Goal: Transaction & Acquisition: Purchase product/service

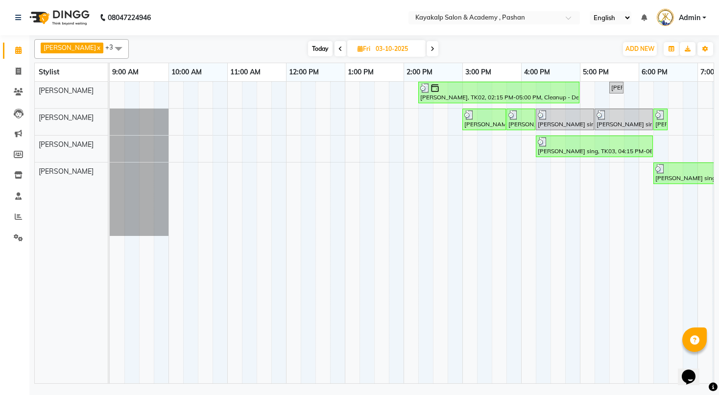
click at [430, 50] on icon at bounding box center [432, 49] width 4 height 6
type input "04-10-2025"
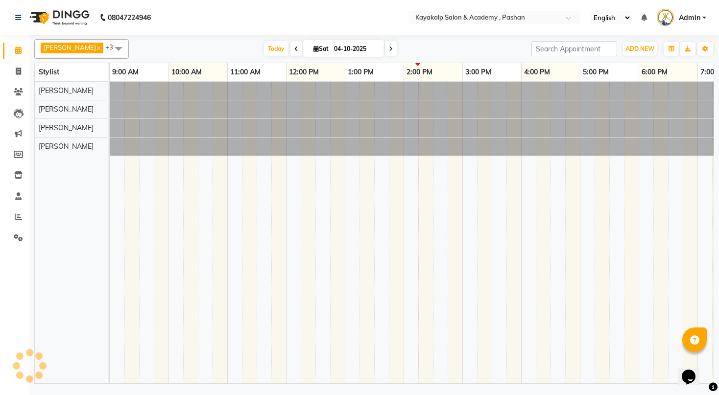
scroll to position [0, 101]
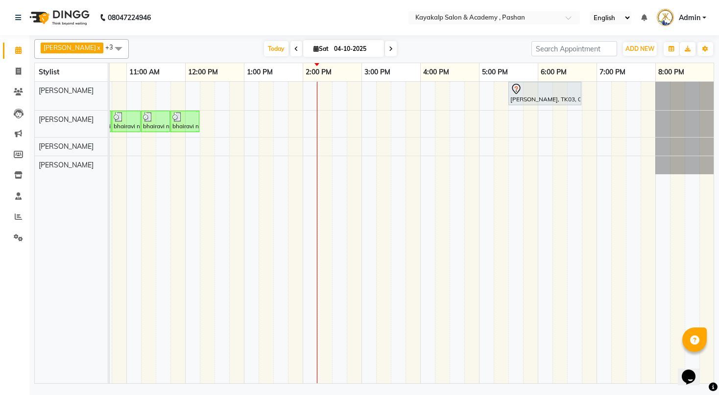
click at [267, 90] on div "[PERSON_NAME], TK03, 05:30 PM-06:45 PM, Hair Styling - Hair Wash amrita [PERSON…" at bounding box center [361, 233] width 705 height 302
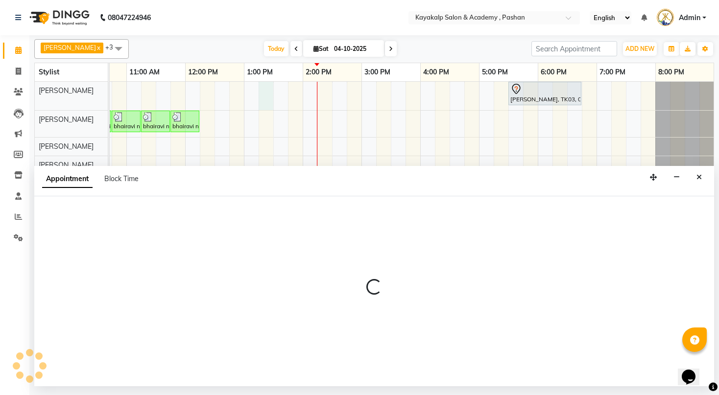
select select "29289"
select select "795"
select select "tentative"
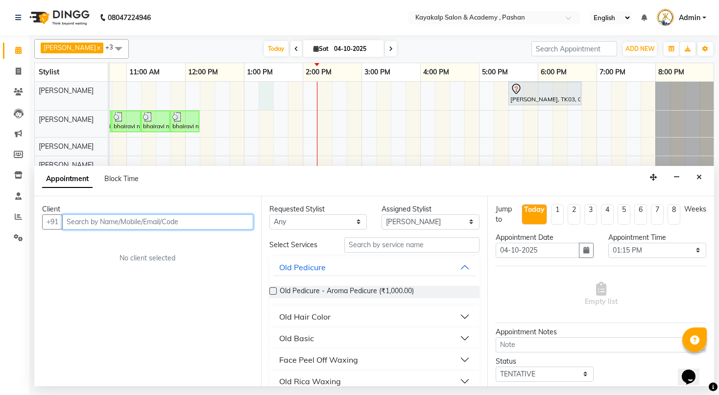
click at [170, 225] on input "text" at bounding box center [157, 221] width 191 height 15
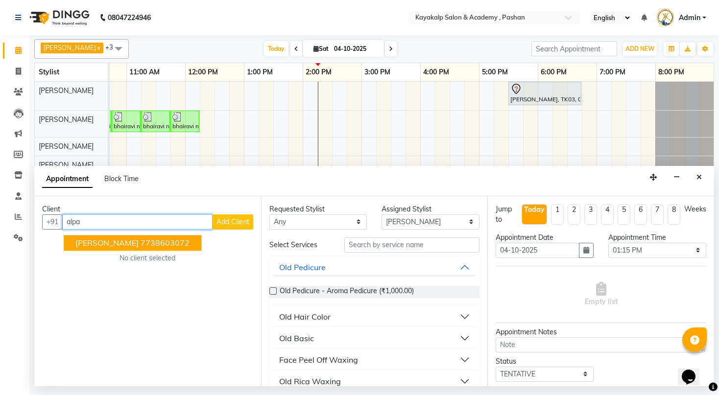
click at [140, 238] on ngb-highlight "7738603072" at bounding box center [164, 243] width 49 height 10
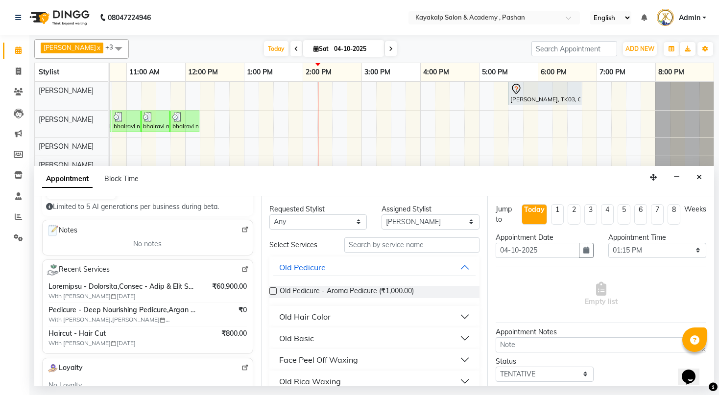
scroll to position [117, 0]
type input "7738603072"
click at [241, 267] on img at bounding box center [244, 268] width 7 height 7
click at [698, 176] on icon "Close" at bounding box center [698, 177] width 5 height 7
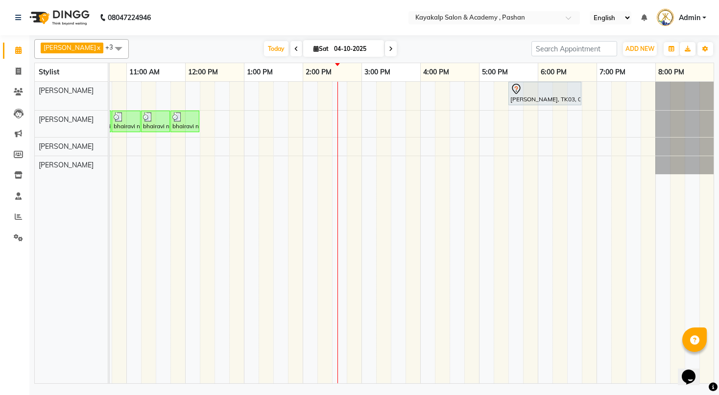
click at [498, 145] on div "[PERSON_NAME], TK03, 05:30 PM-06:45 PM, Hair Styling - Hair Wash amrita [PERSON…" at bounding box center [361, 233] width 705 height 302
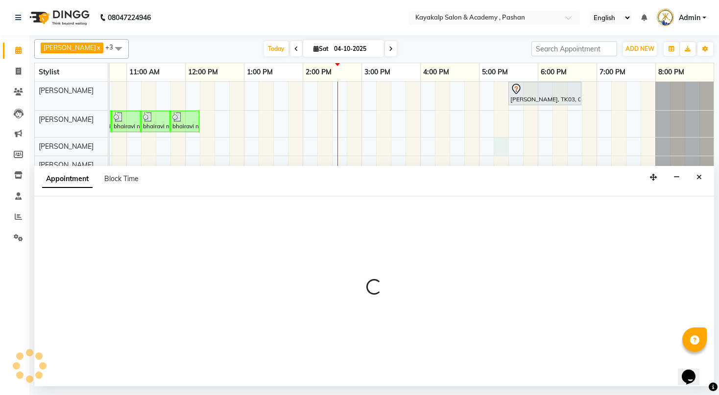
select select "89426"
select select "tentative"
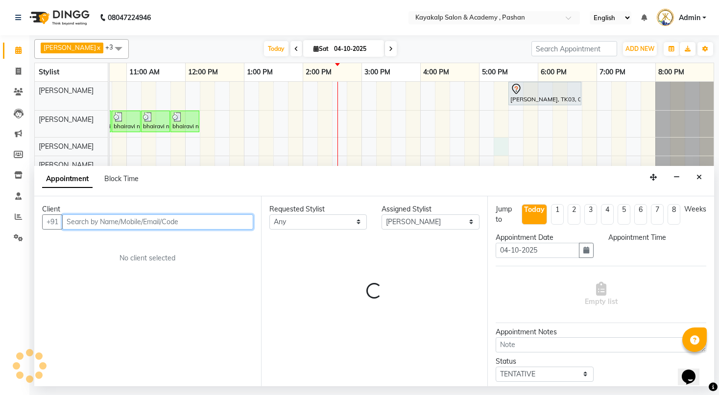
select select "1035"
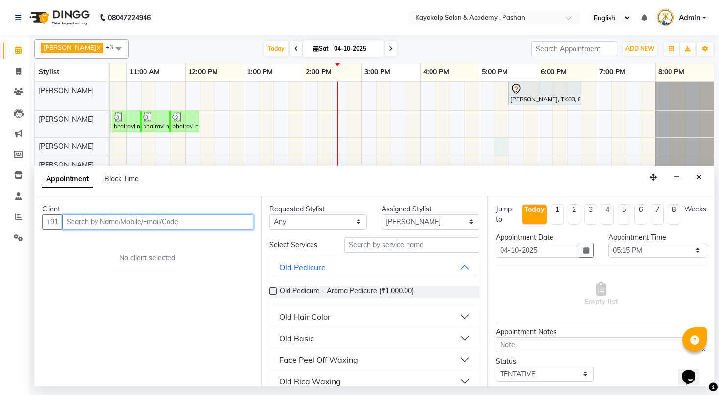
click at [221, 218] on input "text" at bounding box center [157, 221] width 191 height 15
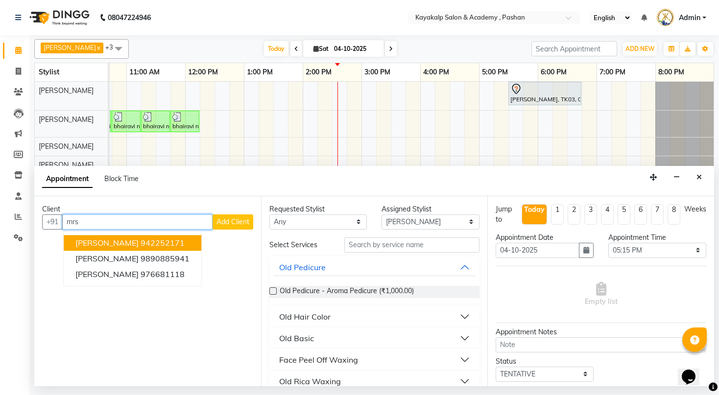
click at [106, 244] on span "[PERSON_NAME]" at bounding box center [106, 243] width 63 height 10
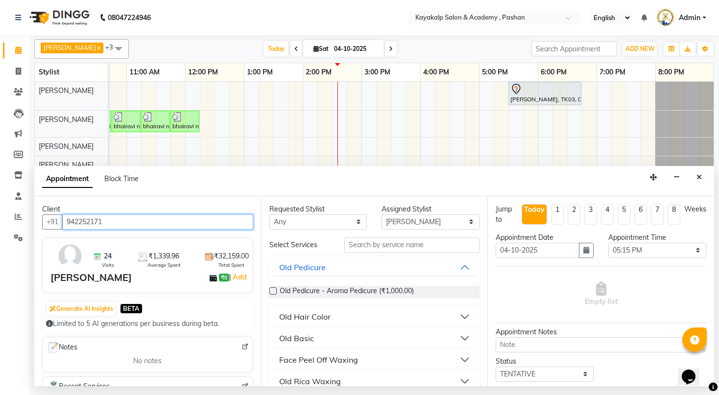
type input "942252171"
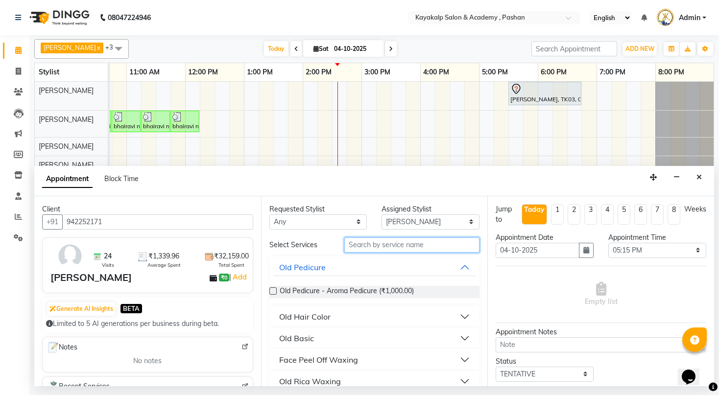
click at [391, 242] on input "text" at bounding box center [411, 244] width 135 height 15
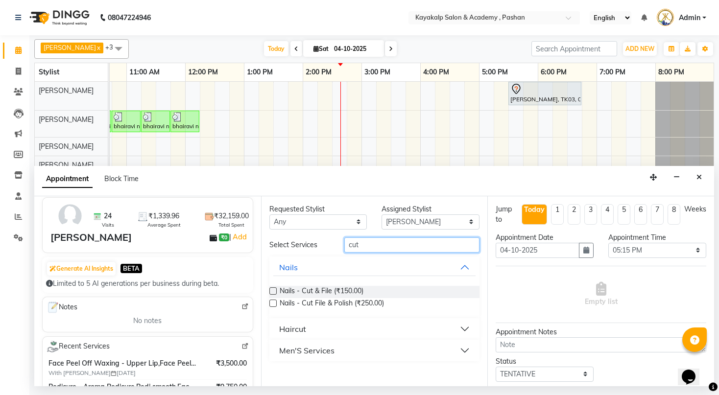
scroll to position [39, 0]
type input "cut"
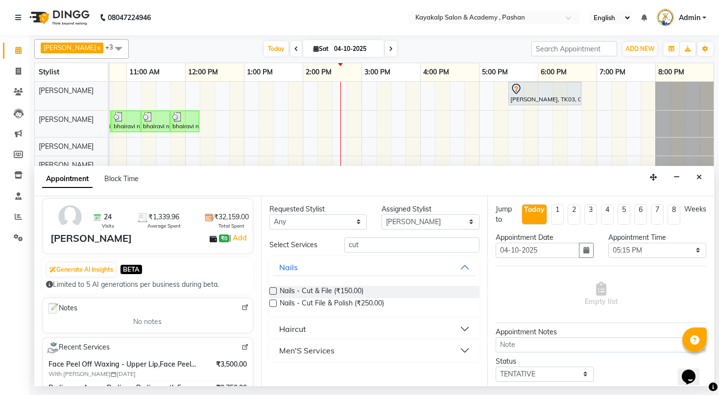
click at [269, 302] on label at bounding box center [272, 303] width 7 height 7
click at [269, 302] on input "checkbox" at bounding box center [272, 304] width 6 height 6
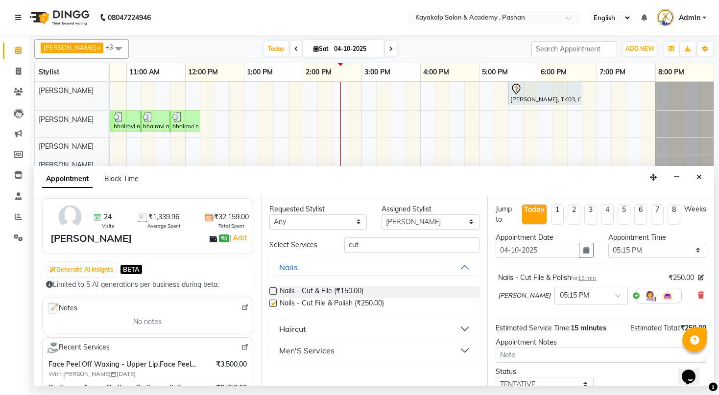
checkbox input "false"
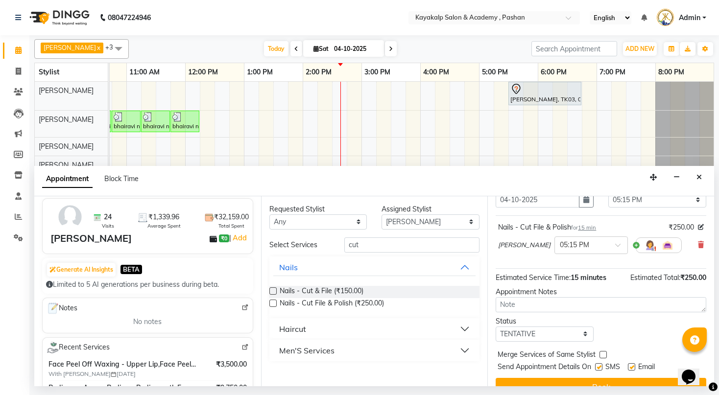
scroll to position [67, 0]
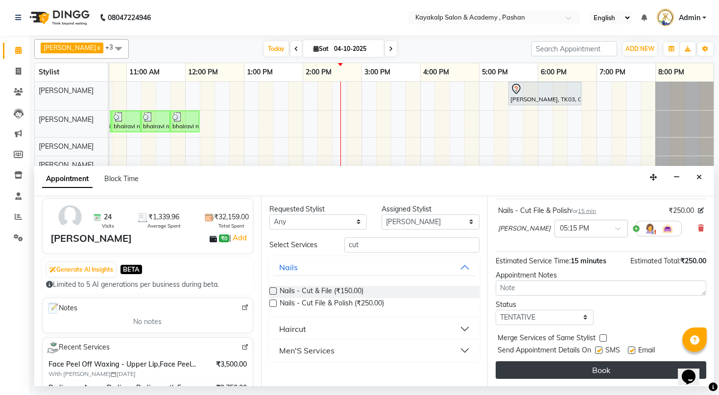
click at [576, 368] on button "Book" at bounding box center [600, 370] width 210 height 18
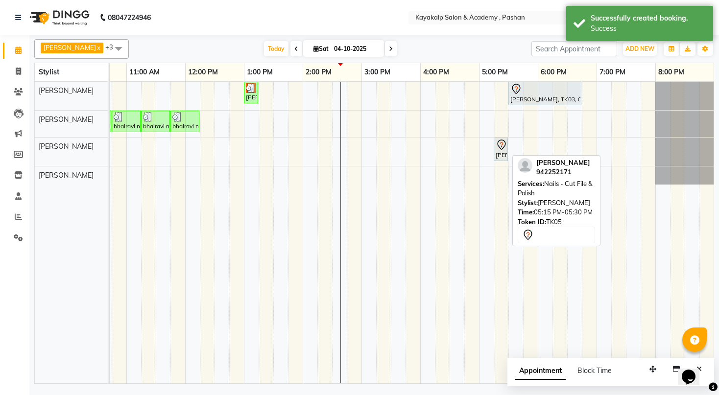
click at [502, 147] on icon at bounding box center [501, 144] width 8 height 10
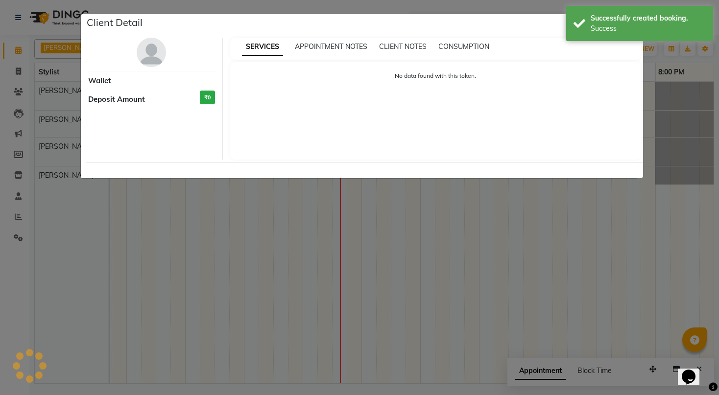
select select "7"
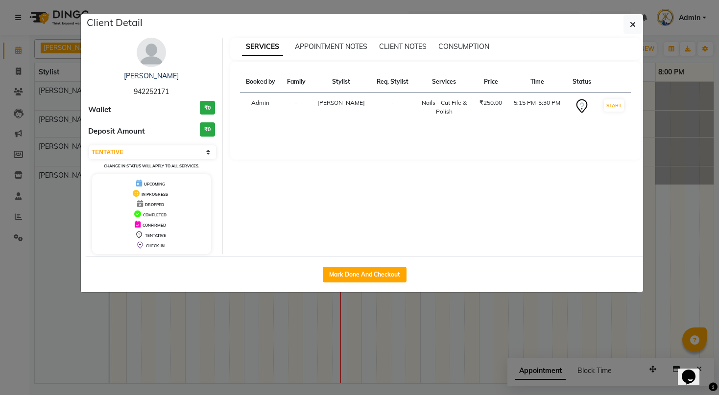
click at [16, 86] on ngb-modal-window "Client Detail [PERSON_NAME] 942252171 Wallet ₹0 Deposit Amount ₹0 Select IN SER…" at bounding box center [359, 197] width 719 height 395
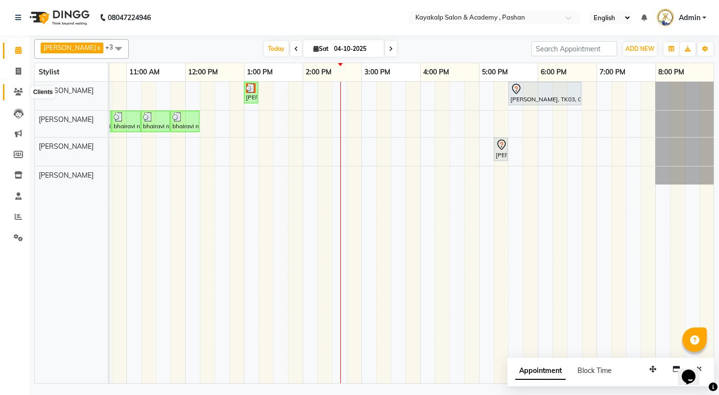
click at [18, 91] on icon at bounding box center [18, 91] width 9 height 7
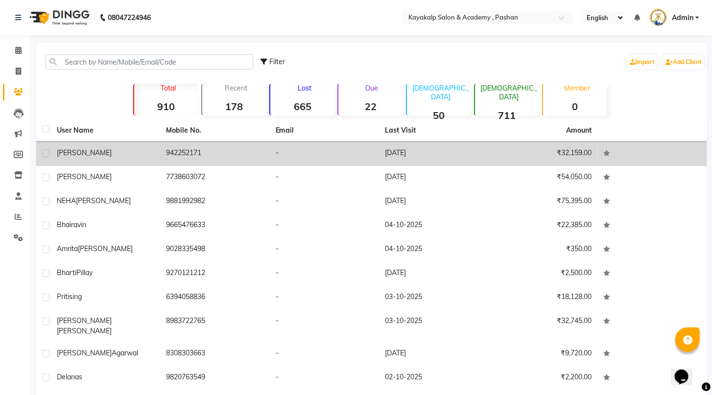
click at [76, 160] on td "[PERSON_NAME]" at bounding box center [105, 154] width 109 height 24
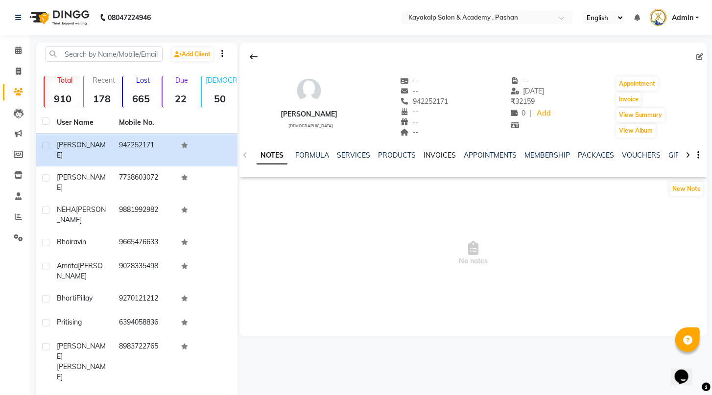
click at [444, 156] on link "INVOICES" at bounding box center [439, 155] width 32 height 9
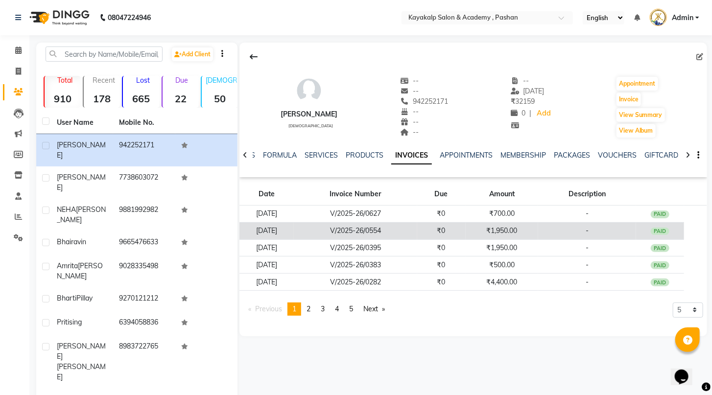
click at [609, 223] on td "-" at bounding box center [587, 230] width 98 height 17
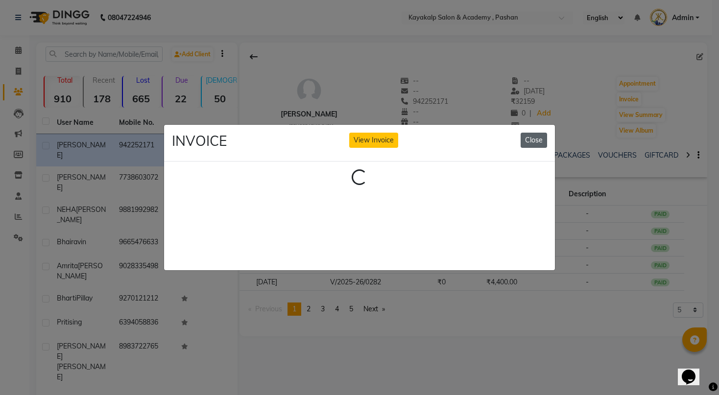
click at [537, 138] on button "Close" at bounding box center [533, 140] width 26 height 15
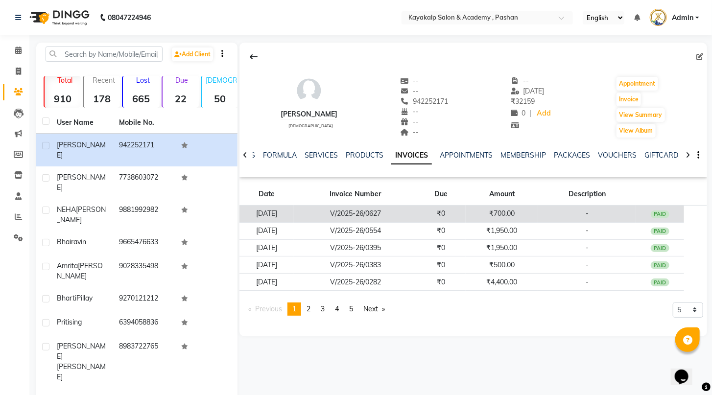
click at [360, 211] on td "V/2025-26/0627" at bounding box center [355, 214] width 123 height 17
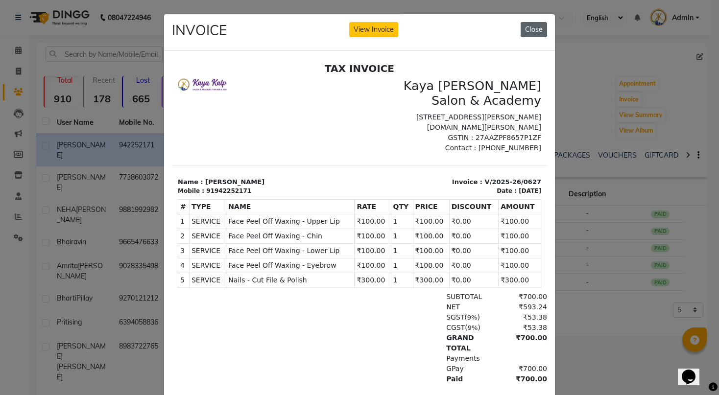
click at [528, 34] on button "Close" at bounding box center [533, 29] width 26 height 15
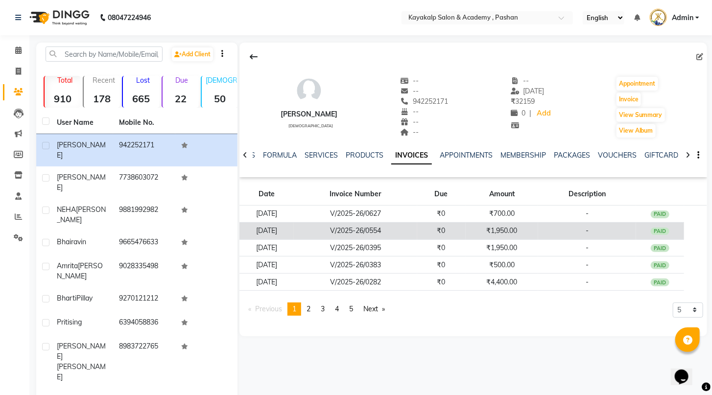
click at [552, 223] on td "-" at bounding box center [587, 230] width 98 height 17
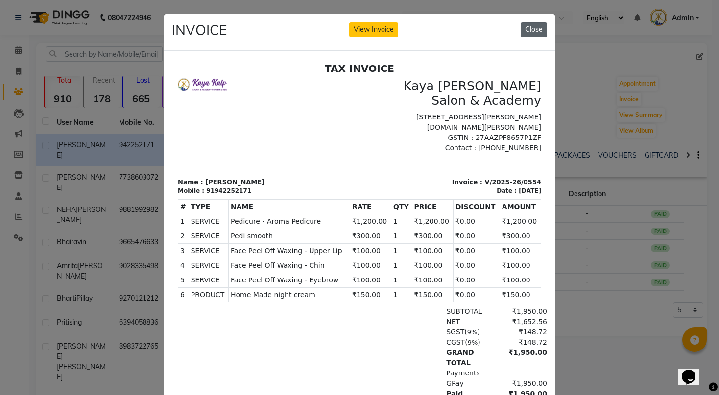
click at [529, 26] on button "Close" at bounding box center [533, 29] width 26 height 15
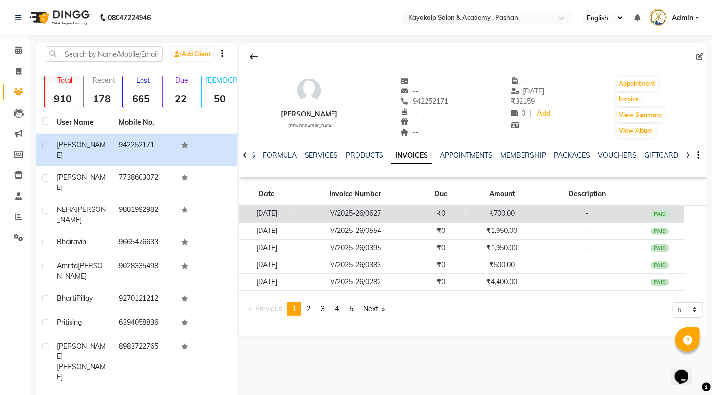
click at [411, 218] on td "V/2025-26/0627" at bounding box center [355, 214] width 123 height 17
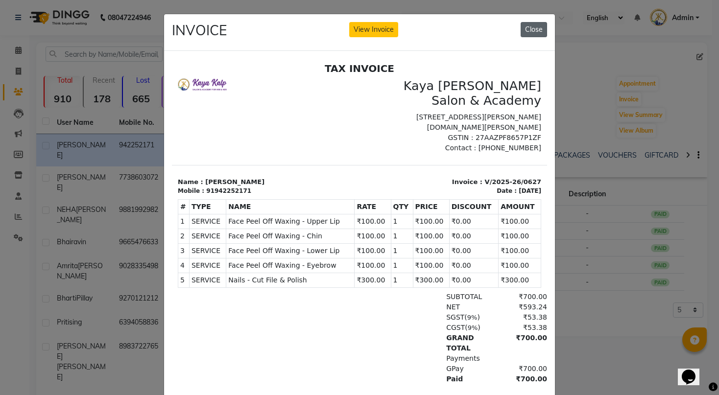
click at [536, 25] on button "Close" at bounding box center [533, 29] width 26 height 15
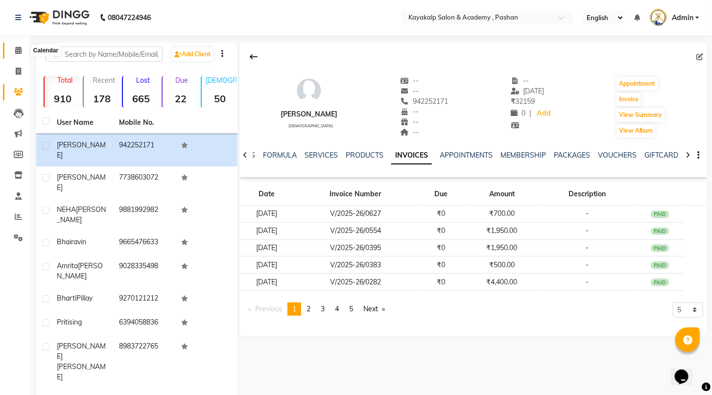
click at [21, 46] on span at bounding box center [18, 50] width 17 height 11
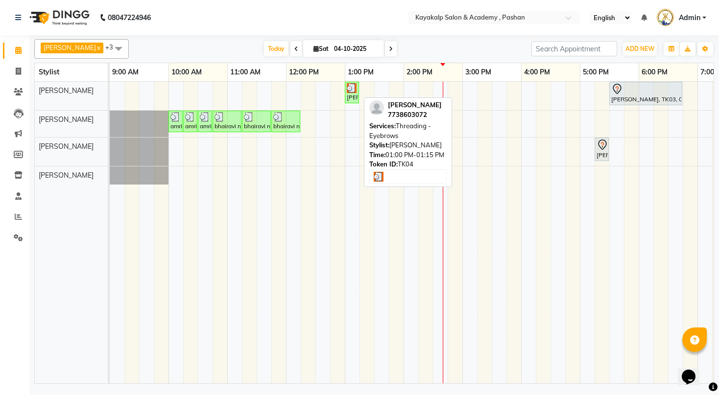
click at [355, 96] on div "[PERSON_NAME], TK04, 01:00 PM-01:15 PM, Threading - Eyebrows" at bounding box center [352, 92] width 12 height 19
select select "3"
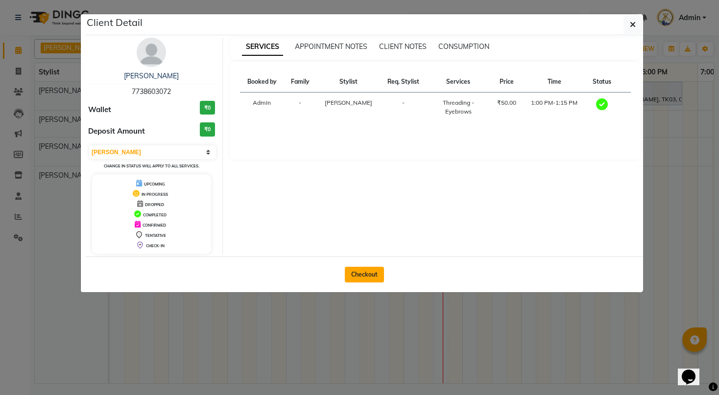
click at [364, 271] on button "Checkout" at bounding box center [364, 275] width 39 height 16
select select "4804"
select select "service"
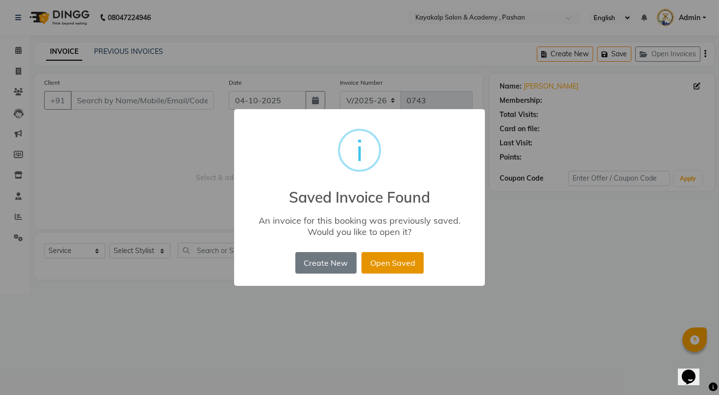
click at [392, 268] on button "Open Saved" at bounding box center [392, 263] width 62 height 22
type input "7738603072"
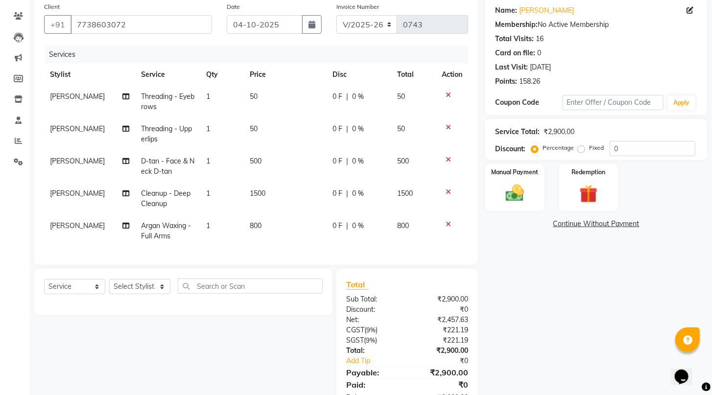
scroll to position [115, 0]
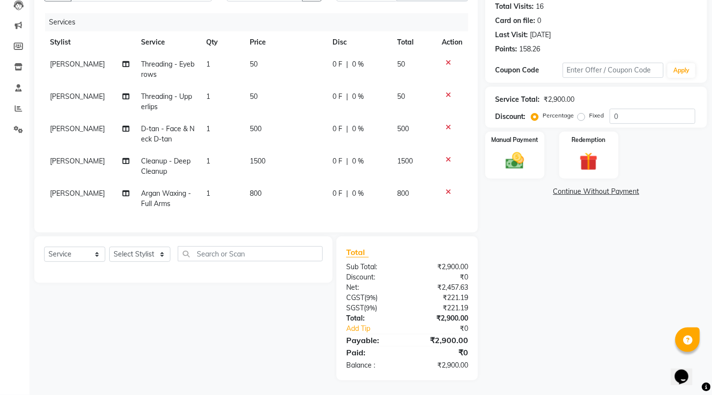
click at [355, 124] on span "0 %" at bounding box center [358, 129] width 12 height 10
select select "29289"
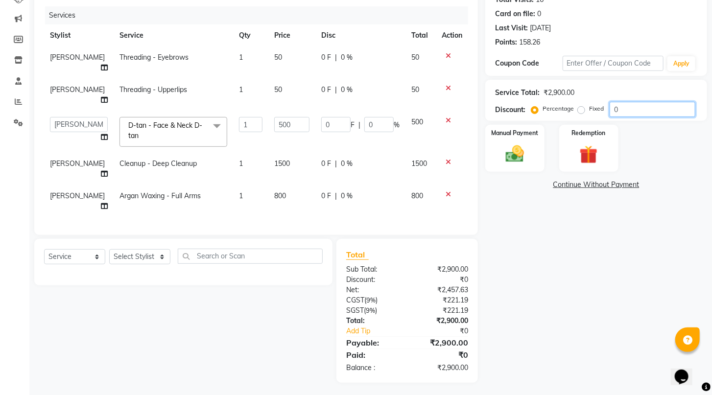
click at [622, 115] on input "0" at bounding box center [652, 109] width 86 height 15
type input "1"
type input "5"
type input "1"
type input "10"
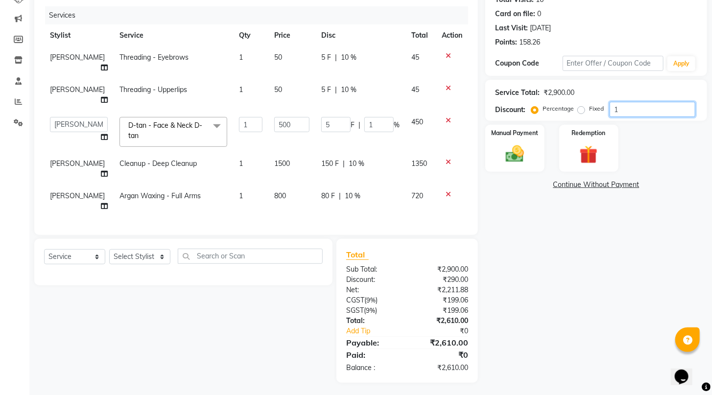
type input "50"
type input "10"
click at [529, 156] on img at bounding box center [514, 154] width 31 height 22
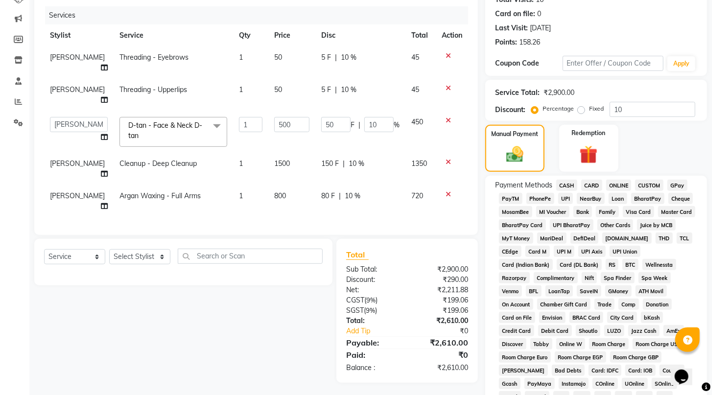
click at [623, 191] on span "ONLINE" at bounding box center [618, 185] width 25 height 11
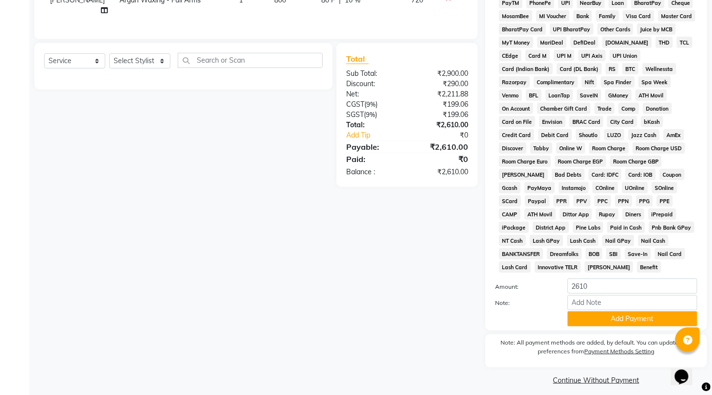
scroll to position [339, 0]
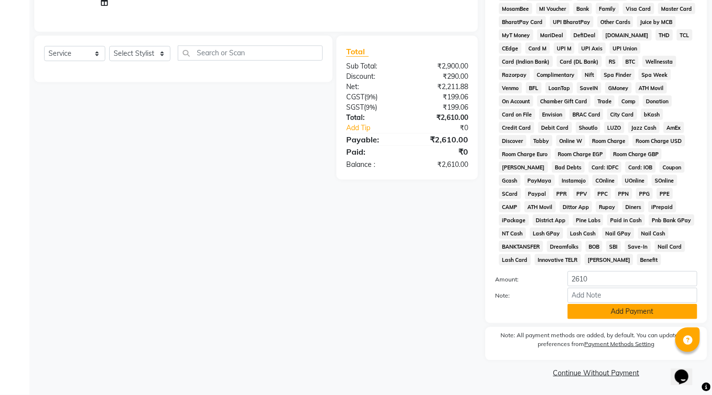
click at [638, 316] on button "Add Payment" at bounding box center [632, 311] width 130 height 15
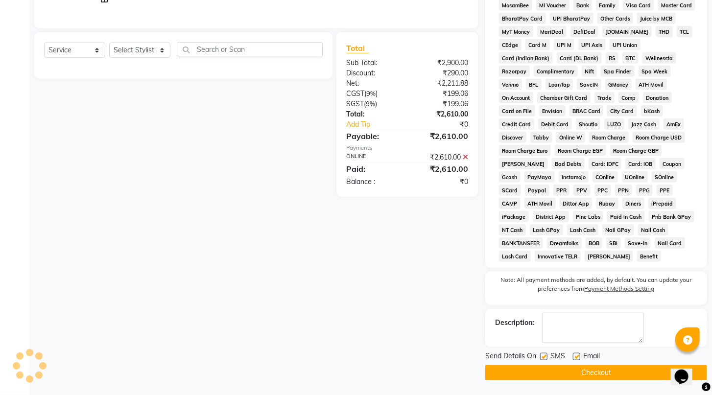
click at [606, 372] on button "Checkout" at bounding box center [596, 372] width 222 height 15
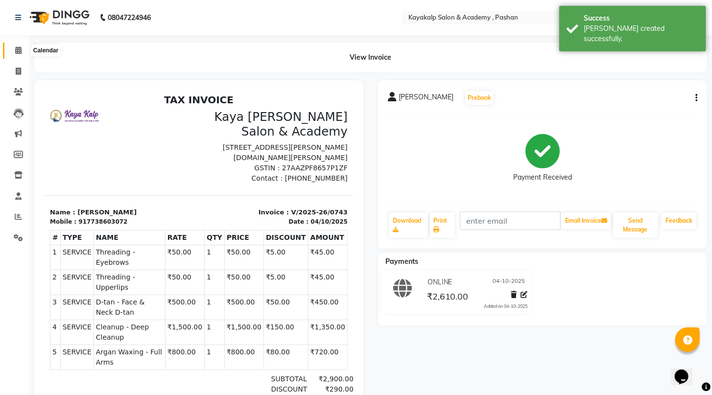
click at [15, 54] on icon at bounding box center [18, 49] width 6 height 7
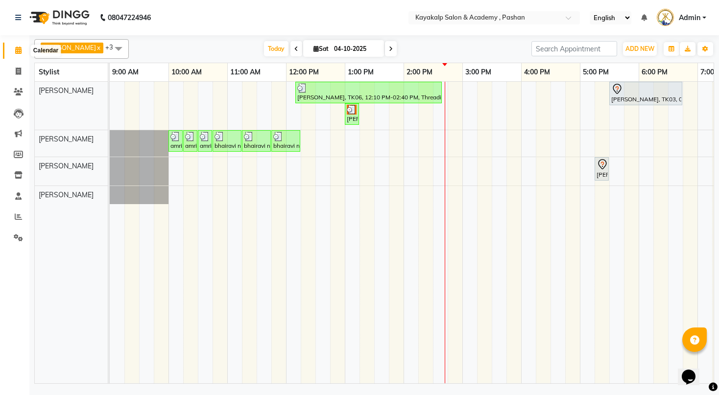
click at [22, 51] on span at bounding box center [18, 50] width 17 height 11
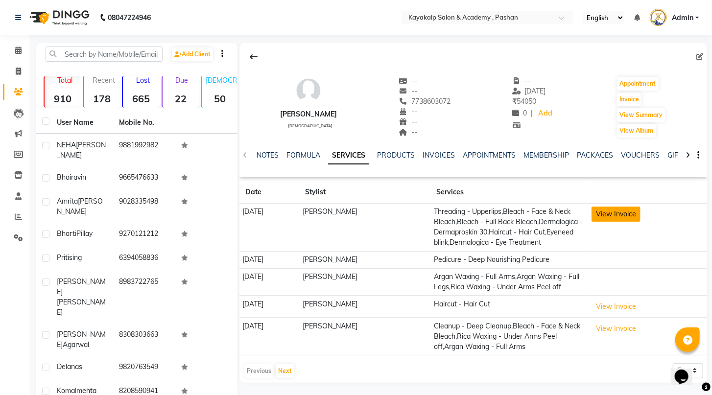
click at [621, 212] on button "View Invoice" at bounding box center [615, 214] width 49 height 15
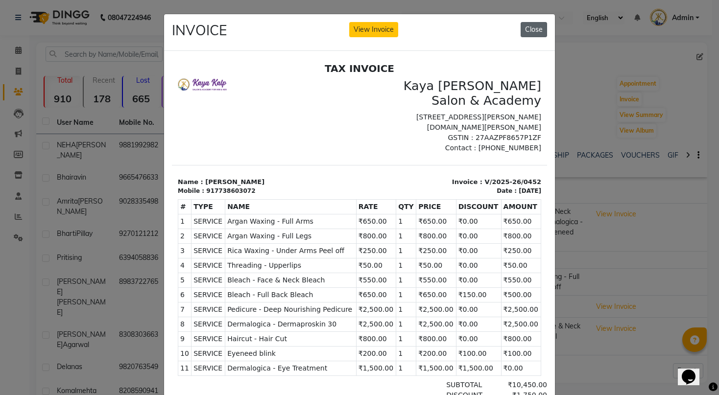
click at [526, 34] on button "Close" at bounding box center [533, 29] width 26 height 15
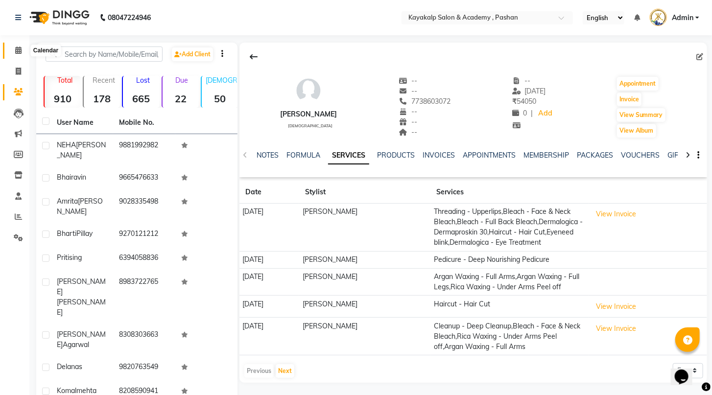
click at [16, 47] on icon at bounding box center [18, 49] width 6 height 7
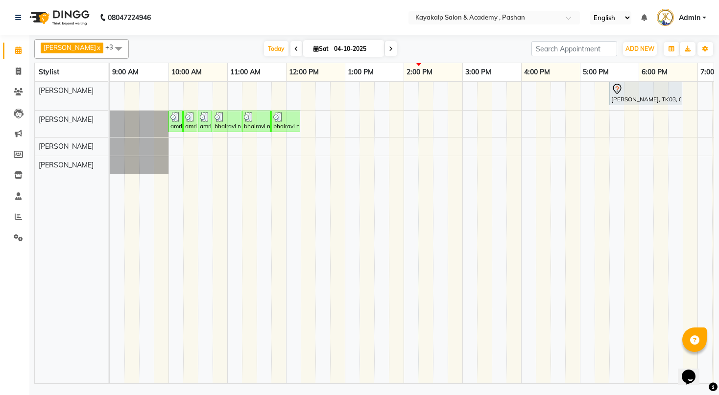
click at [353, 100] on div "[PERSON_NAME], TK03, 05:30 PM-06:45 PM, Hair Styling - Hair Wash amrita [PERSON…" at bounding box center [462, 233] width 705 height 302
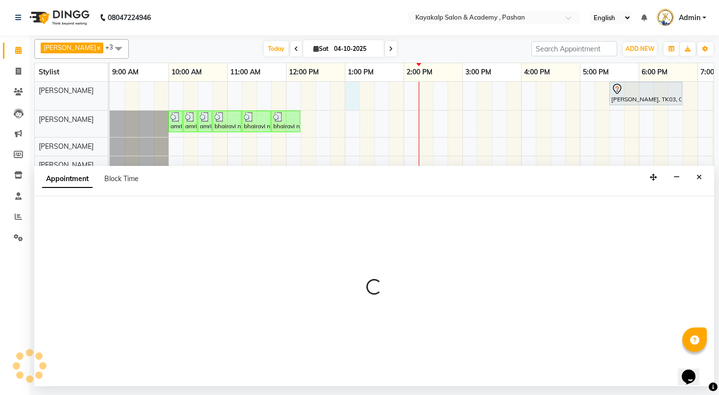
select select "29289"
select select "780"
select select "tentative"
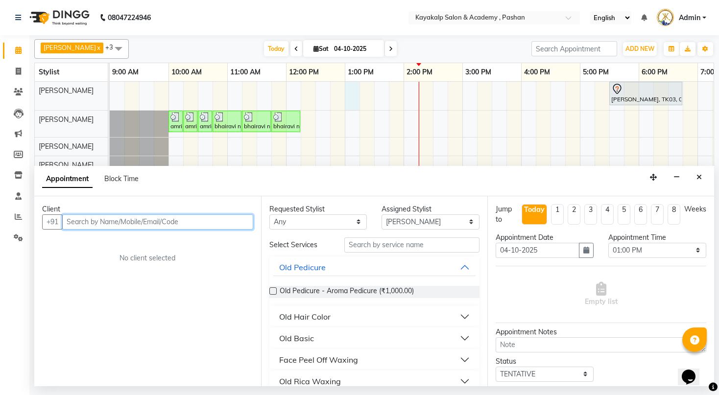
click at [203, 225] on input "text" at bounding box center [157, 221] width 191 height 15
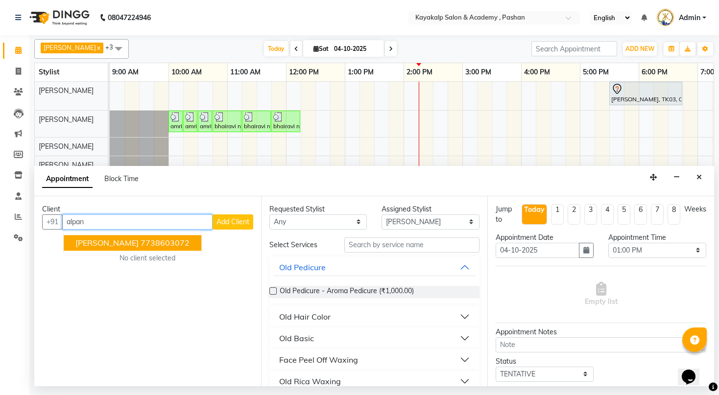
click at [140, 243] on ngb-highlight "7738603072" at bounding box center [164, 243] width 49 height 10
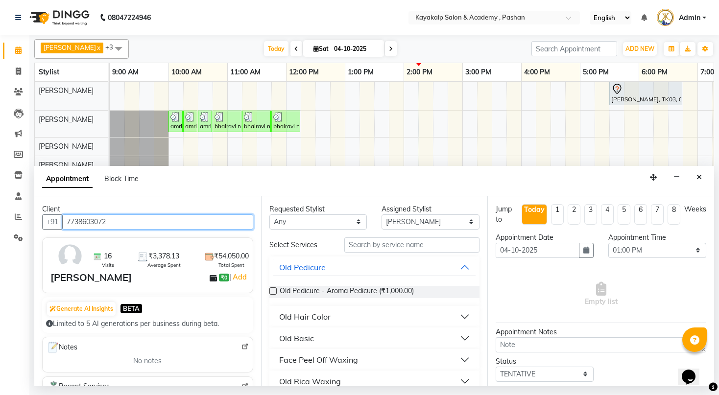
type input "7738603072"
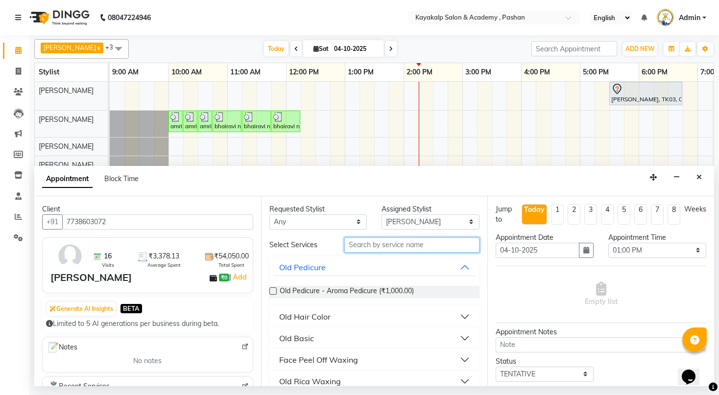
click at [408, 243] on input "text" at bounding box center [411, 244] width 135 height 15
type input "eye"
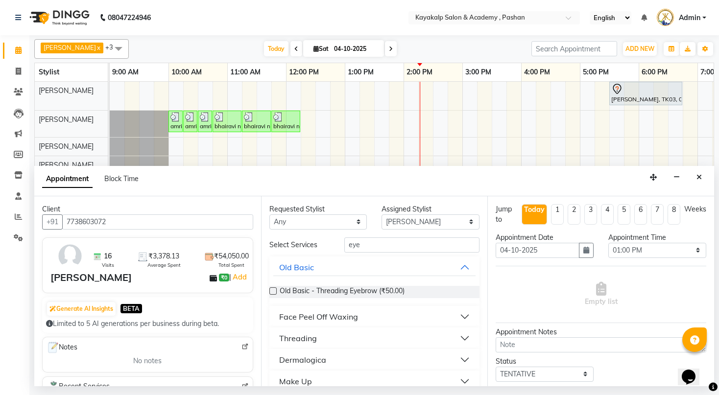
click at [294, 339] on div "Threading" at bounding box center [298, 338] width 38 height 12
click at [271, 360] on label at bounding box center [272, 361] width 7 height 7
click at [271, 360] on input "checkbox" at bounding box center [272, 363] width 6 height 6
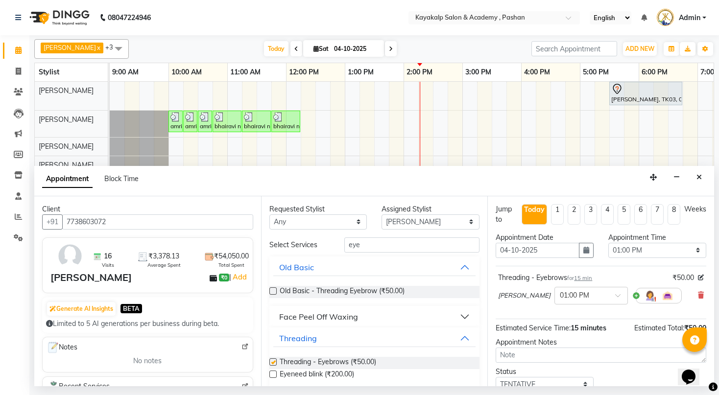
checkbox input "false"
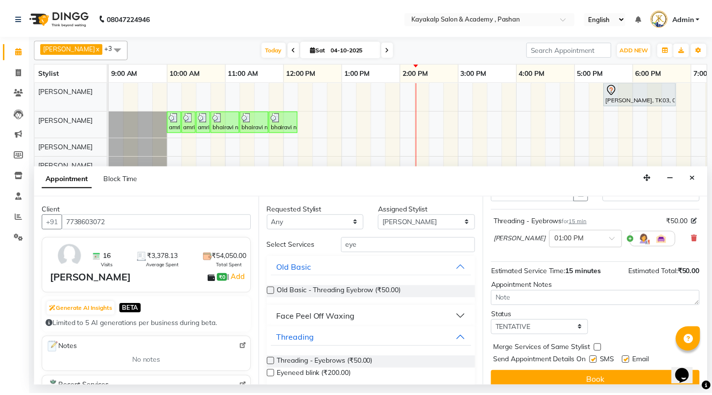
scroll to position [67, 0]
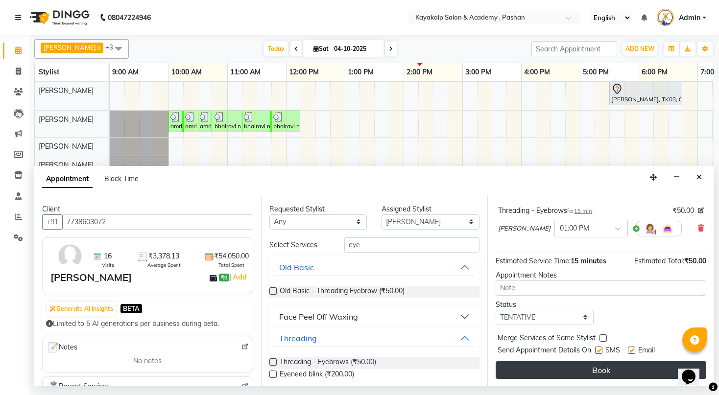
click at [623, 361] on button "Book" at bounding box center [600, 370] width 210 height 18
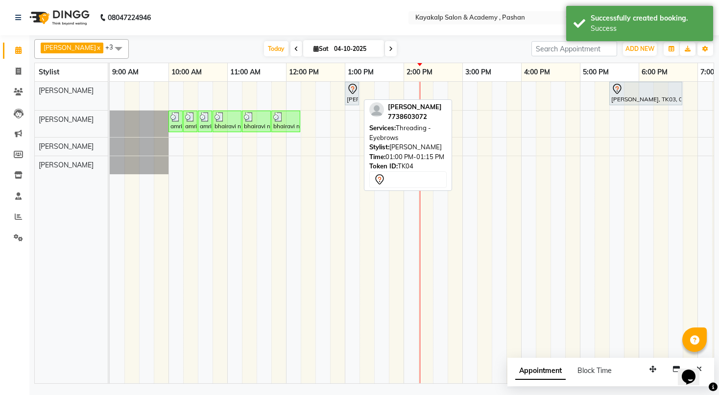
click at [349, 92] on icon at bounding box center [353, 89] width 12 height 12
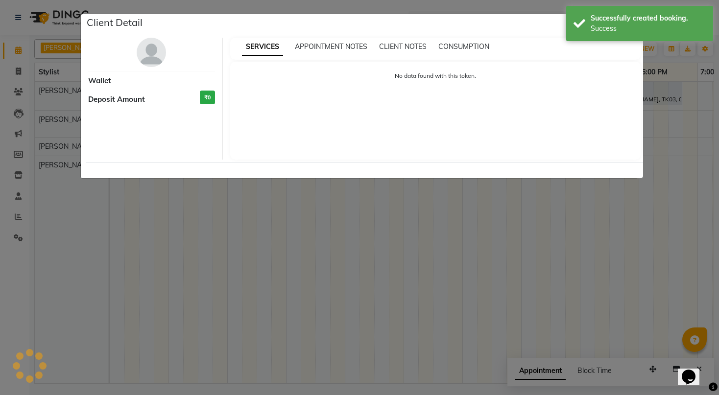
select select "7"
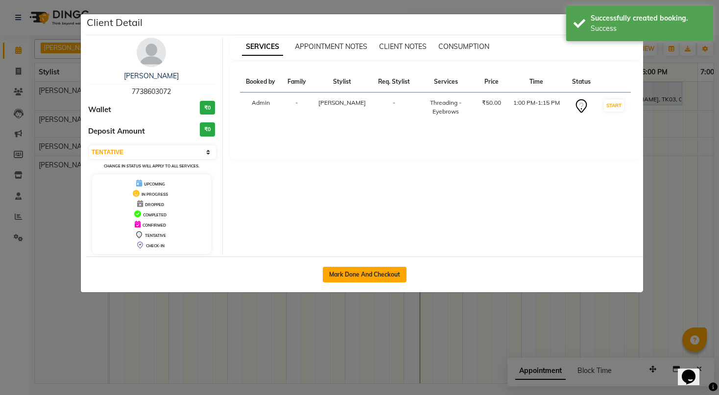
click at [343, 276] on button "Mark Done And Checkout" at bounding box center [365, 275] width 84 height 16
select select "service"
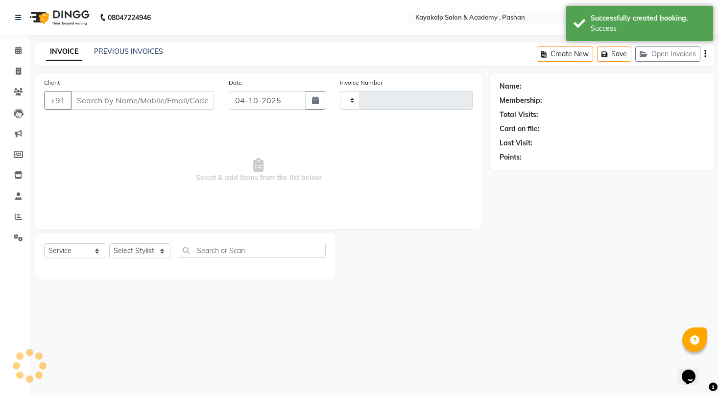
type input "0743"
select select "4804"
type input "7738603072"
select select "29289"
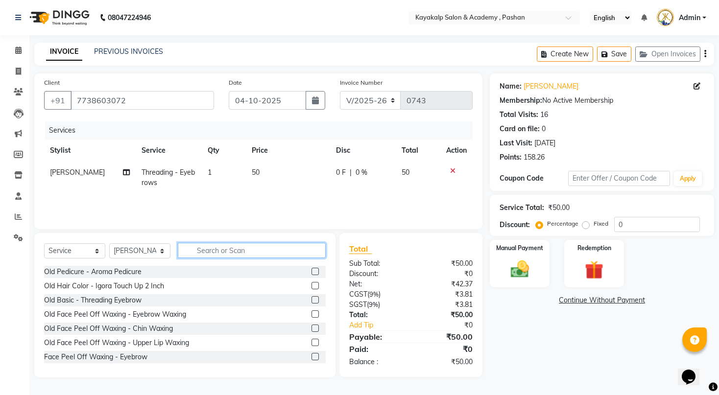
click at [215, 248] on input "text" at bounding box center [252, 250] width 148 height 15
click at [221, 256] on input "text" at bounding box center [252, 250] width 148 height 15
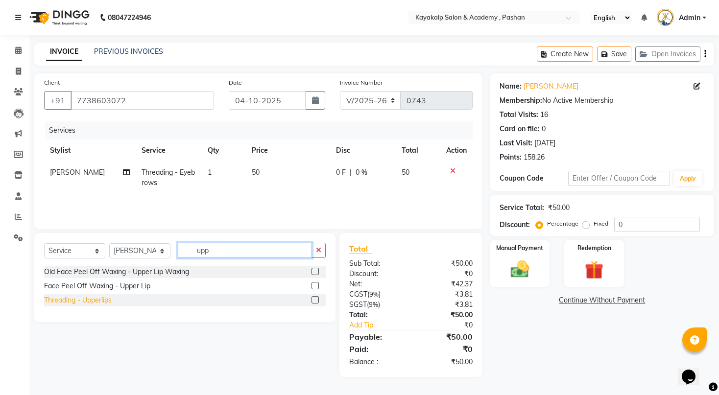
type input "upp"
click at [65, 305] on div "Threading - Upperlips" at bounding box center [78, 300] width 68 height 10
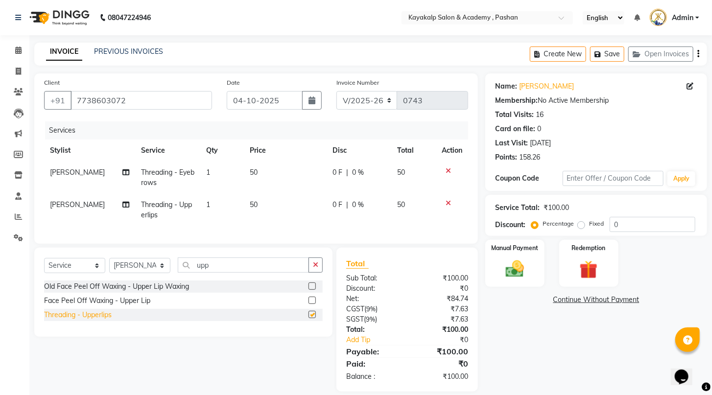
checkbox input "false"
click at [233, 268] on input "upp" at bounding box center [243, 264] width 131 height 15
type input "u"
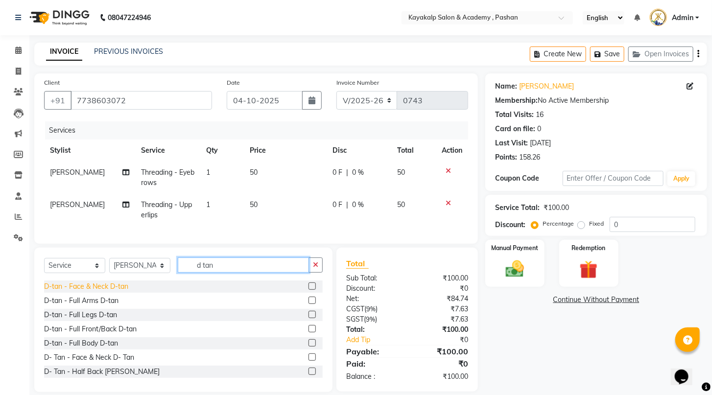
type input "d tan"
click at [107, 292] on div "D-tan - Face & Neck D-tan" at bounding box center [86, 286] width 84 height 10
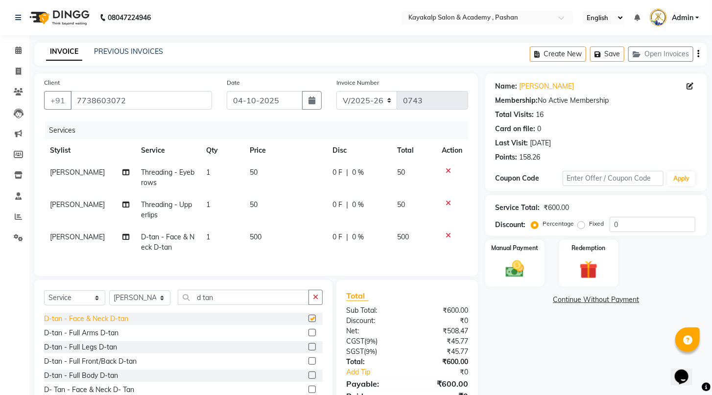
checkbox input "false"
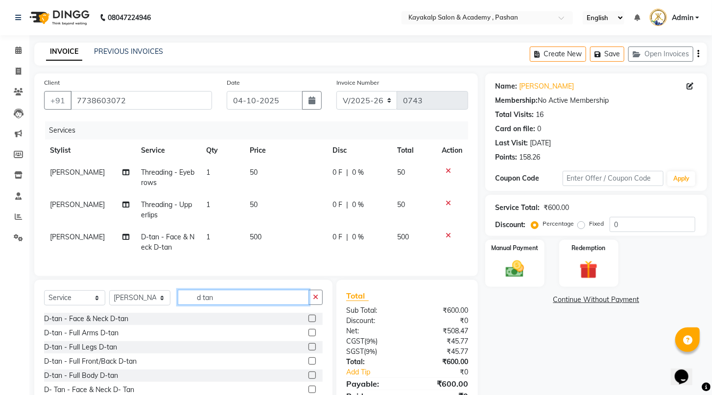
click at [250, 305] on input "d tan" at bounding box center [243, 297] width 131 height 15
type input "d"
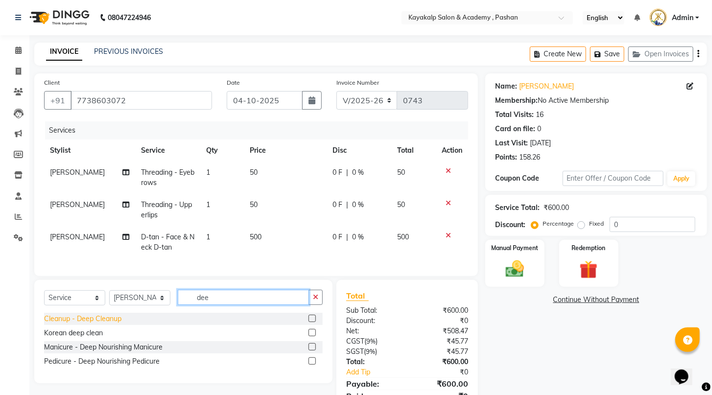
type input "dee"
click at [85, 323] on div "Cleanup - Deep Cleanup" at bounding box center [82, 319] width 77 height 10
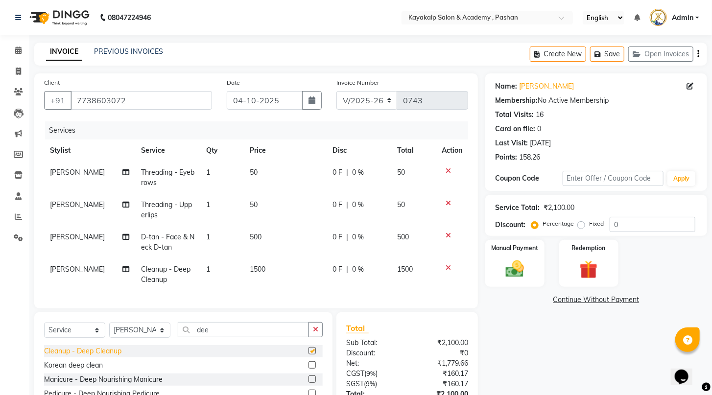
checkbox input "false"
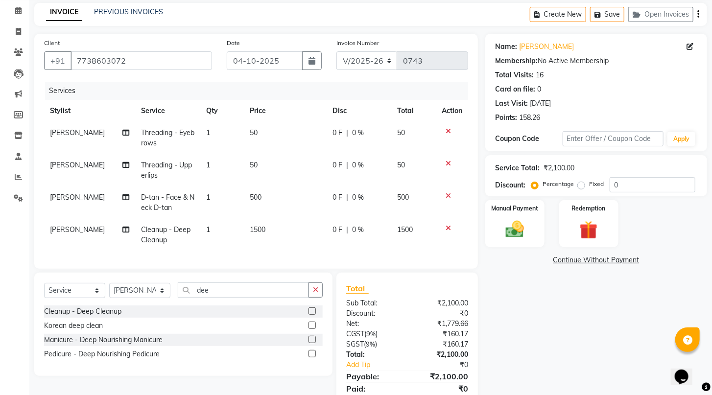
scroll to position [82, 0]
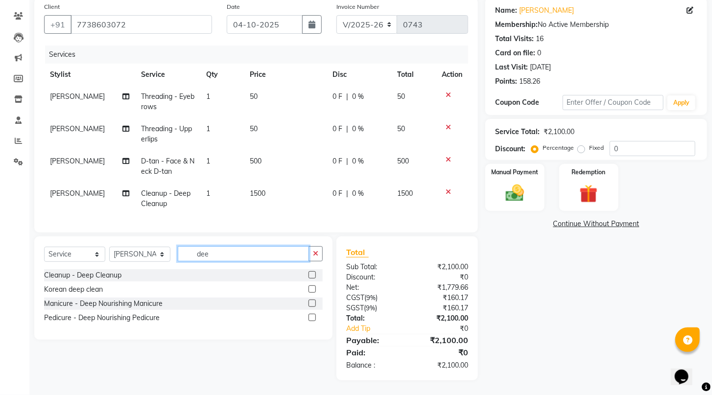
click at [224, 254] on input "dee" at bounding box center [243, 253] width 131 height 15
type input "d"
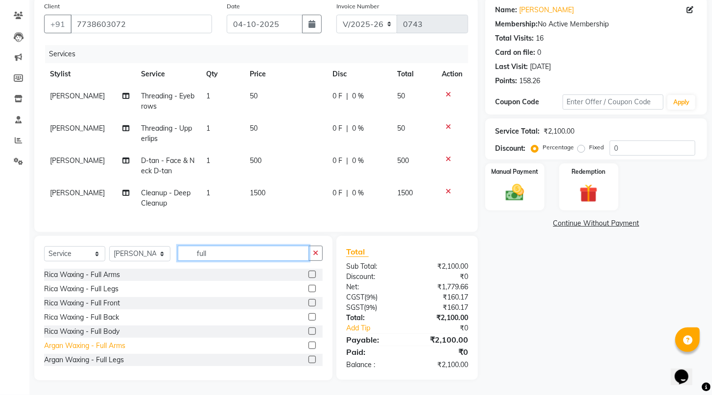
type input "full"
click at [116, 348] on div "Argan Waxing - Full Arms" at bounding box center [84, 346] width 81 height 10
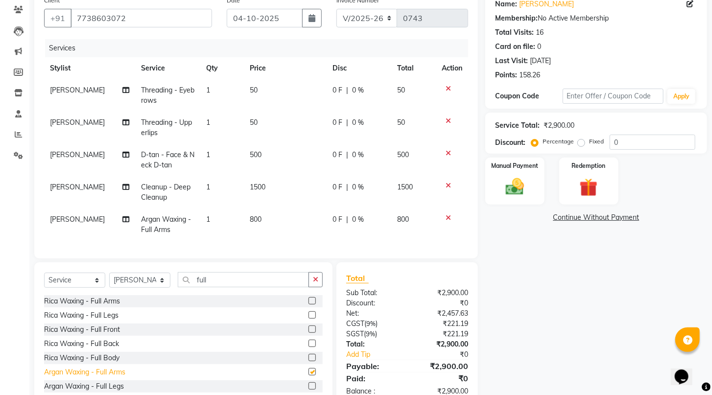
checkbox input "false"
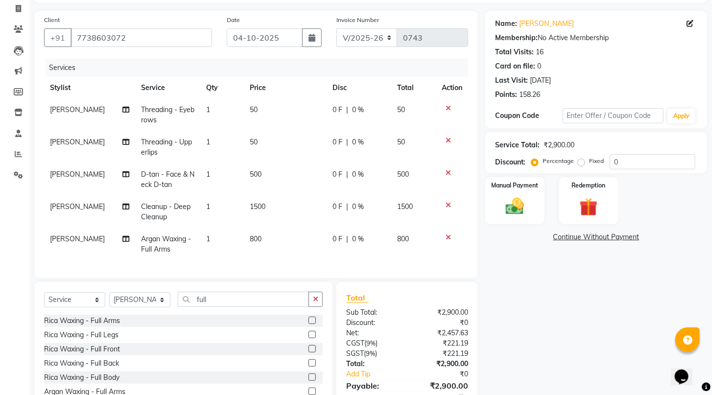
scroll to position [43, 0]
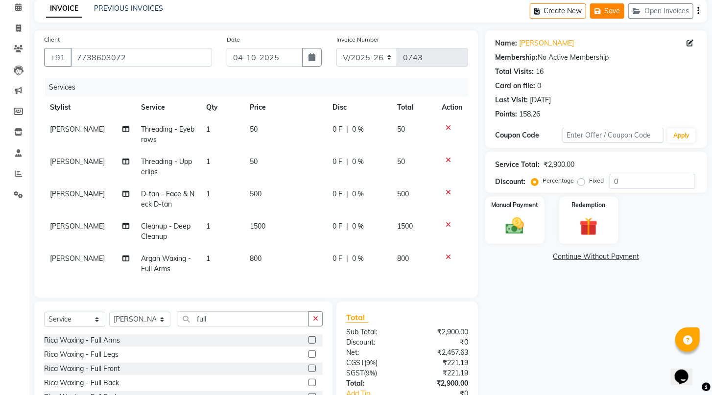
click at [617, 6] on button "Save" at bounding box center [607, 10] width 34 height 15
click at [20, 8] on icon at bounding box center [18, 6] width 6 height 7
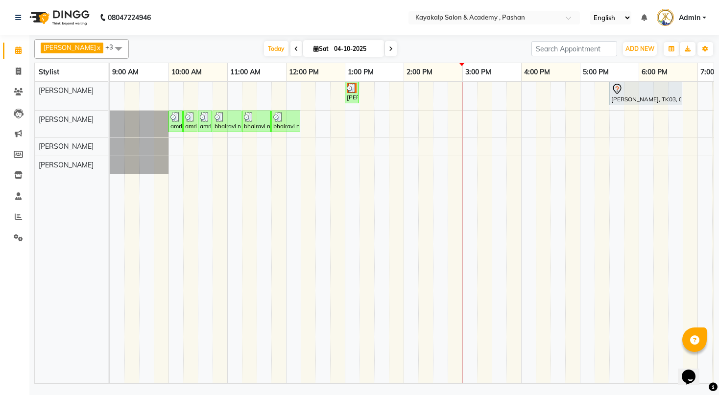
click at [294, 49] on icon at bounding box center [296, 49] width 4 height 6
type input "03-10-2025"
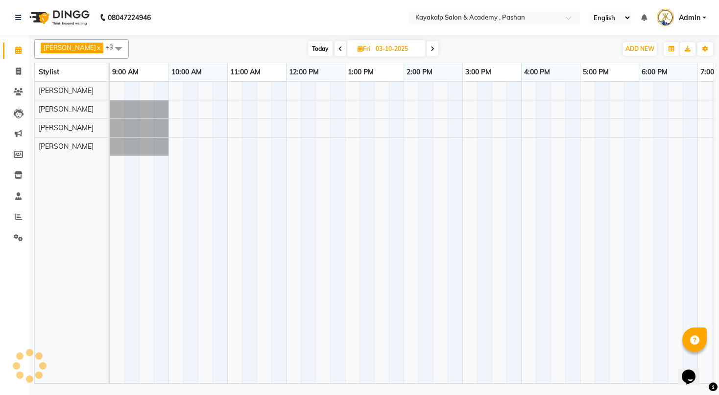
scroll to position [0, 101]
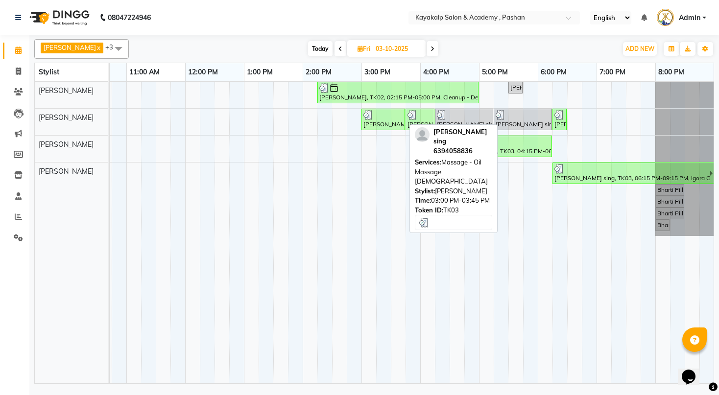
click at [389, 126] on div "[PERSON_NAME] sing, TK03, 03:00 PM-03:45 PM, Massage - Oil Massage [DEMOGRAPHIC…" at bounding box center [383, 119] width 42 height 19
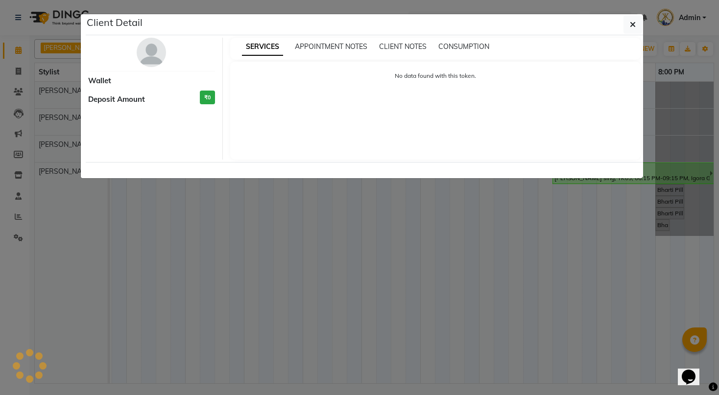
select select "3"
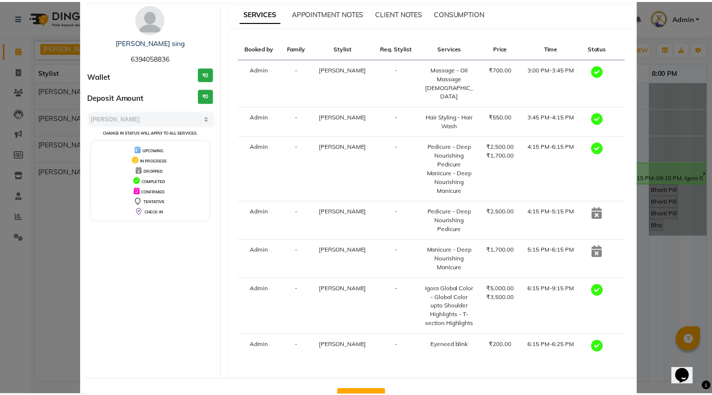
scroll to position [49, 0]
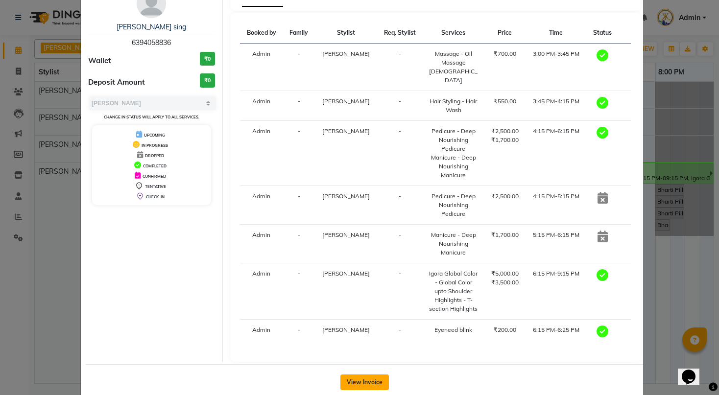
click at [364, 374] on button "View Invoice" at bounding box center [364, 382] width 48 height 16
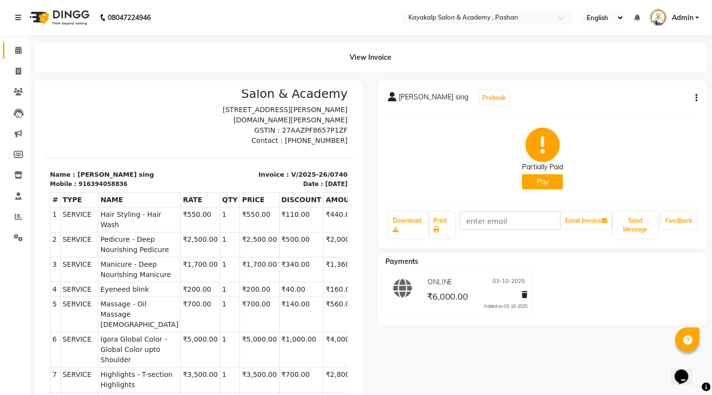
scroll to position [38, 0]
click at [694, 102] on button "button" at bounding box center [694, 98] width 6 height 10
click at [620, 109] on div "Edit Invoice" at bounding box center [647, 110] width 67 height 12
select select "service"
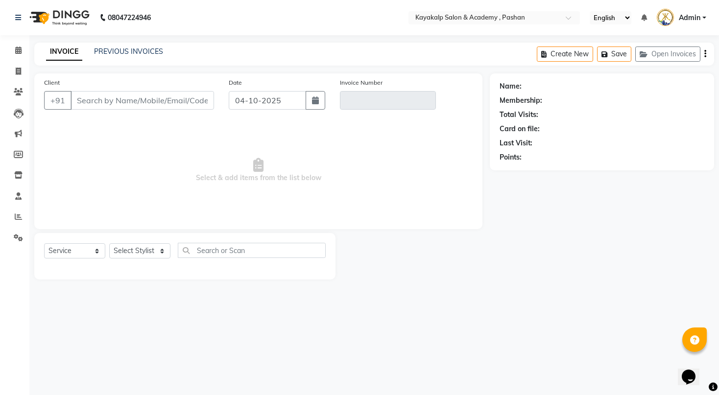
type input "6394058836"
type input "V/2025-26/0740"
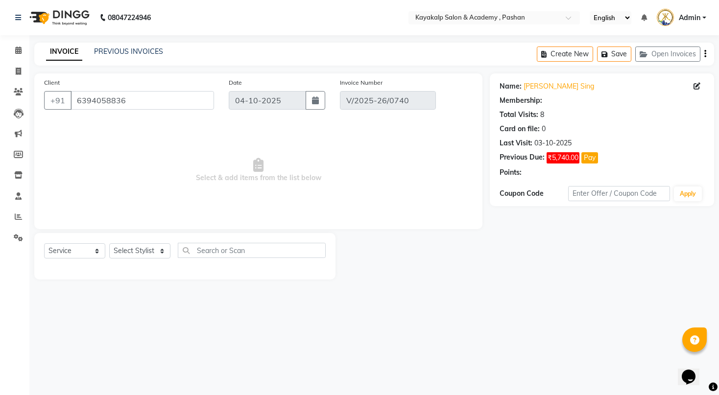
select select "1: Object"
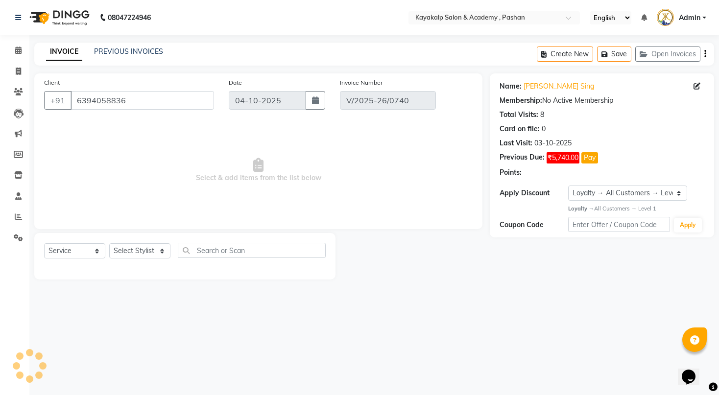
type input "03-10-2025"
select select "select"
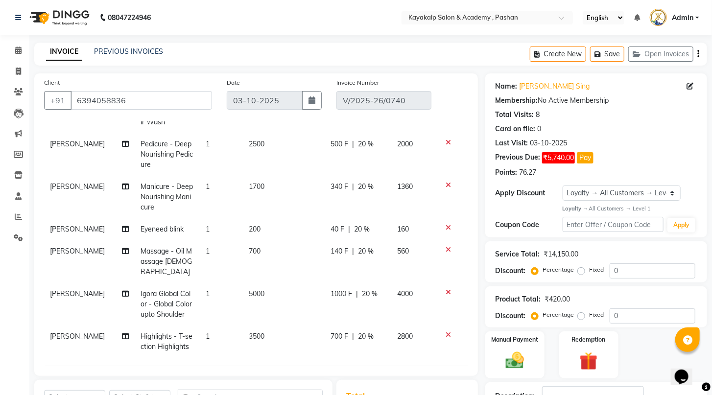
scroll to position [78, 0]
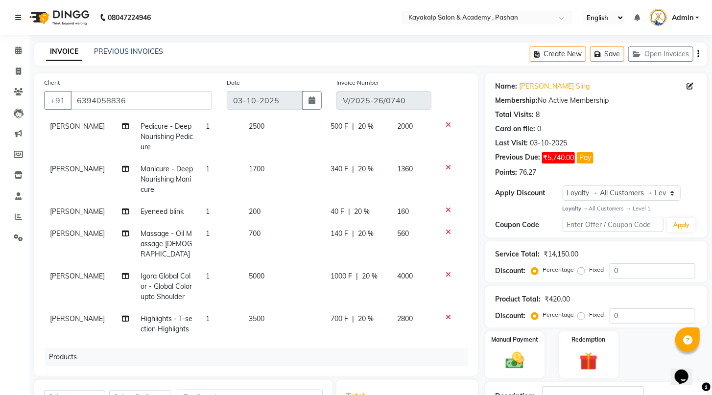
click at [68, 324] on td "[PERSON_NAME]" at bounding box center [89, 324] width 91 height 32
select select "92577"
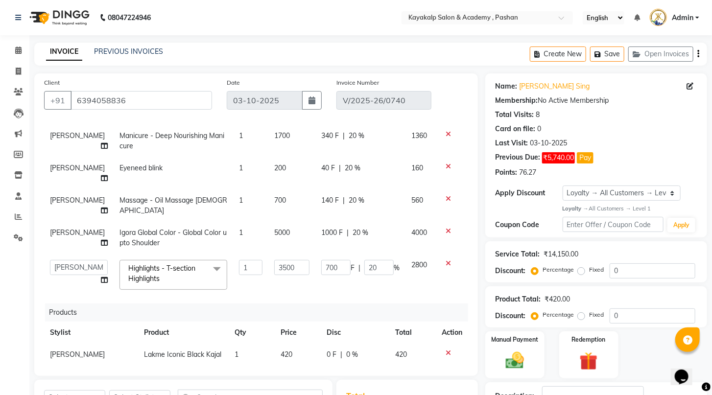
scroll to position [125, 0]
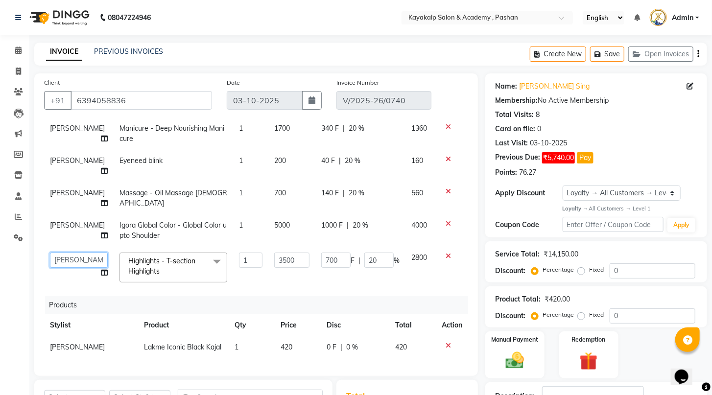
click at [73, 253] on select "Ashwini hidlekar Chhaya Gokhale Lalita shharma Manisha Raut Rishita mondal Suraj" at bounding box center [79, 260] width 58 height 15
select select "29289"
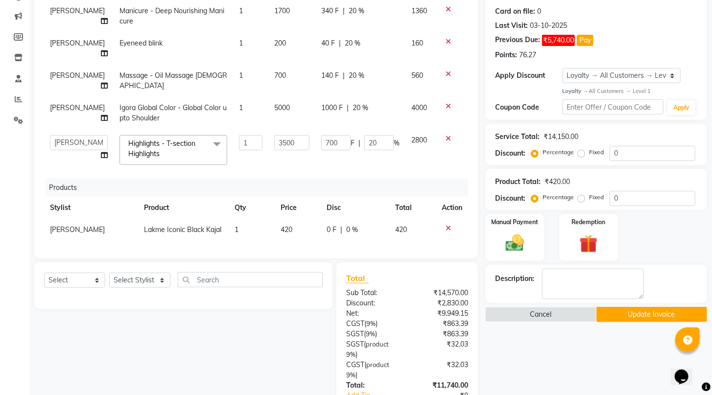
click at [644, 322] on button "Update Invoice" at bounding box center [651, 314] width 111 height 15
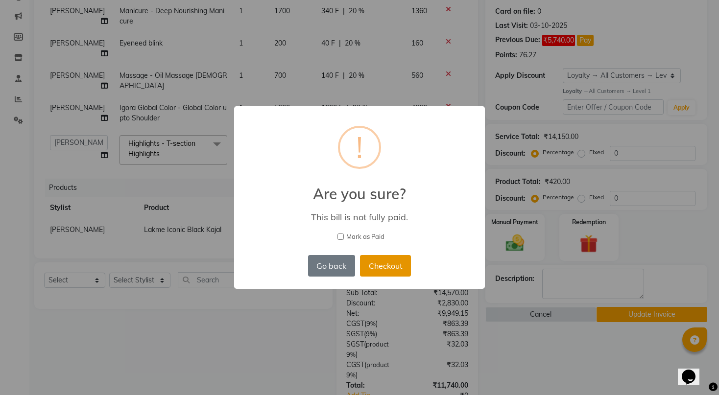
click at [368, 269] on button "Checkout" at bounding box center [385, 266] width 51 height 22
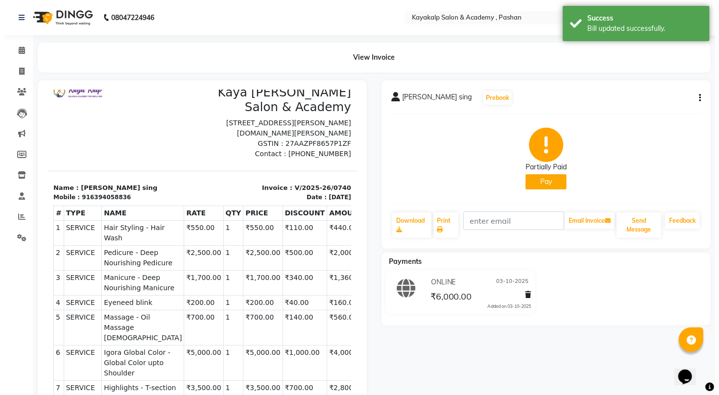
scroll to position [38, 0]
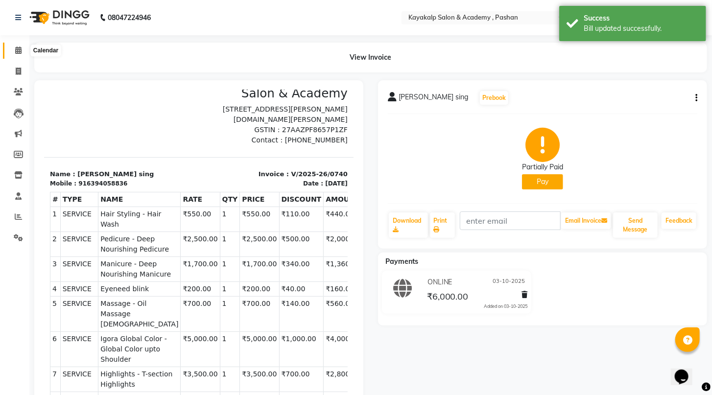
click at [14, 52] on span at bounding box center [18, 50] width 17 height 11
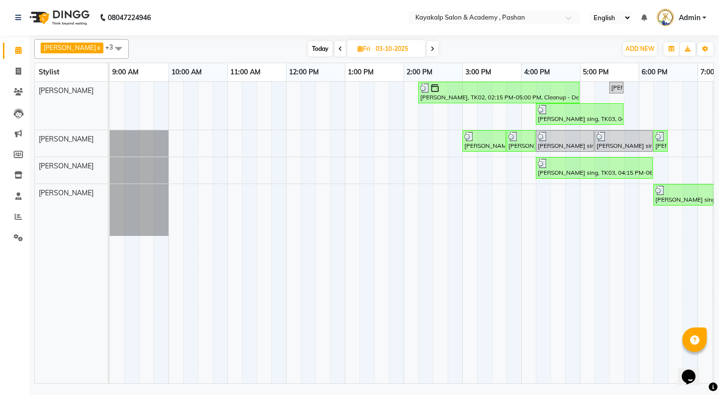
click at [309, 46] on span "Today" at bounding box center [320, 48] width 24 height 15
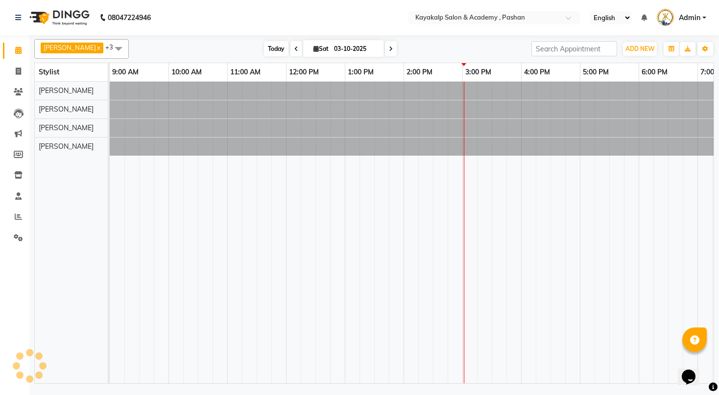
type input "04-10-2025"
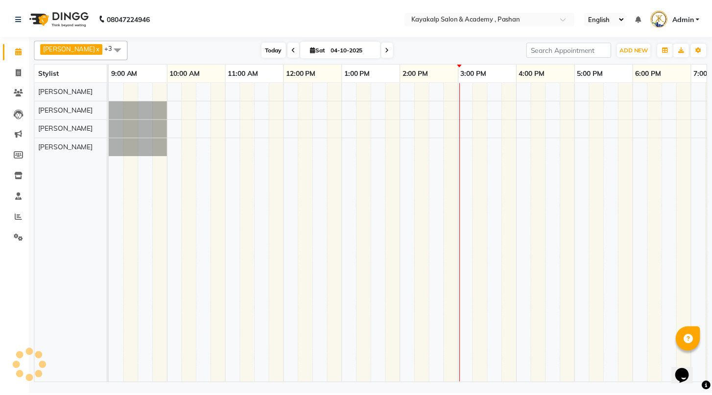
scroll to position [0, 101]
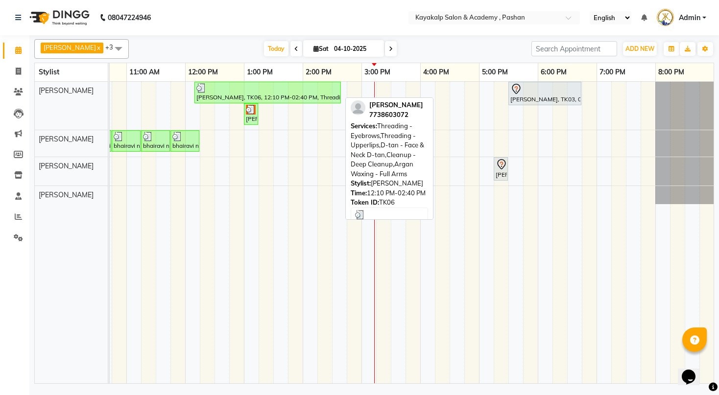
click at [211, 91] on div at bounding box center [267, 88] width 142 height 10
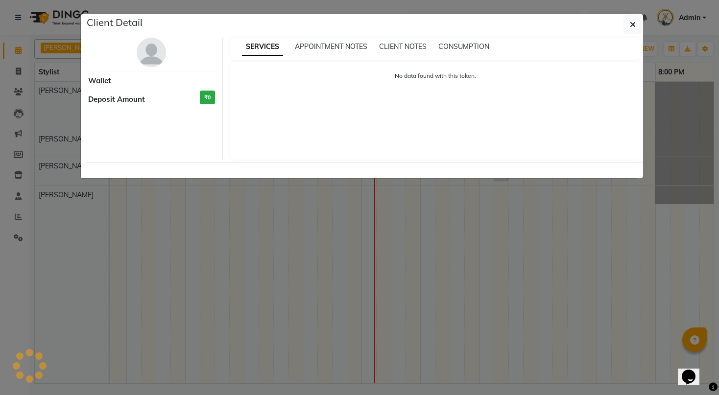
select select "3"
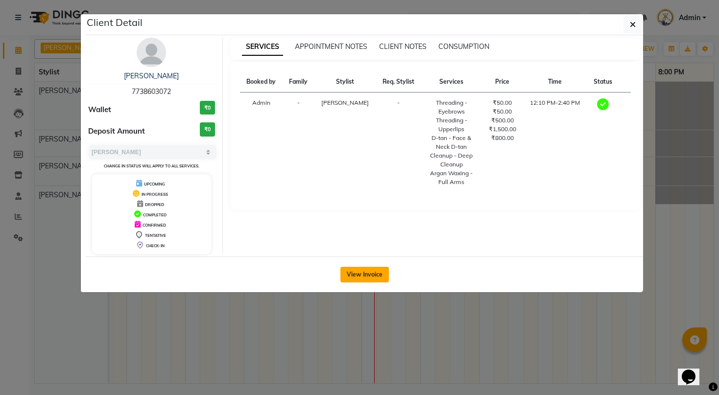
click at [369, 279] on button "View Invoice" at bounding box center [364, 275] width 48 height 16
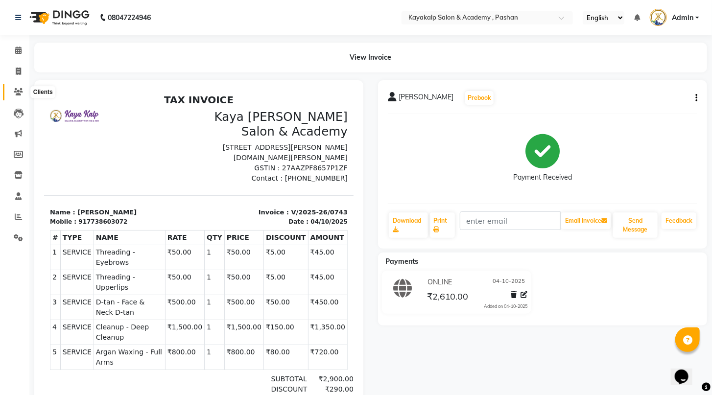
click at [21, 91] on icon at bounding box center [18, 91] width 9 height 7
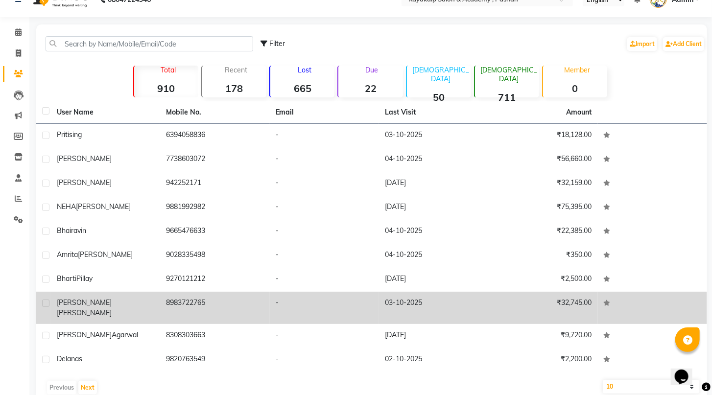
scroll to position [28, 0]
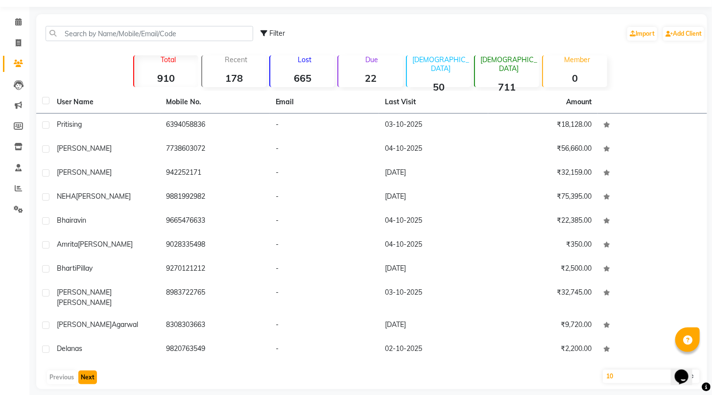
click at [88, 372] on button "Next" at bounding box center [87, 378] width 19 height 14
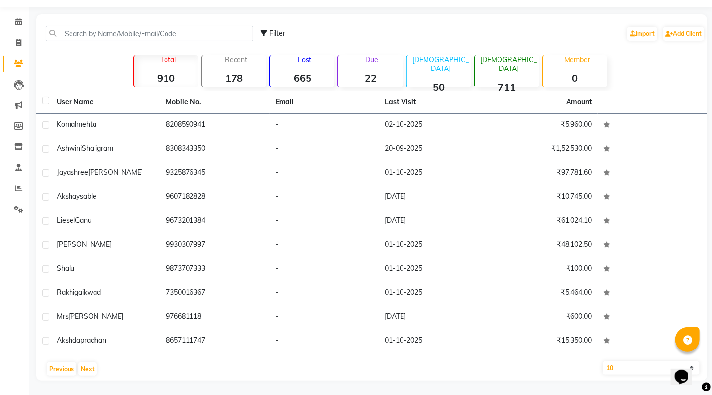
click at [364, 77] on strong "22" at bounding box center [370, 78] width 64 height 12
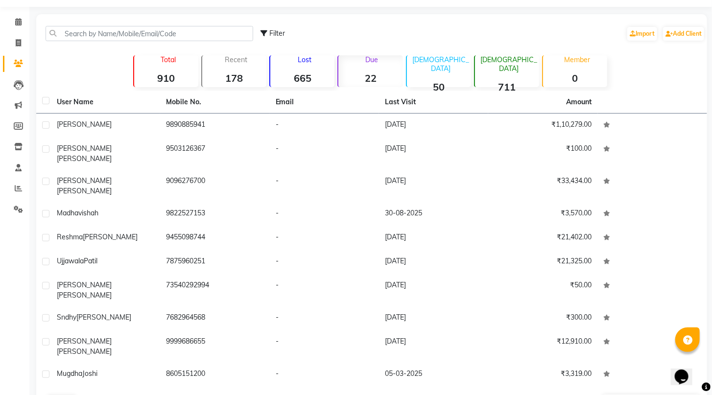
click at [91, 395] on button "Next" at bounding box center [87, 402] width 19 height 14
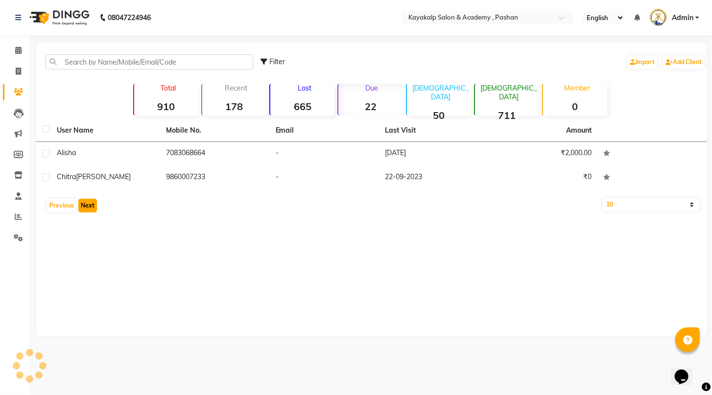
scroll to position [0, 0]
click at [56, 207] on button "Previous" at bounding box center [61, 206] width 29 height 14
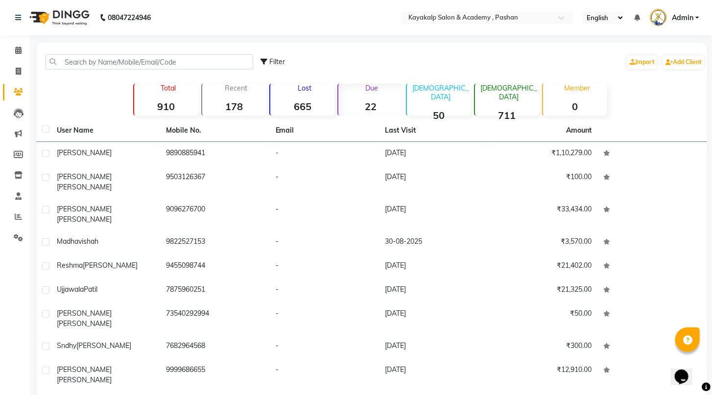
click at [374, 93] on div "Due 22" at bounding box center [369, 100] width 65 height 32
click at [373, 97] on div "Due 22" at bounding box center [369, 100] width 65 height 32
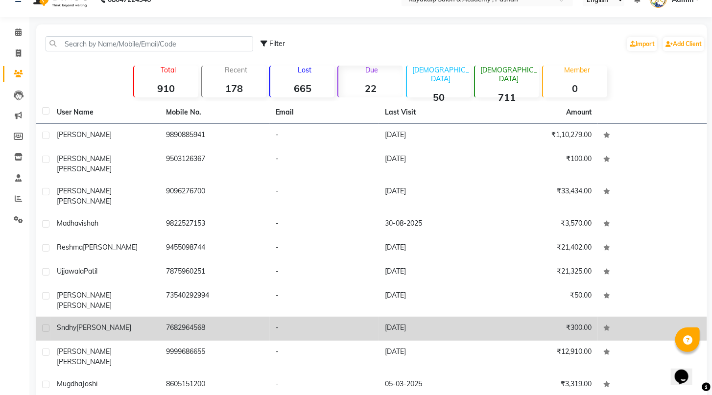
scroll to position [28, 0]
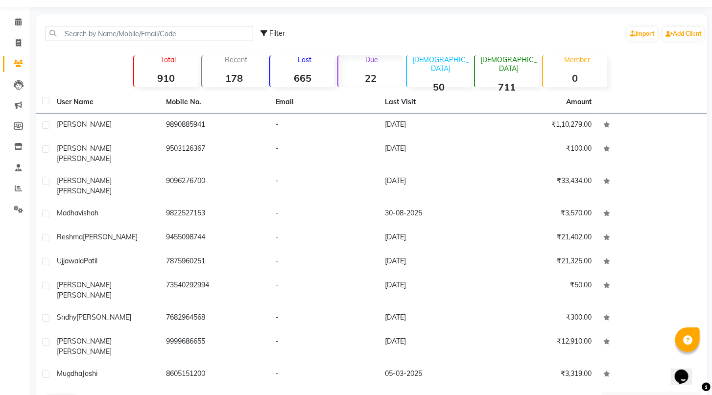
click at [90, 395] on button "Next" at bounding box center [87, 402] width 19 height 14
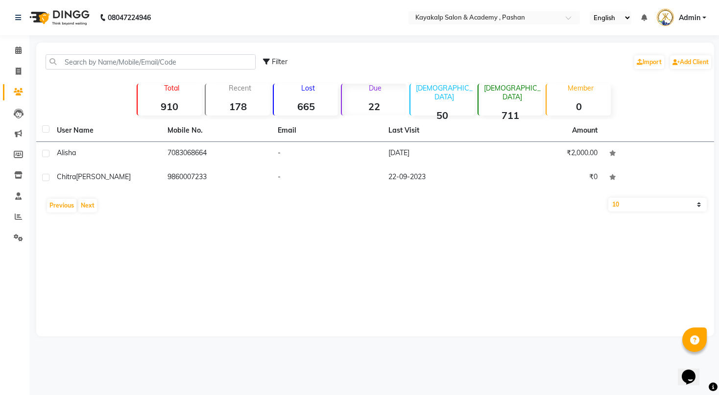
click at [303, 94] on div "Lost 665" at bounding box center [305, 100] width 65 height 32
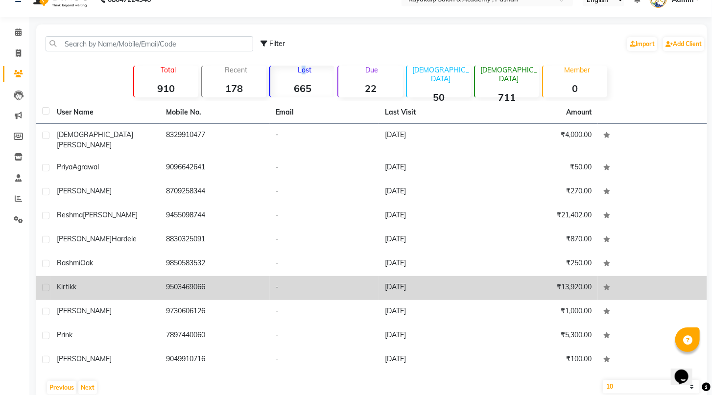
scroll to position [28, 0]
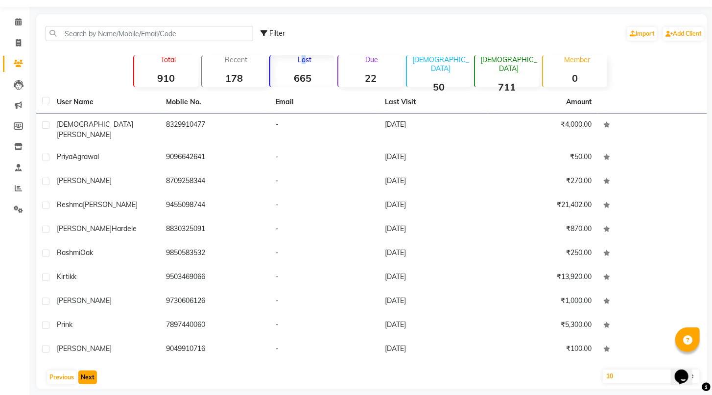
click at [83, 371] on button "Next" at bounding box center [87, 378] width 19 height 14
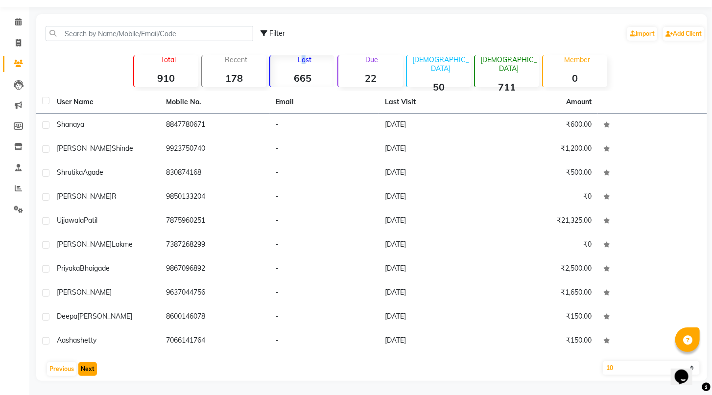
click at [83, 368] on button "Next" at bounding box center [87, 369] width 19 height 14
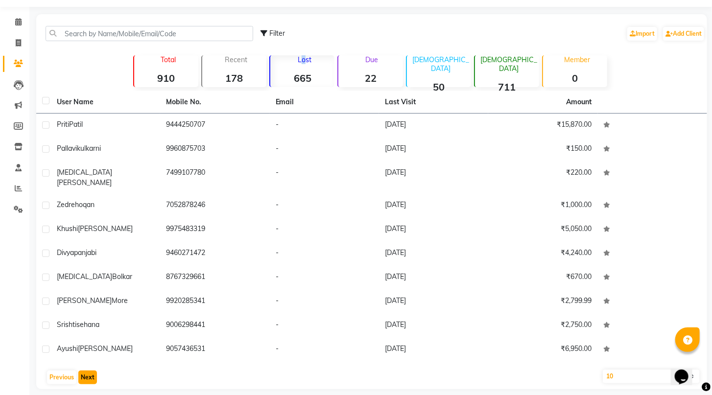
click at [83, 371] on button "Next" at bounding box center [87, 378] width 19 height 14
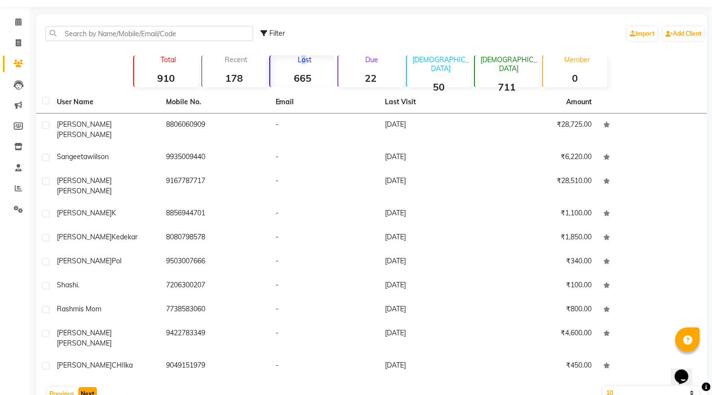
click at [83, 387] on button "Next" at bounding box center [87, 394] width 19 height 14
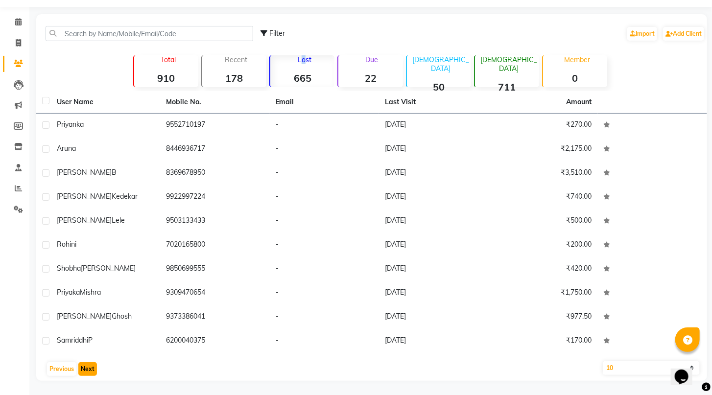
click at [87, 365] on button "Next" at bounding box center [87, 369] width 19 height 14
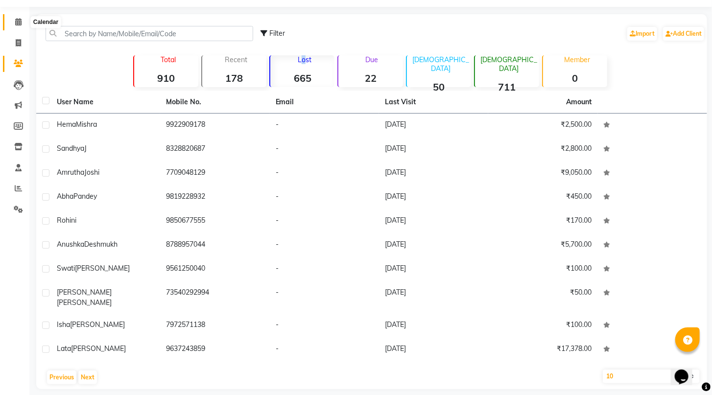
click at [18, 21] on icon at bounding box center [18, 21] width 6 height 7
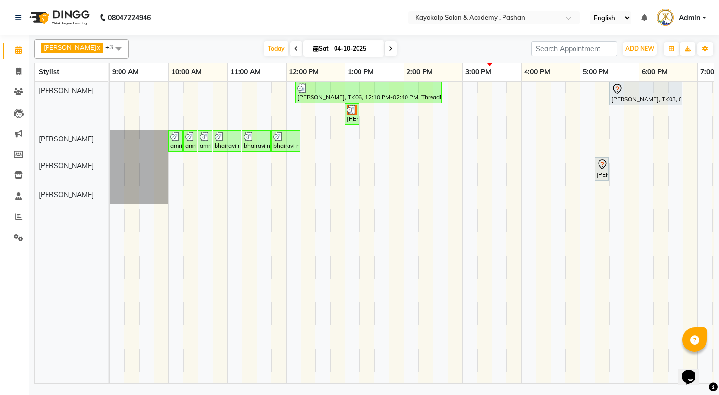
click at [294, 47] on icon at bounding box center [296, 49] width 4 height 6
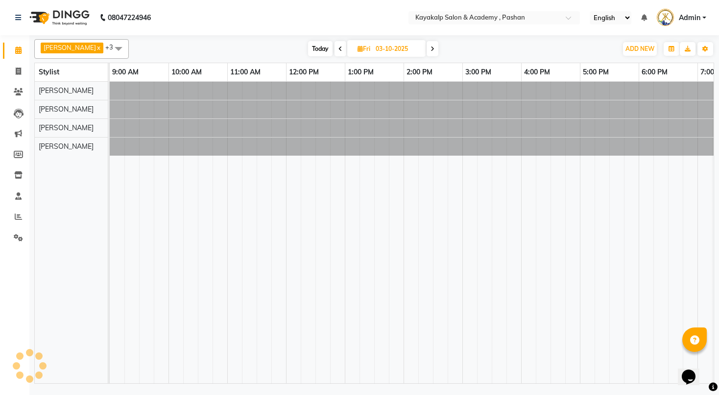
scroll to position [0, 101]
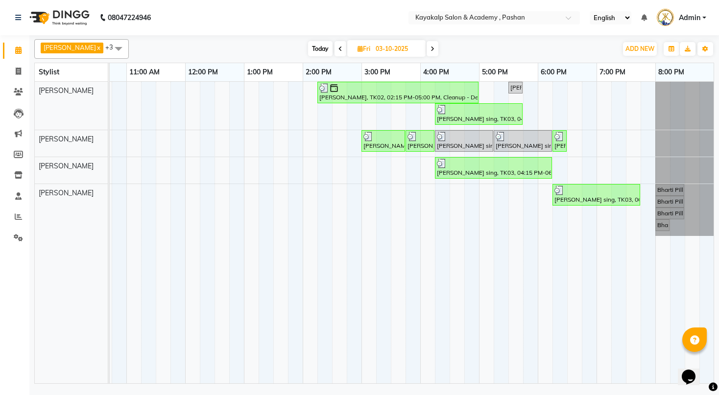
click at [286, 47] on div "Today Fri 03-10-2025" at bounding box center [373, 49] width 478 height 15
click at [338, 50] on icon at bounding box center [340, 49] width 4 height 6
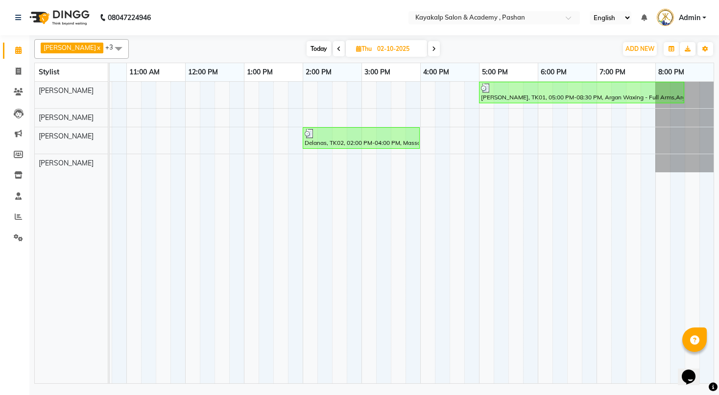
click at [337, 50] on icon at bounding box center [339, 49] width 4 height 6
type input "01-10-2025"
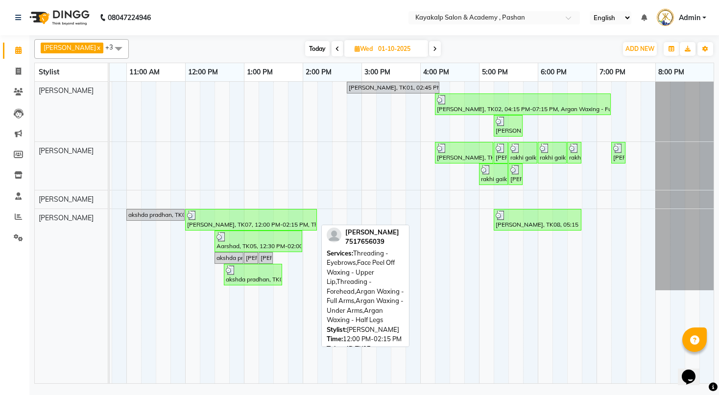
click at [218, 223] on div "Mahima, TK07, 12:00 PM-02:15 PM, Threading - Eyebrows,Face Peel Off Waxing - Up…" at bounding box center [251, 219] width 130 height 19
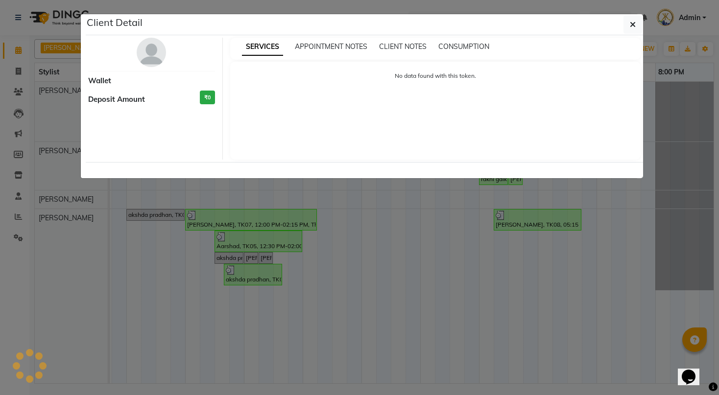
select select "3"
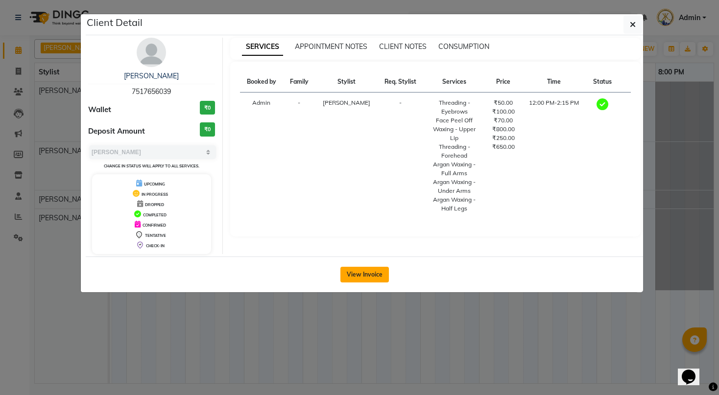
click at [352, 270] on button "View Invoice" at bounding box center [364, 275] width 48 height 16
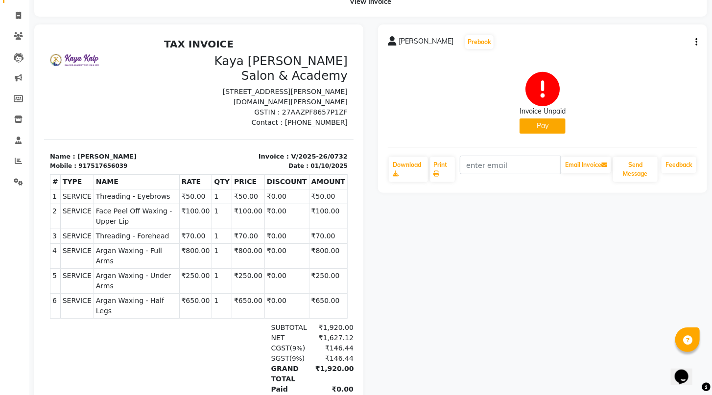
scroll to position [39, 0]
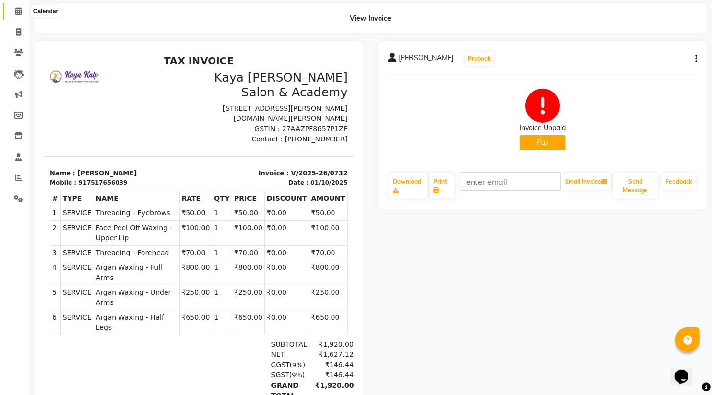
click at [14, 8] on span at bounding box center [18, 11] width 17 height 11
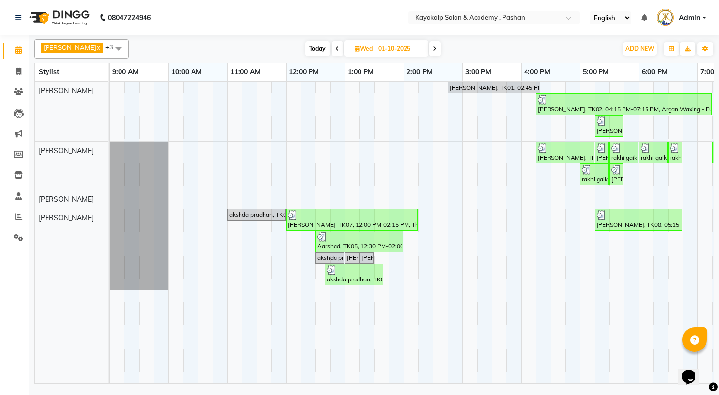
click at [321, 45] on span "Today" at bounding box center [317, 48] width 24 height 15
type input "04-10-2025"
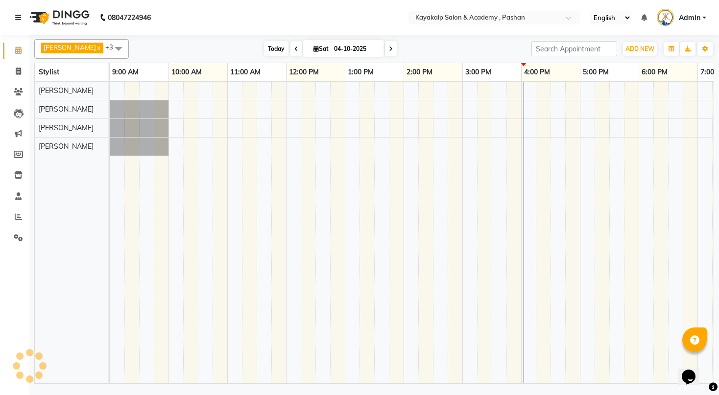
scroll to position [0, 101]
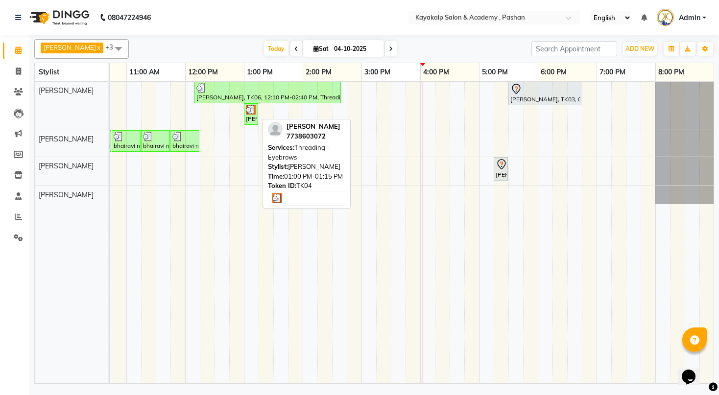
click at [249, 116] on div "[PERSON_NAME], TK04, 01:00 PM-01:15 PM, Threading - Eyebrows" at bounding box center [251, 114] width 12 height 19
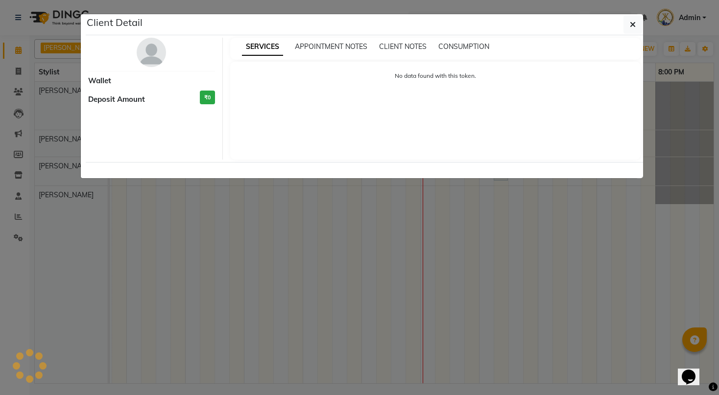
select select "3"
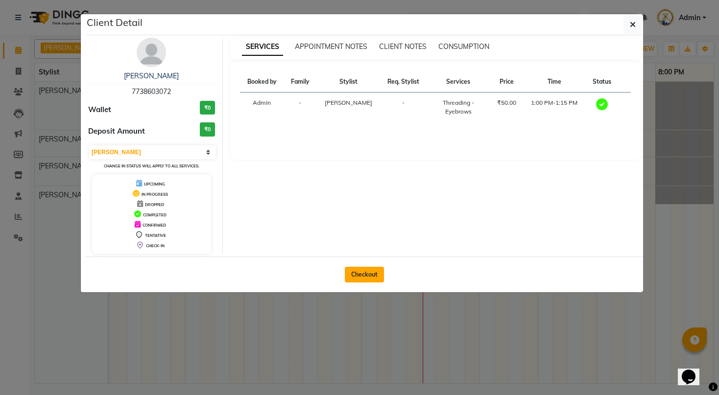
click at [357, 276] on button "Checkout" at bounding box center [364, 275] width 39 height 16
select select "4804"
select select "service"
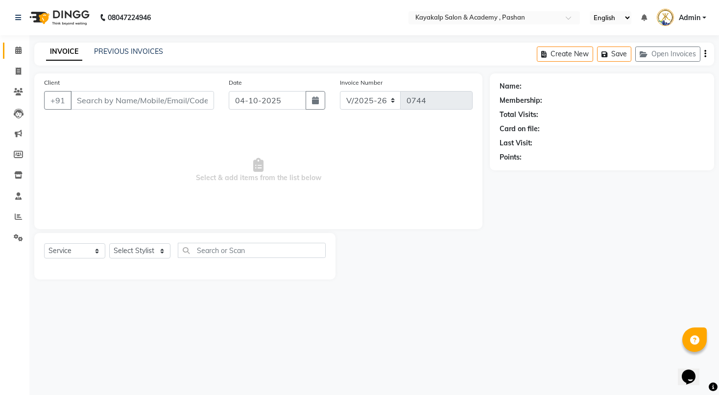
type input "7738603072"
select select "29289"
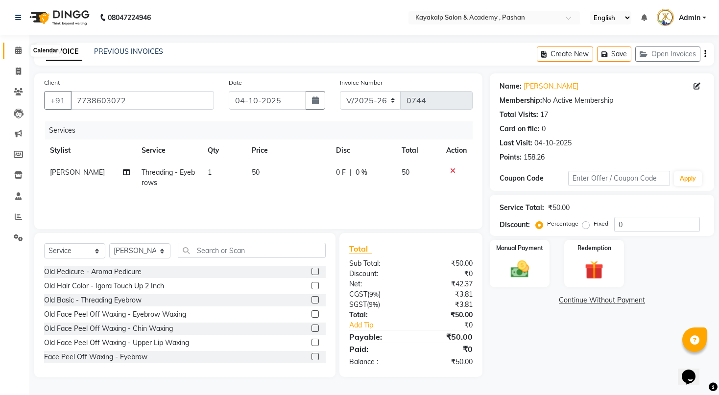
click at [16, 48] on icon at bounding box center [18, 49] width 6 height 7
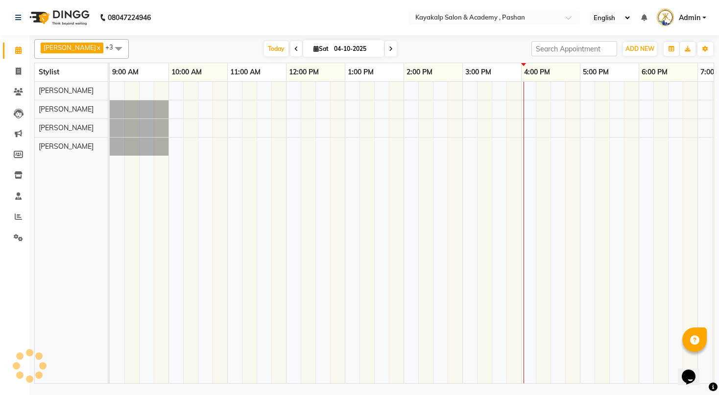
scroll to position [0, 101]
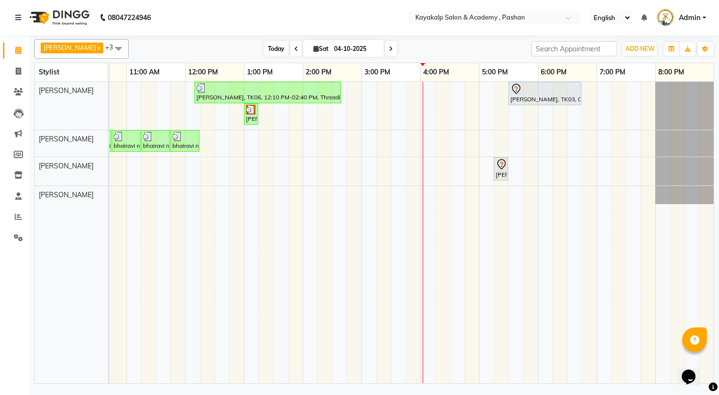
click at [272, 50] on span "Today" at bounding box center [276, 48] width 24 height 15
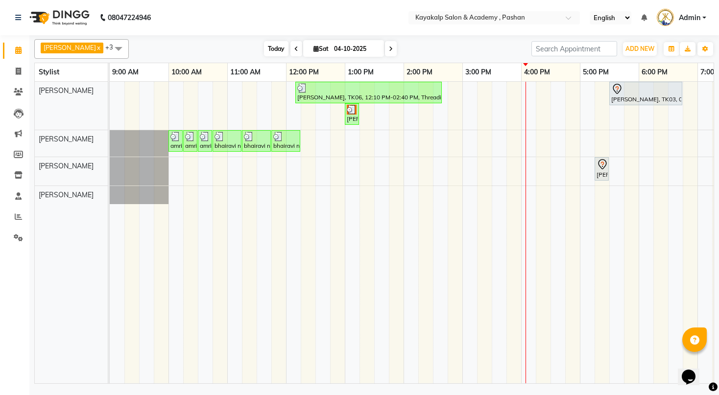
click at [272, 43] on span "Today" at bounding box center [276, 48] width 24 height 15
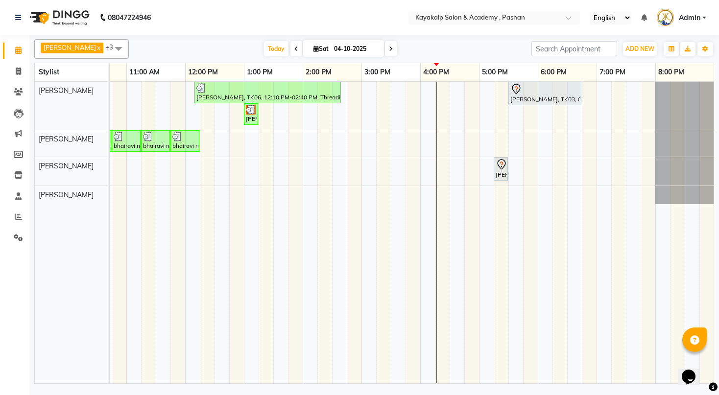
click at [385, 48] on span at bounding box center [391, 48] width 12 height 15
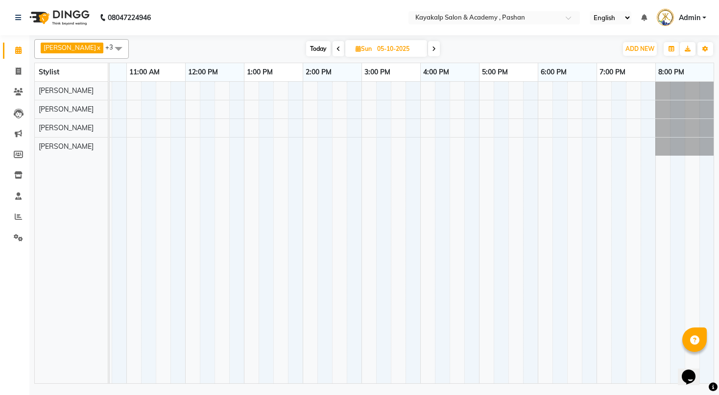
click at [316, 44] on span "Today" at bounding box center [318, 48] width 24 height 15
type input "04-10-2025"
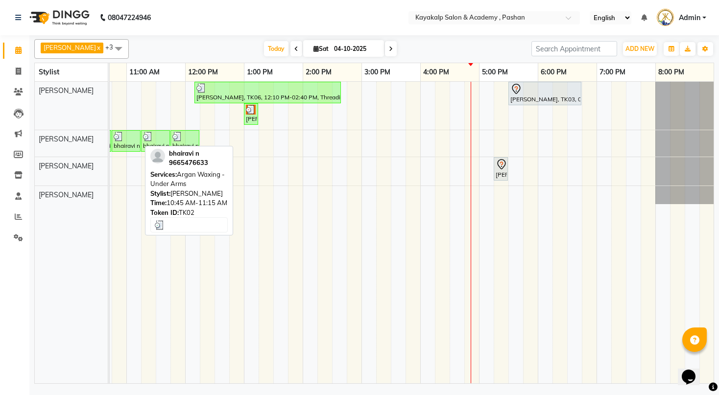
click at [247, 153] on div "Alpana, TK06, 12:10 PM-02:40 PM, Threading - Eyebrows,Threading - Upperlips,D-t…" at bounding box center [361, 233] width 705 height 302
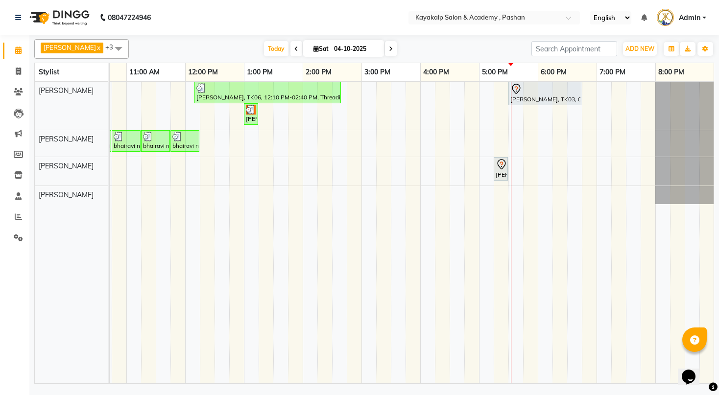
click at [490, 100] on div "Alpana, TK06, 12:10 PM-02:40 PM, Threading - Eyebrows,Threading - Upperlips,D-t…" at bounding box center [361, 233] width 705 height 302
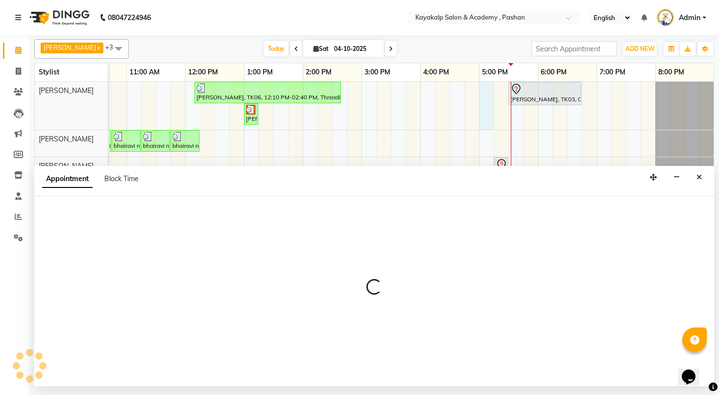
select select "29289"
select select "tentative"
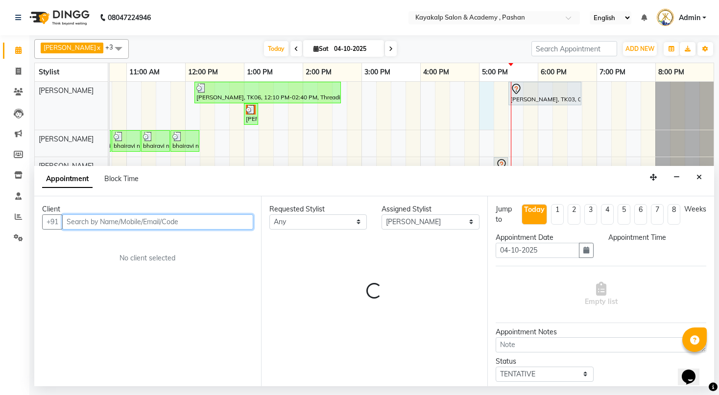
select select "1020"
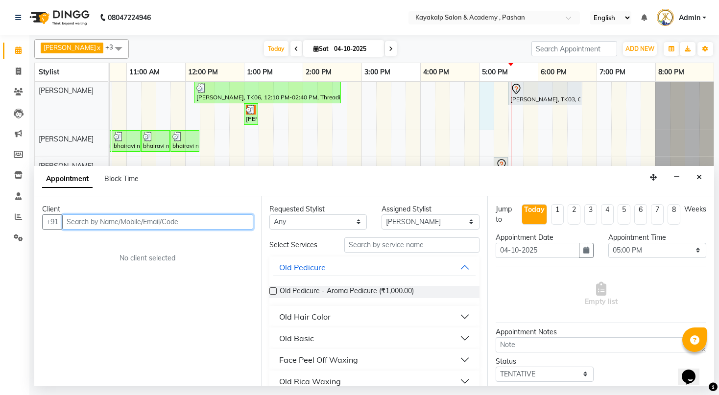
click at [204, 220] on input "text" at bounding box center [157, 221] width 191 height 15
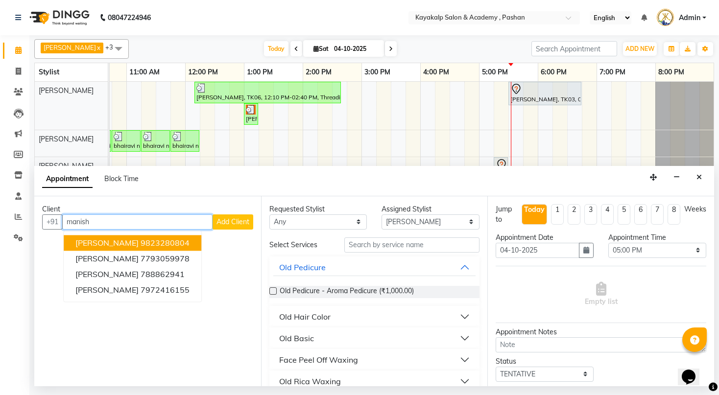
click at [130, 244] on span "manisha jejash" at bounding box center [106, 243] width 63 height 10
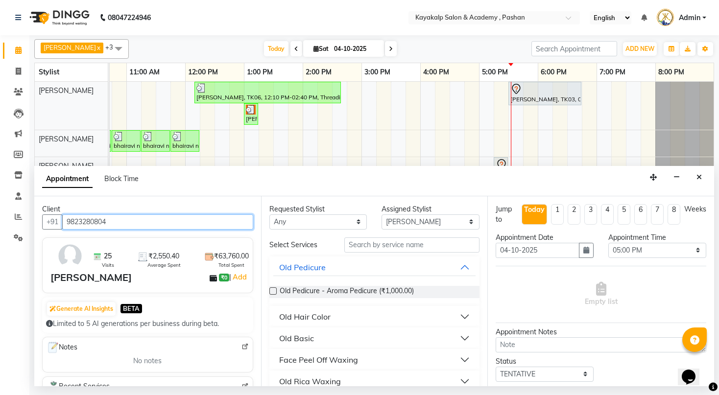
type input "9823280804"
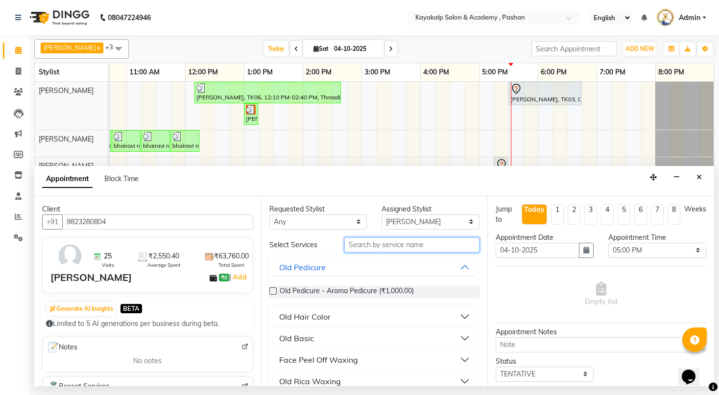
click at [420, 244] on input "text" at bounding box center [411, 244] width 135 height 15
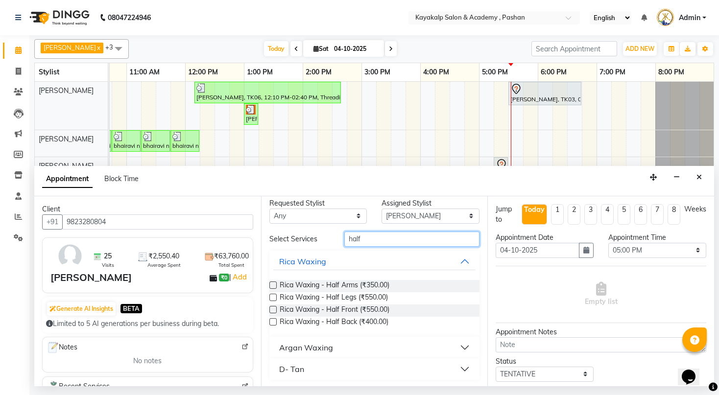
scroll to position [7, 0]
type input "half"
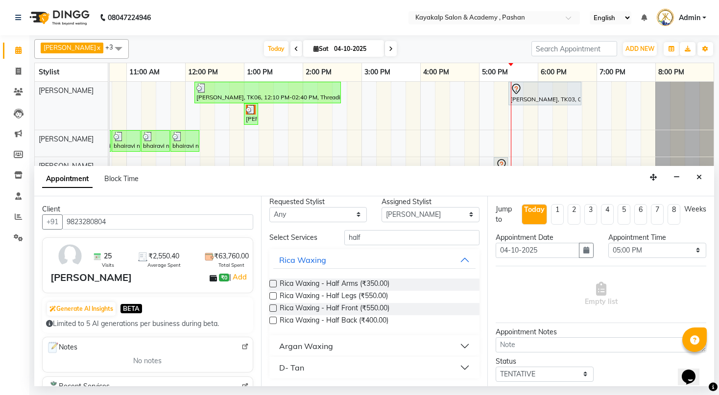
click at [315, 341] on div "Argan Waxing" at bounding box center [306, 346] width 54 height 12
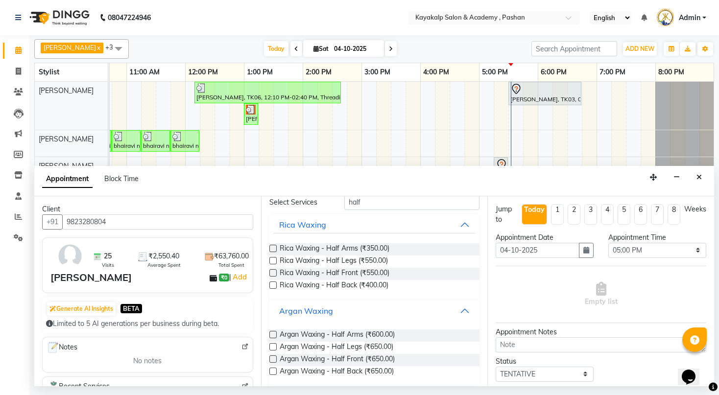
scroll to position [72, 0]
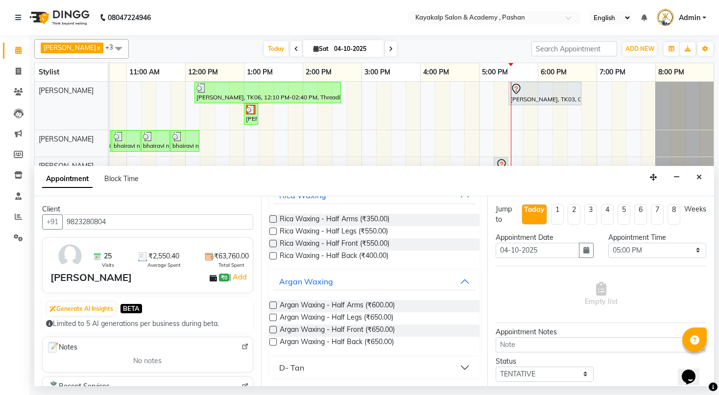
click at [271, 317] on label at bounding box center [272, 317] width 7 height 7
click at [271, 317] on input "checkbox" at bounding box center [272, 318] width 6 height 6
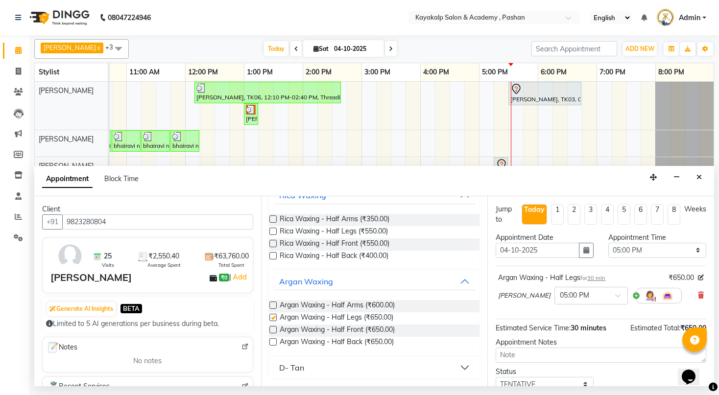
checkbox input "false"
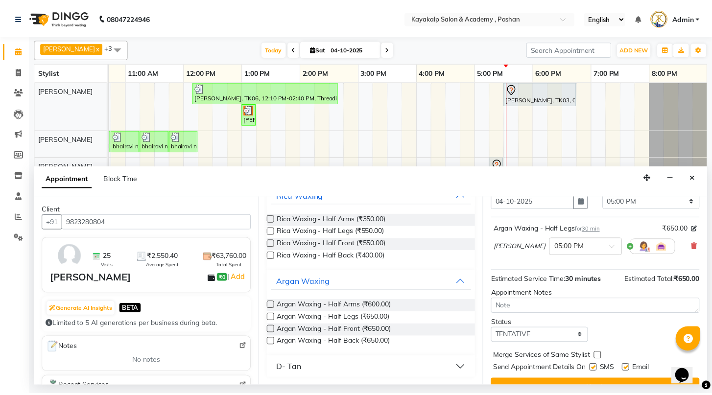
scroll to position [67, 0]
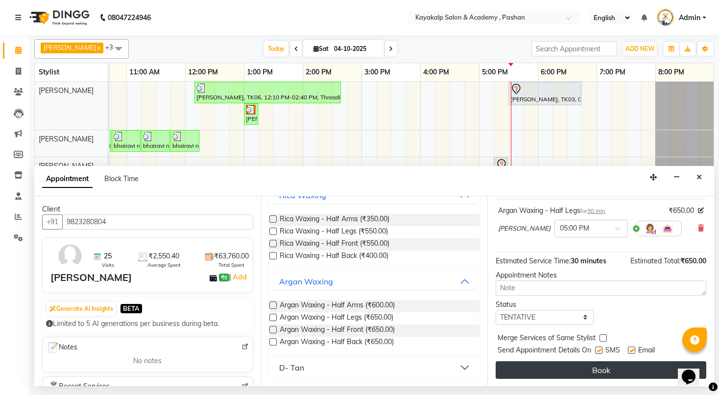
click at [601, 369] on button "Book" at bounding box center [600, 370] width 210 height 18
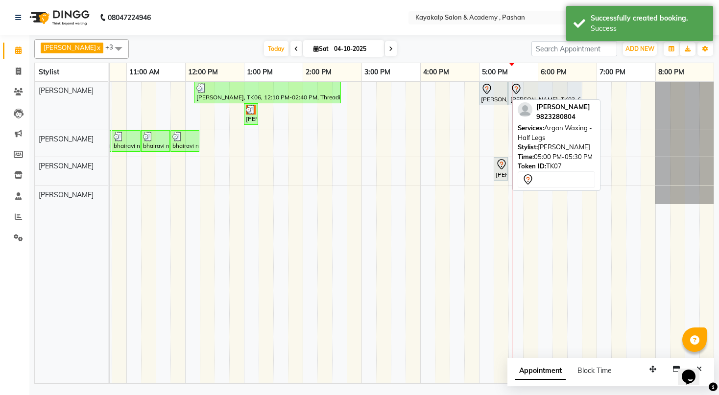
click at [486, 96] on div "manisha jejash, TK07, 05:00 PM-05:30 PM, Argan Waxing - Half Legs" at bounding box center [493, 93] width 27 height 21
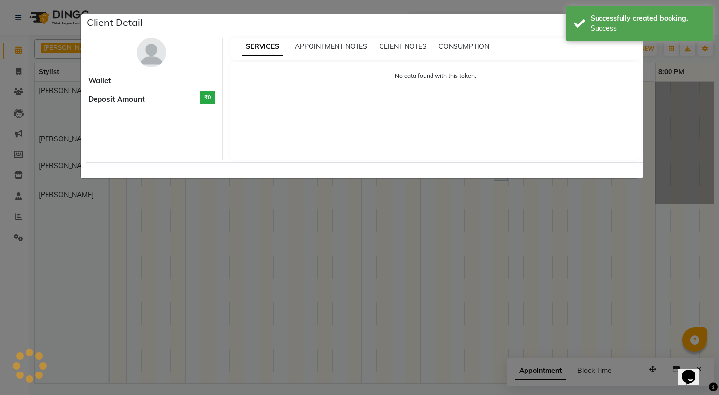
select select "7"
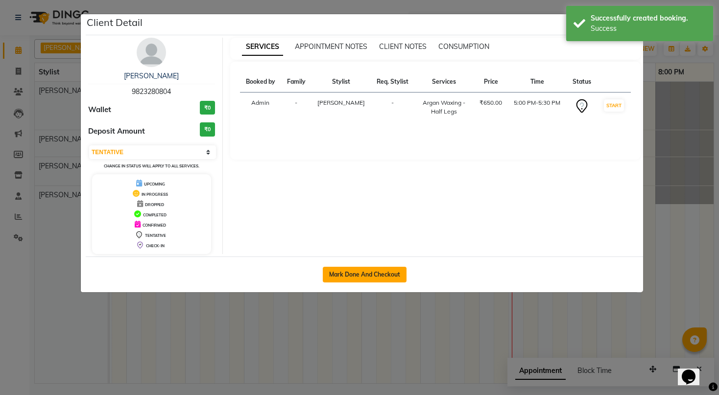
click at [359, 270] on button "Mark Done And Checkout" at bounding box center [365, 275] width 84 height 16
select select "service"
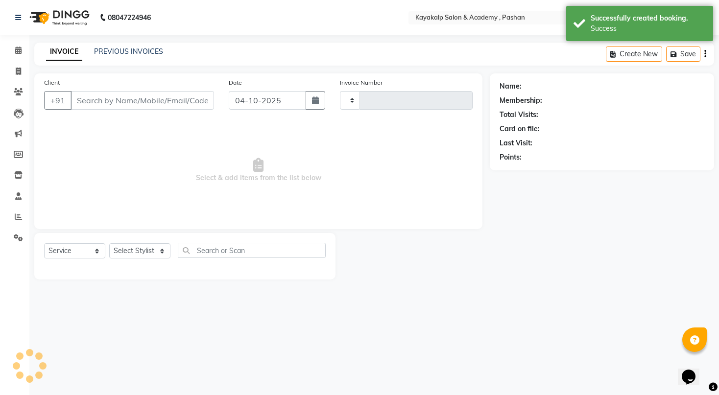
type input "0744"
select select "4804"
type input "9823280804"
select select "29289"
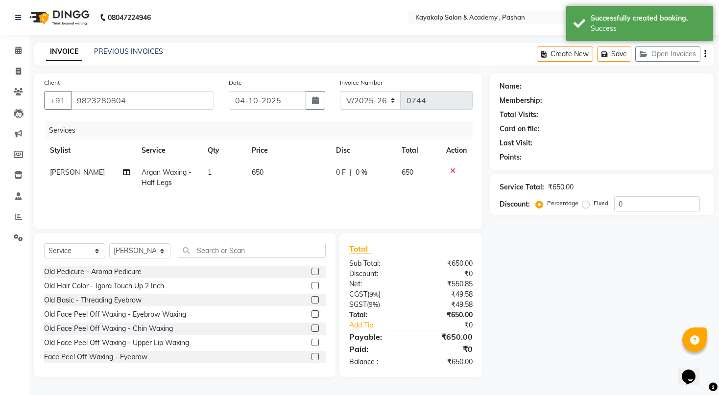
select select "1: Object"
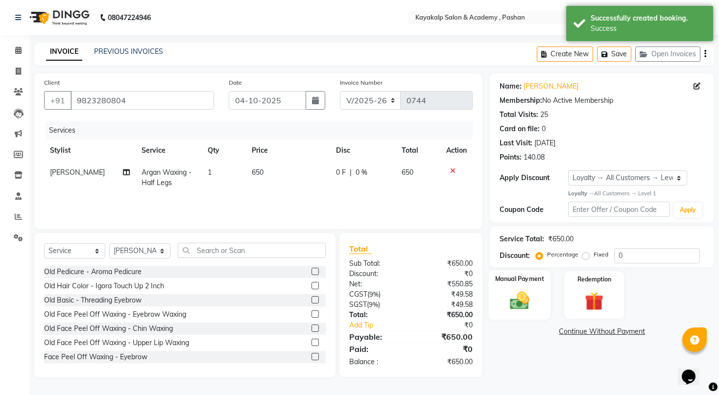
click at [512, 302] on img at bounding box center [519, 300] width 31 height 22
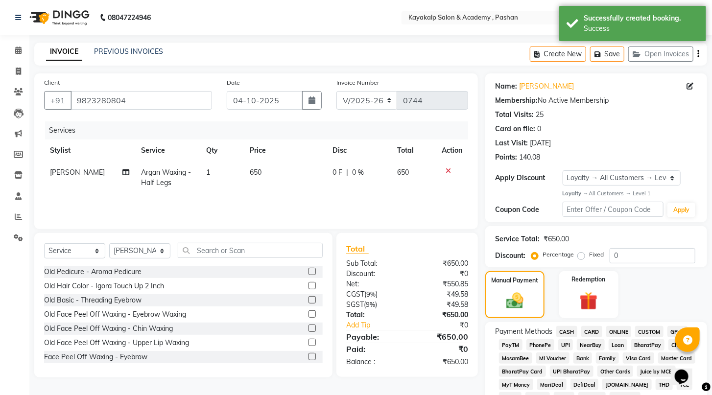
click at [612, 337] on span "ONLINE" at bounding box center [618, 331] width 25 height 11
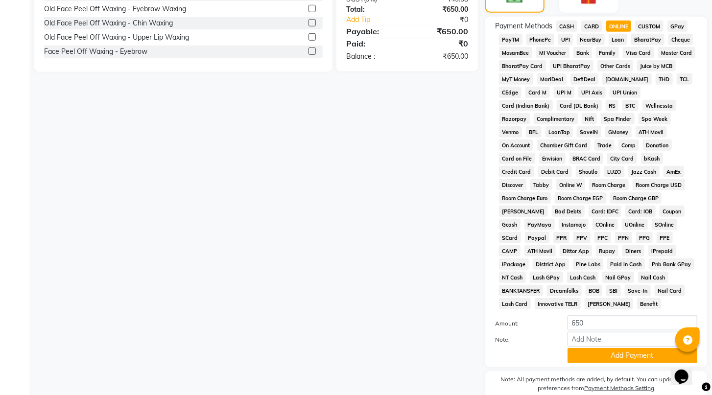
scroll to position [352, 0]
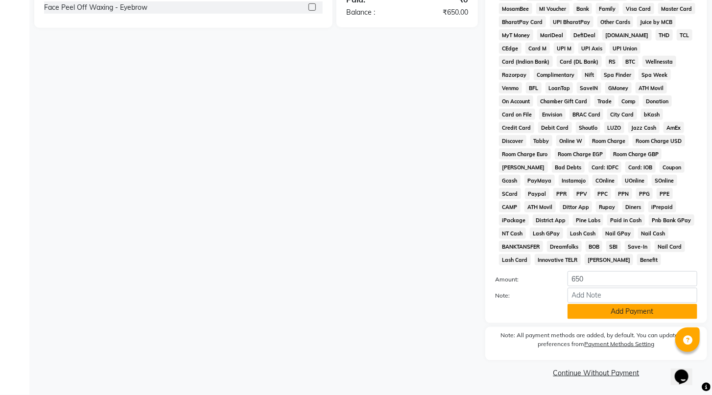
click at [615, 319] on button "Add Payment" at bounding box center [632, 311] width 130 height 15
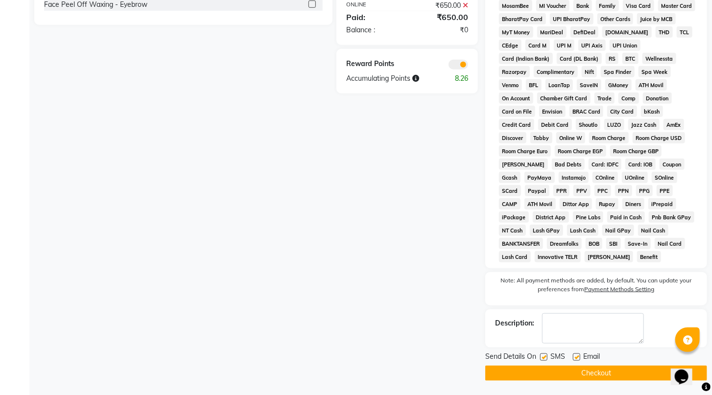
scroll to position [372, 0]
click at [596, 367] on button "Checkout" at bounding box center [596, 372] width 222 height 15
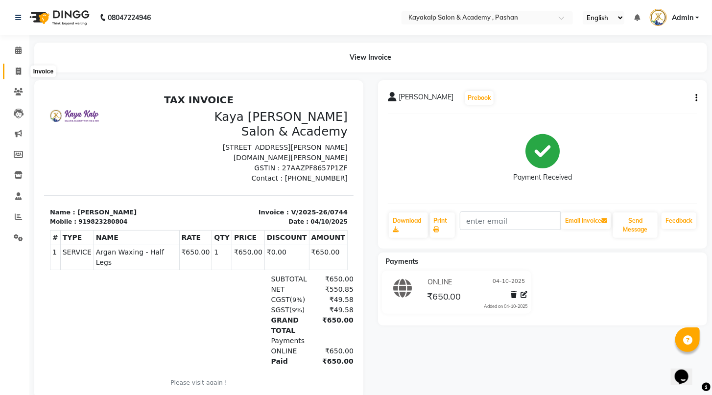
click at [15, 72] on span at bounding box center [18, 71] width 17 height 11
select select "service"
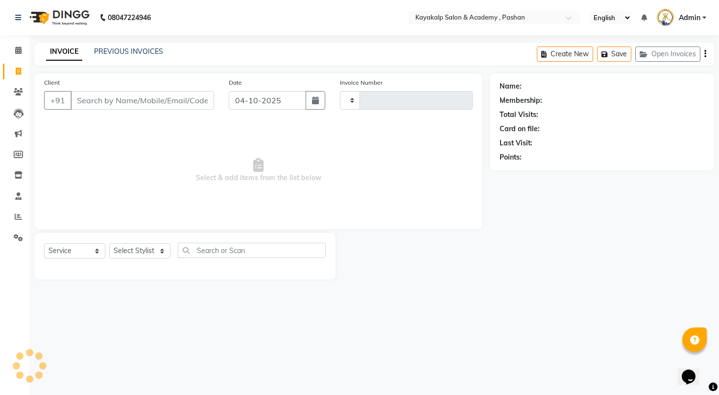
type input "0745"
select select "4804"
click at [138, 98] on input "Client" at bounding box center [141, 100] width 143 height 19
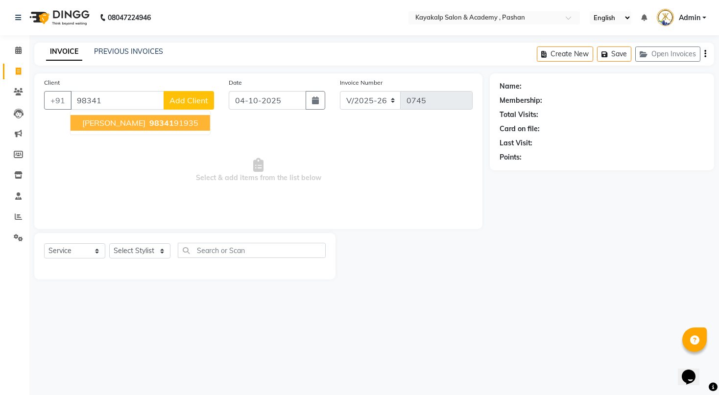
click at [180, 121] on ngb-highlight "98341 91935" at bounding box center [172, 123] width 51 height 10
type input "9834191935"
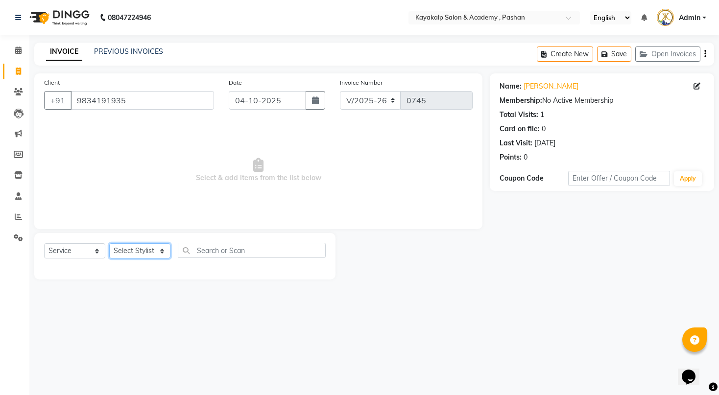
click at [163, 251] on select "Select Stylist Ashwini hidlekar Chhaya Gokhale Lalita shharma Manisha Raut Rish…" at bounding box center [139, 250] width 61 height 15
select select "92577"
click at [109, 244] on select "Select Stylist Ashwini hidlekar Chhaya Gokhale Lalita shharma Manisha Raut Rish…" at bounding box center [139, 250] width 61 height 15
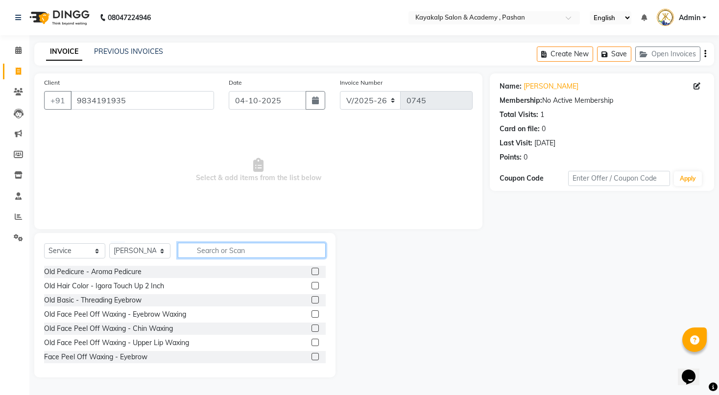
click at [233, 248] on input "text" at bounding box center [252, 250] width 148 height 15
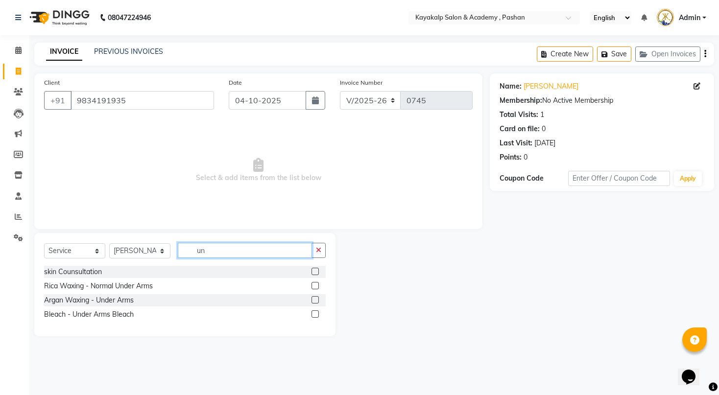
type input "un"
click at [316, 299] on label at bounding box center [314, 299] width 7 height 7
click at [316, 299] on input "checkbox" at bounding box center [314, 300] width 6 height 6
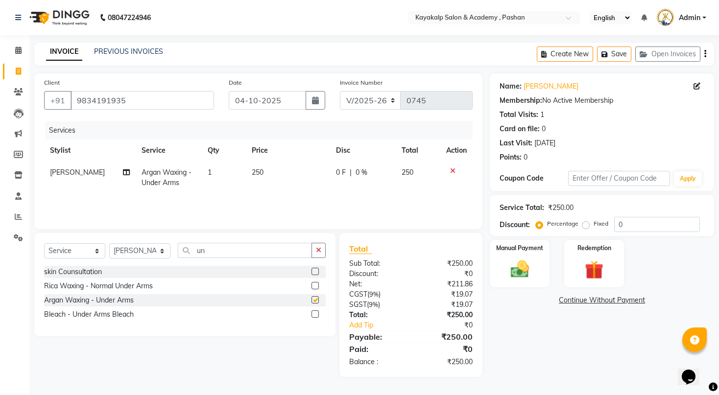
checkbox input "false"
click at [517, 268] on div "Manual Payment" at bounding box center [519, 263] width 62 height 49
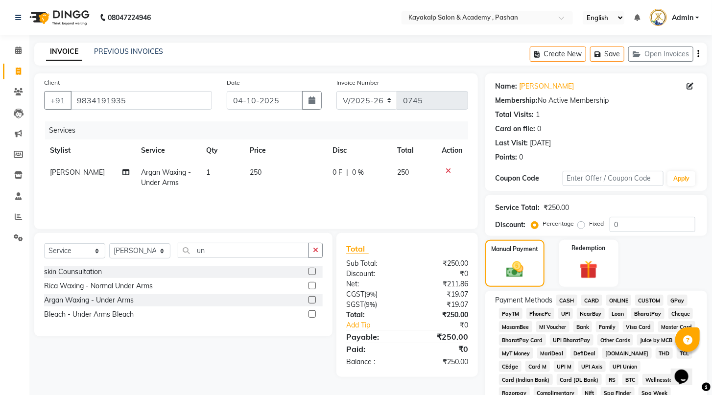
click at [616, 306] on span "ONLINE" at bounding box center [618, 300] width 25 height 11
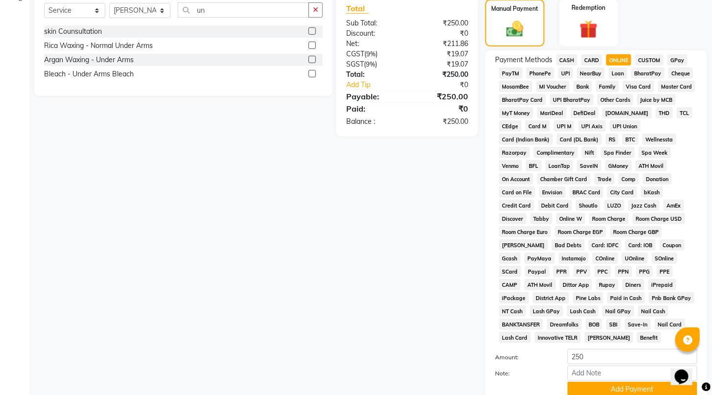
scroll to position [339, 0]
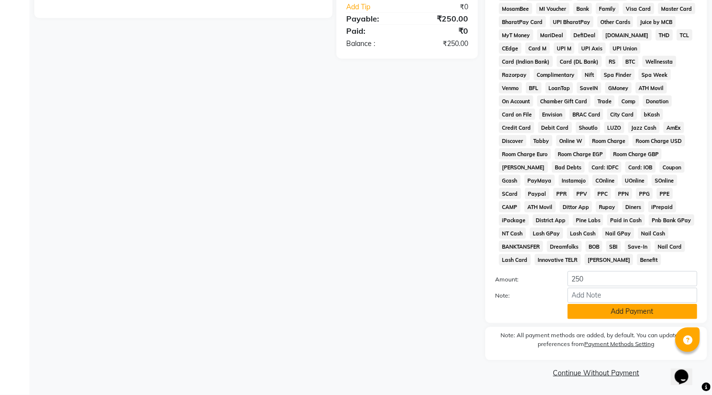
click at [614, 314] on button "Add Payment" at bounding box center [632, 311] width 130 height 15
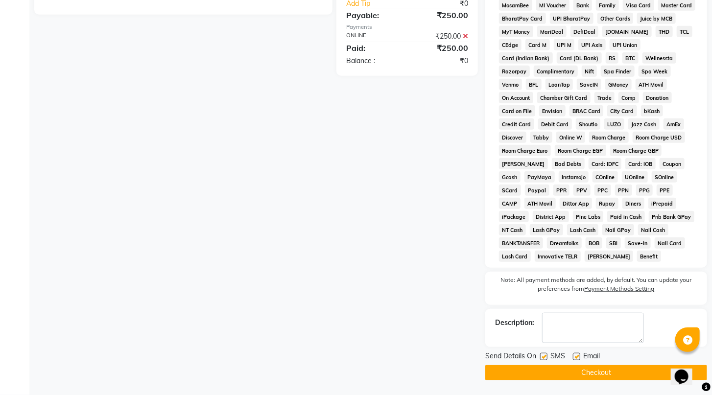
click at [598, 380] on button "Checkout" at bounding box center [596, 372] width 222 height 15
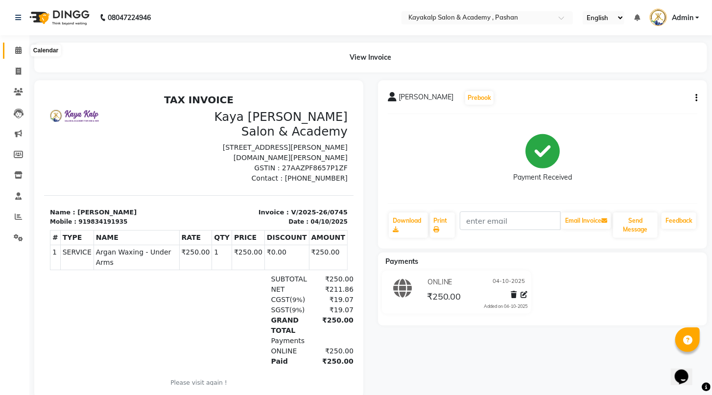
click at [21, 56] on span at bounding box center [18, 50] width 17 height 11
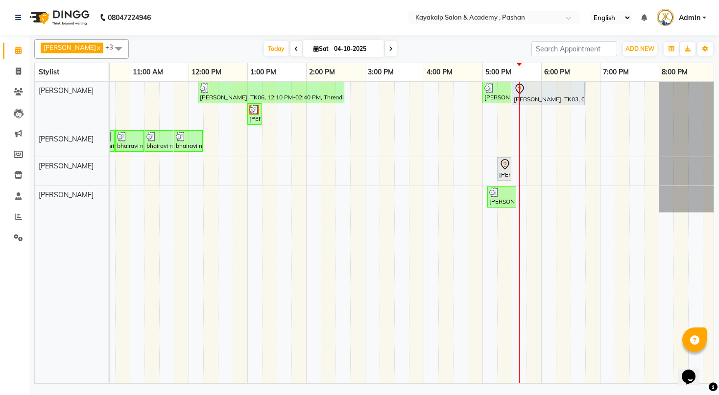
scroll to position [0, 101]
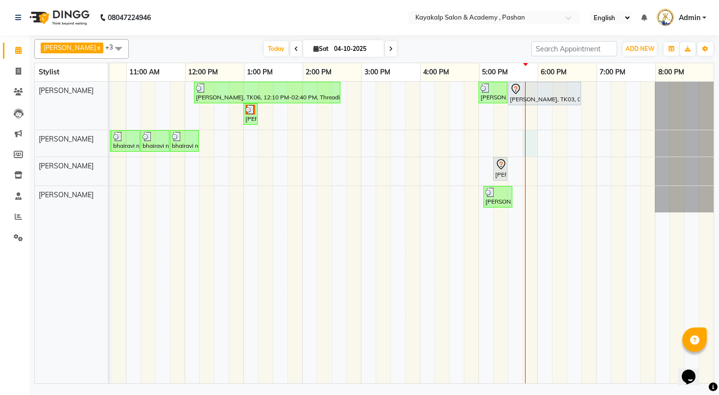
click at [523, 141] on div "Alpana, TK06, 12:10 PM-02:40 PM, Threading - Eyebrows,Threading - Upperlips,D-t…" at bounding box center [360, 233] width 705 height 302
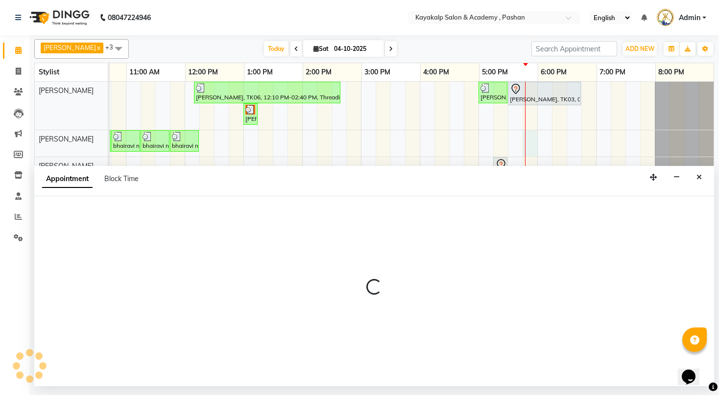
select select "85097"
select select "1065"
select select "tentative"
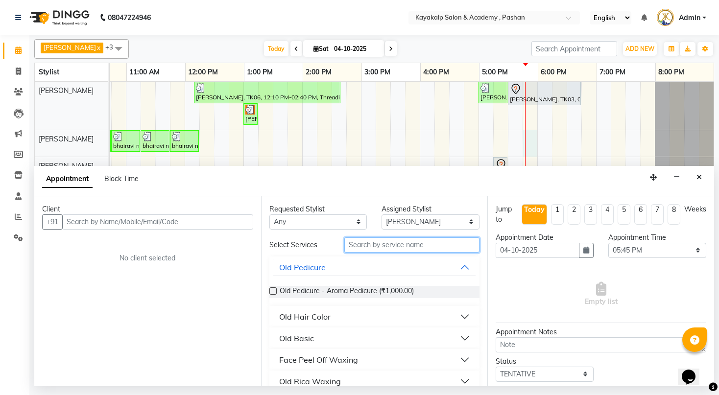
click at [372, 244] on input "text" at bounding box center [411, 244] width 135 height 15
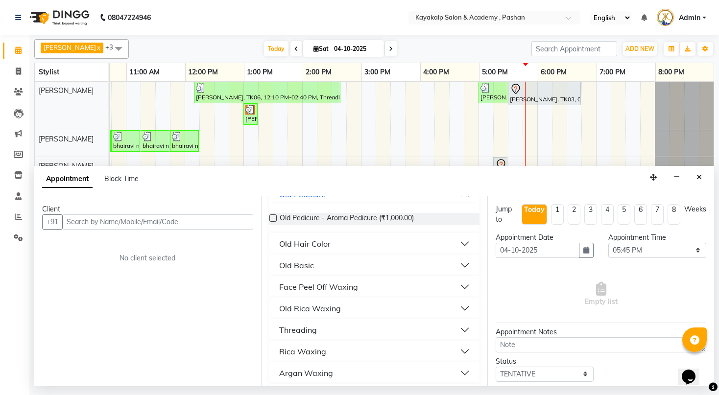
scroll to position [78, 0]
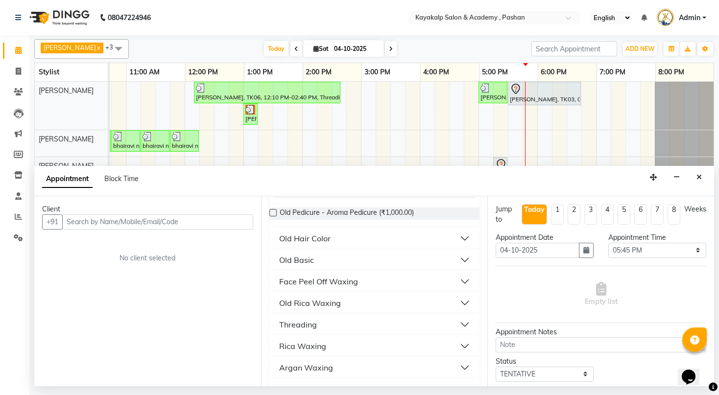
click at [314, 322] on div "Threading" at bounding box center [298, 325] width 38 height 12
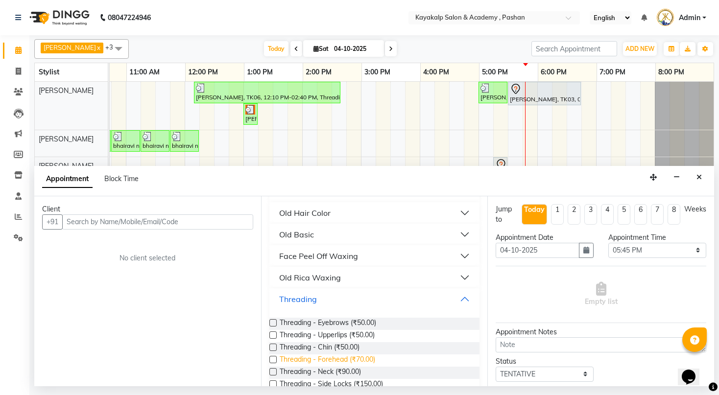
scroll to position [117, 0]
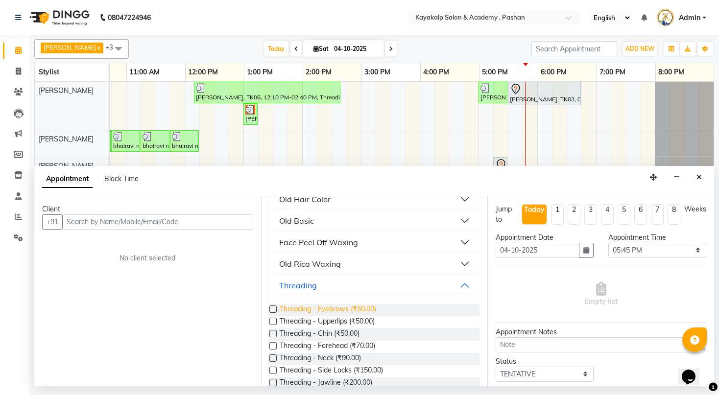
click at [354, 309] on span "Threading - Eyebrows (₹50.00)" at bounding box center [327, 310] width 96 height 12
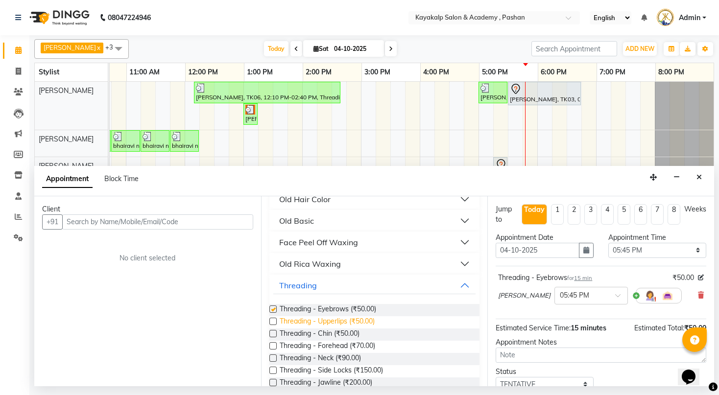
checkbox input "false"
click at [349, 321] on span "Threading - Upperlips (₹50.00)" at bounding box center [326, 322] width 95 height 12
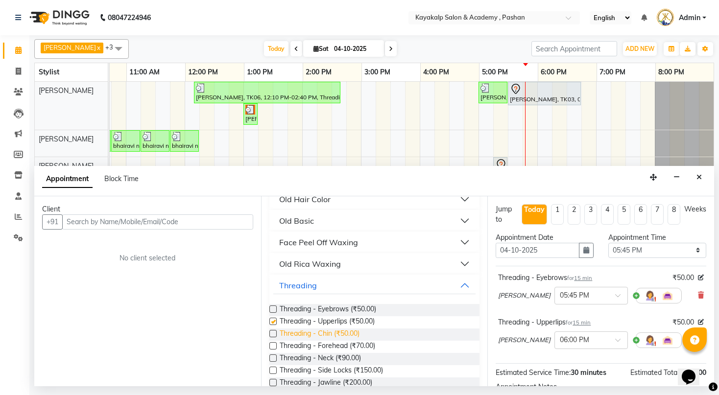
checkbox input "false"
click at [352, 333] on span "Threading - Chin (₹50.00)" at bounding box center [319, 334] width 80 height 12
checkbox input "false"
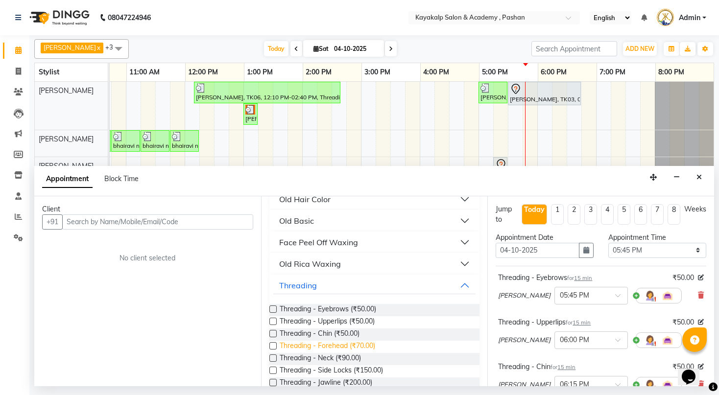
click at [346, 347] on span "Threading - Forehead (₹70.00)" at bounding box center [326, 347] width 95 height 12
checkbox input "false"
click at [458, 284] on button "Threading" at bounding box center [374, 286] width 203 height 18
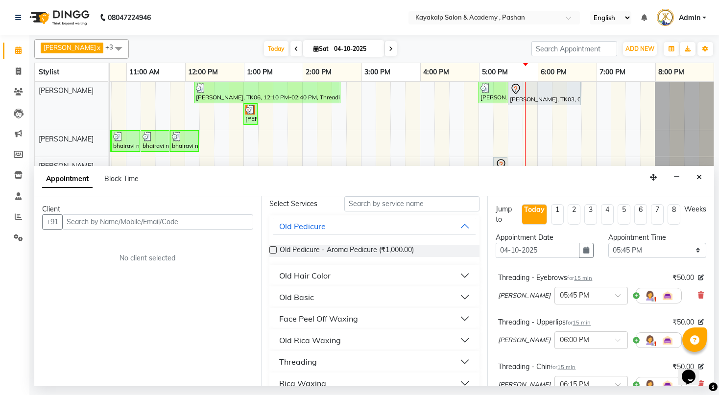
scroll to position [39, 0]
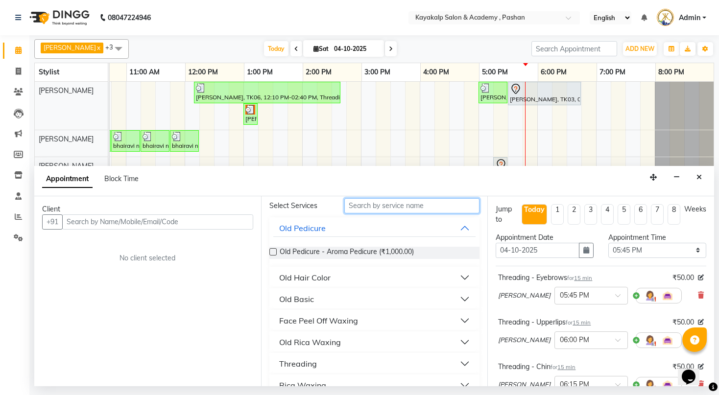
click at [405, 207] on input "text" at bounding box center [411, 205] width 135 height 15
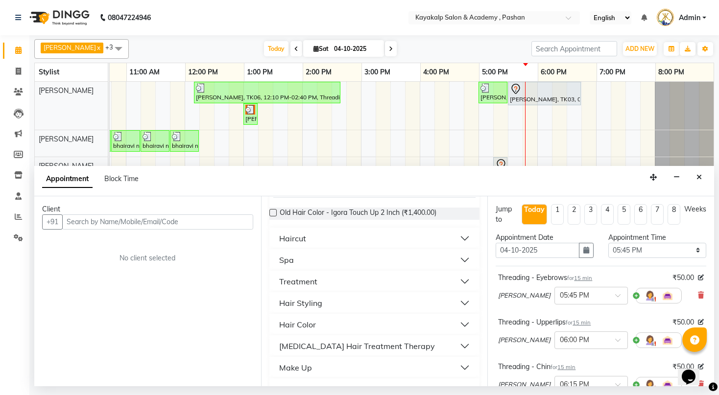
type input "hai"
click at [308, 302] on div "Hair Styling" at bounding box center [300, 303] width 43 height 12
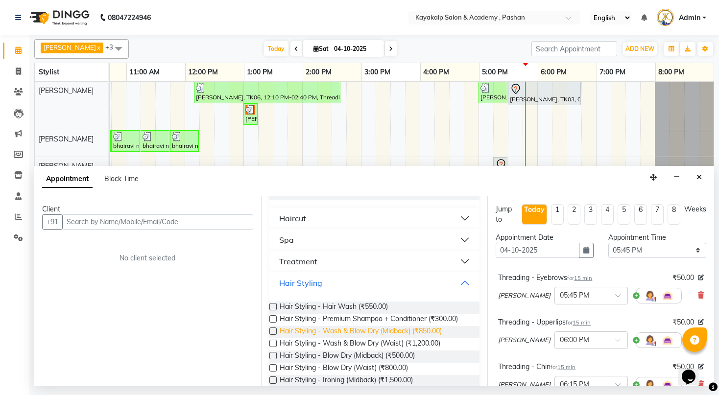
scroll to position [117, 0]
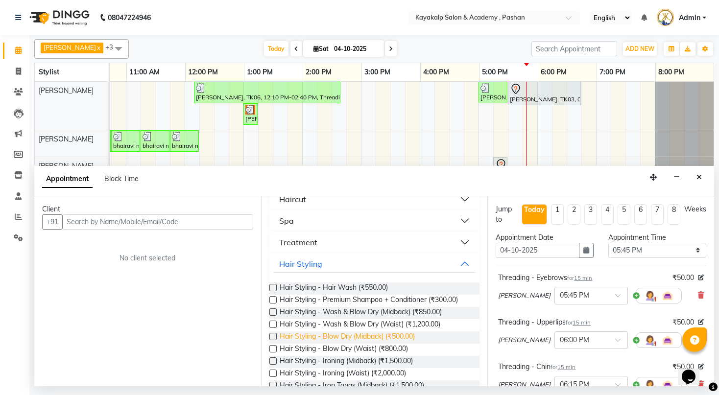
click at [374, 337] on span "Hair Styling - Blow Dry (Midback) (₹500.00)" at bounding box center [346, 337] width 135 height 12
checkbox input "false"
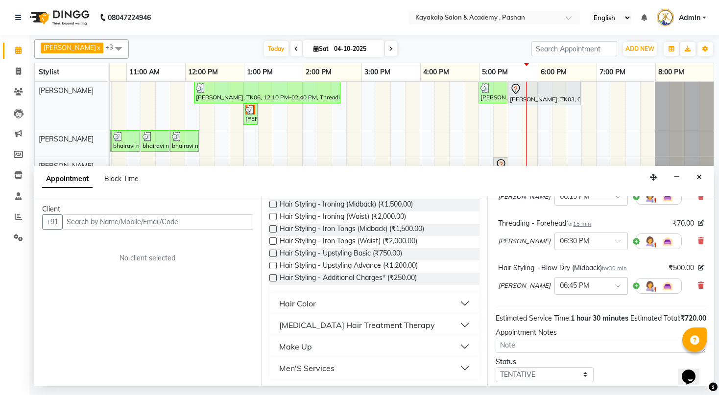
scroll to position [196, 0]
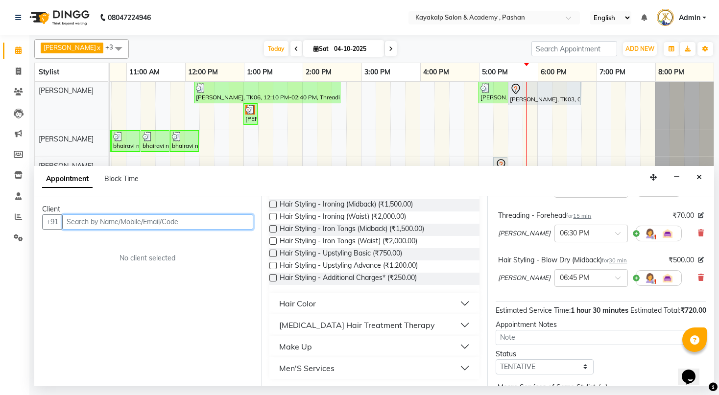
click at [153, 222] on input "text" at bounding box center [157, 221] width 191 height 15
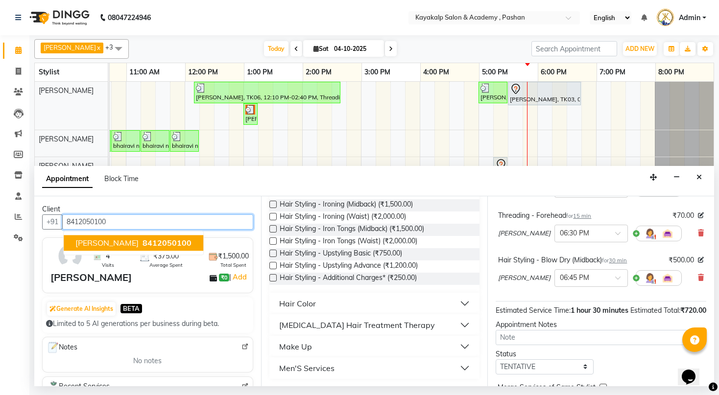
click at [76, 241] on span "Seema Mehta" at bounding box center [106, 243] width 63 height 10
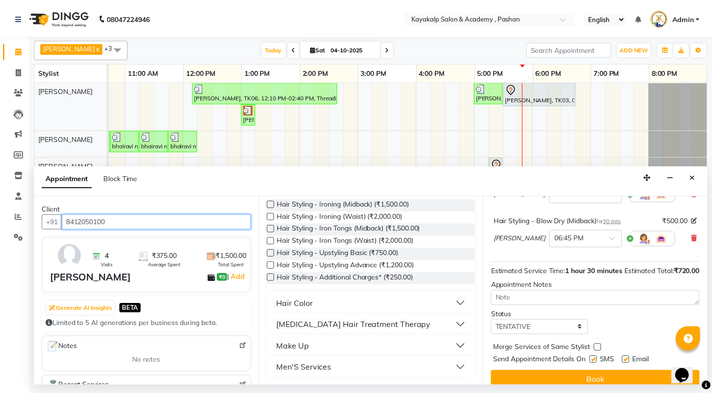
scroll to position [255, 0]
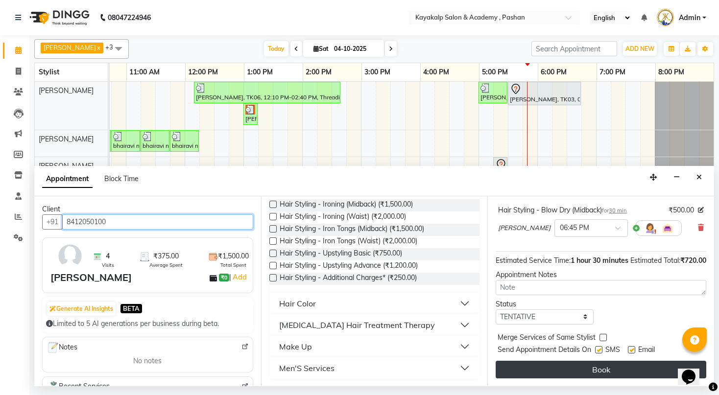
type input "8412050100"
click at [595, 371] on button "Book" at bounding box center [600, 370] width 210 height 18
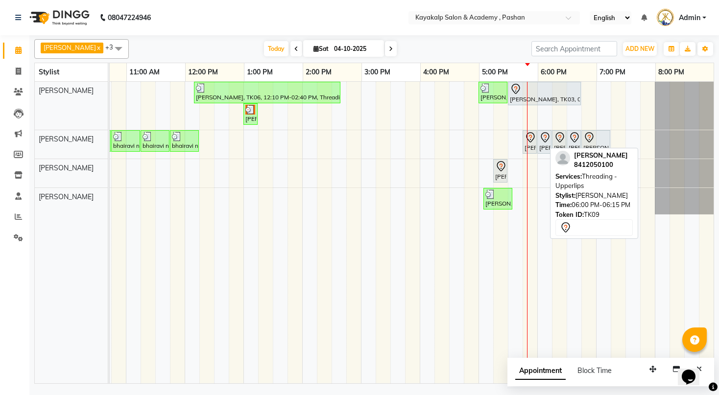
click at [549, 138] on div at bounding box center [551, 142] width 4 height 23
select select "7"
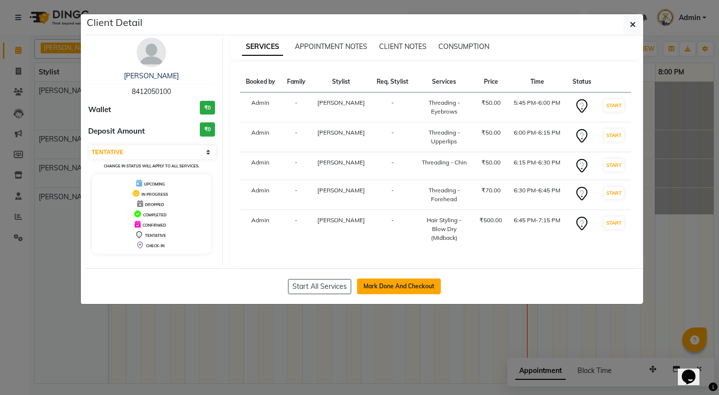
click at [392, 282] on button "Mark Done And Checkout" at bounding box center [399, 287] width 84 height 16
select select "service"
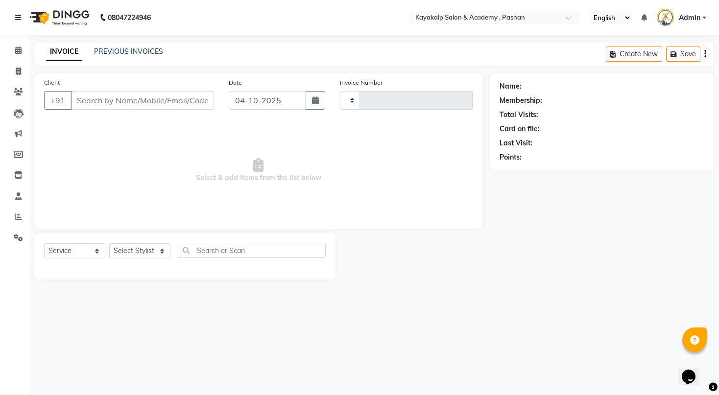
type input "0746"
select select "4804"
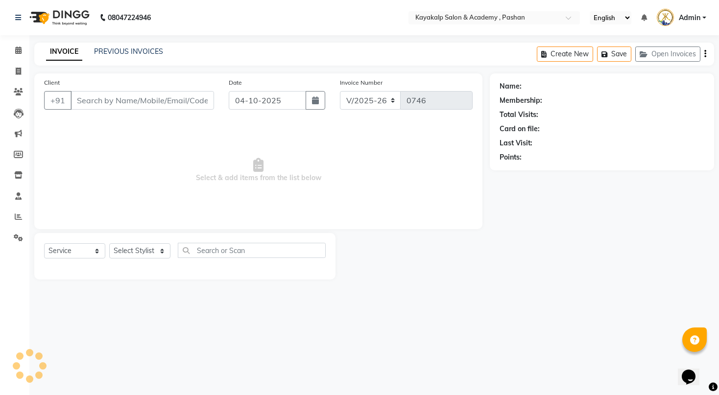
type input "8412050100"
select select "85097"
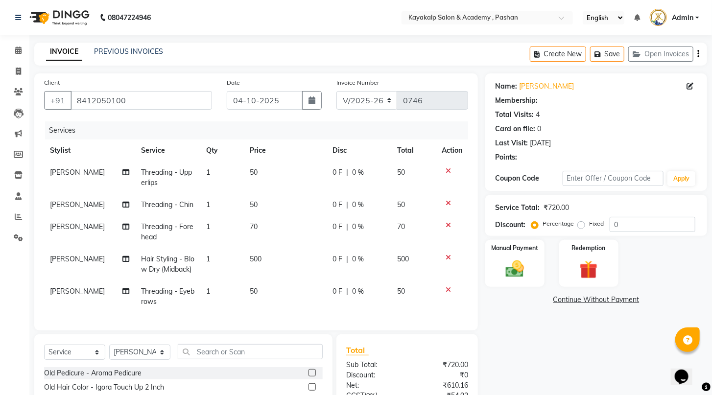
select select "1: Object"
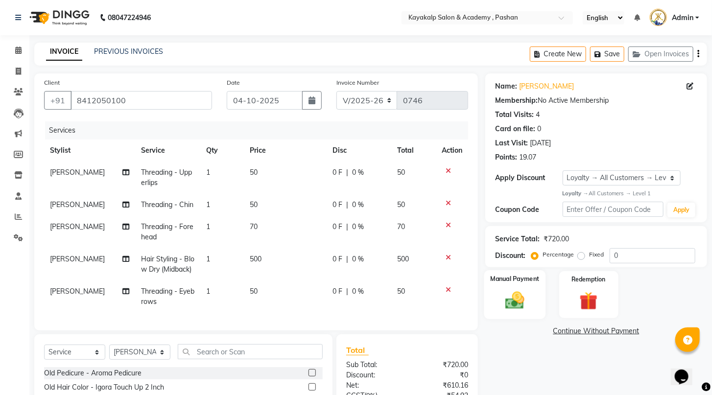
click at [501, 301] on img at bounding box center [514, 300] width 31 height 22
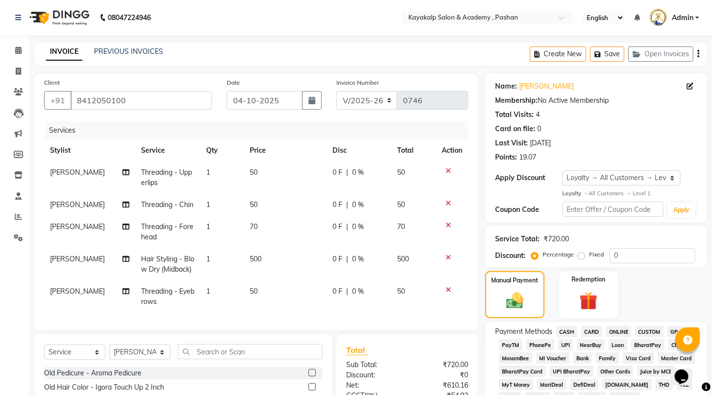
click at [620, 337] on span "ONLINE" at bounding box center [618, 331] width 25 height 11
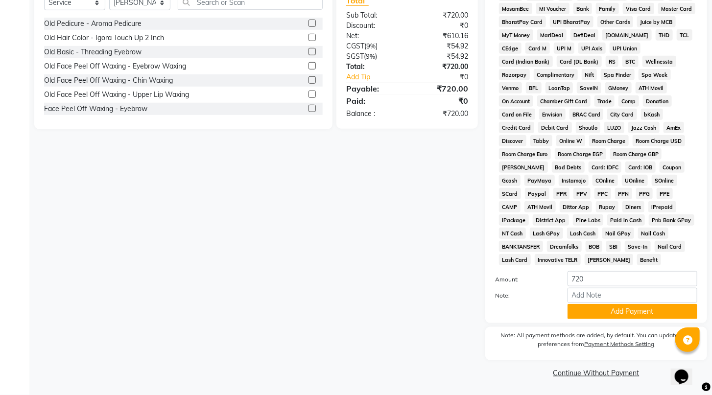
scroll to position [370, 0]
click at [583, 313] on button "Add Payment" at bounding box center [632, 311] width 130 height 15
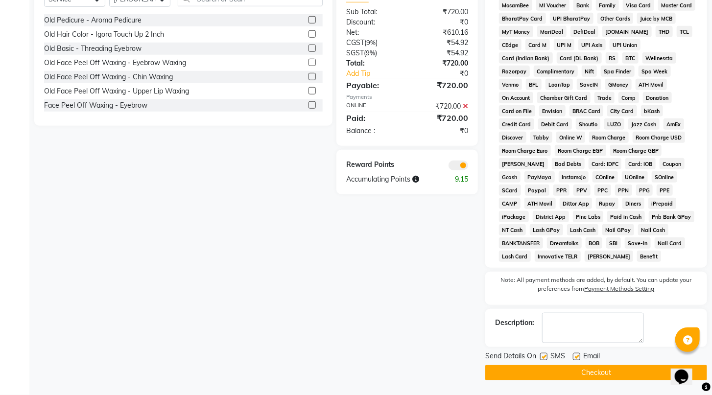
click at [575, 369] on button "Checkout" at bounding box center [596, 372] width 222 height 15
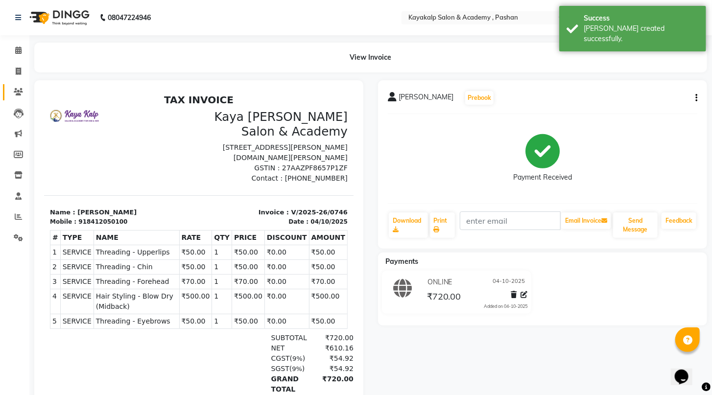
select select "4804"
select select "service"
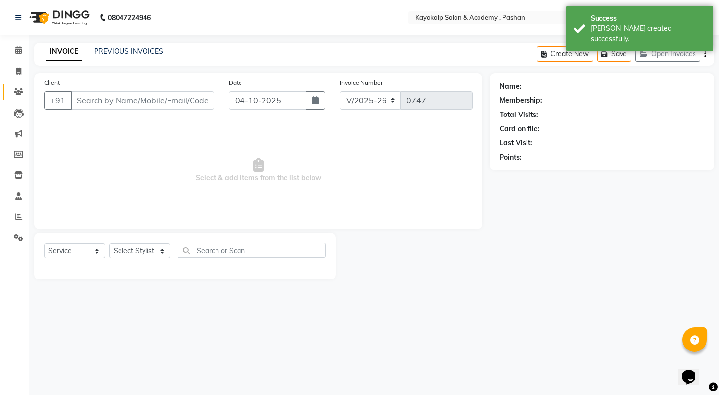
type input "8412050100"
select select "85097"
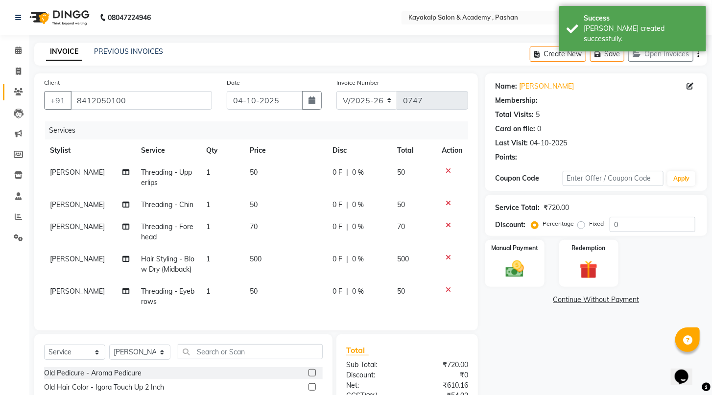
select select "1: Object"
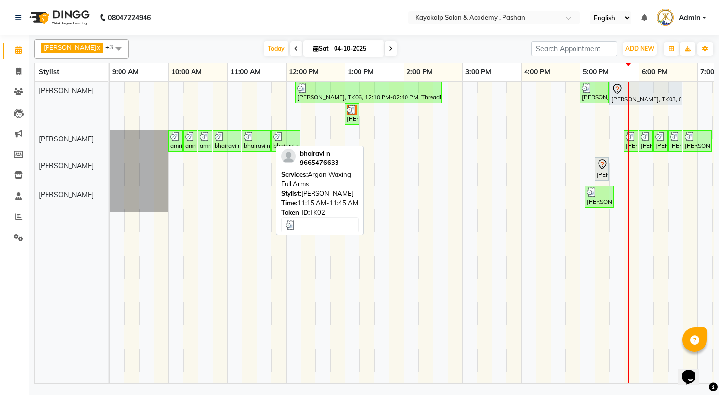
click at [261, 142] on div "bhairavi n, TK02, 11:15 AM-11:45 AM, Argan Waxing - Full Arms" at bounding box center [256, 141] width 27 height 19
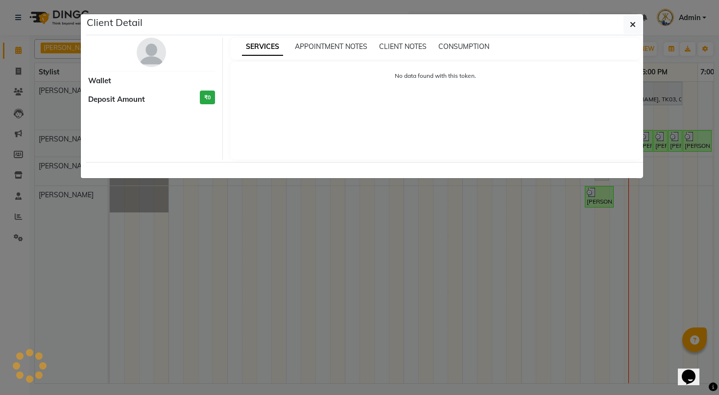
select select "3"
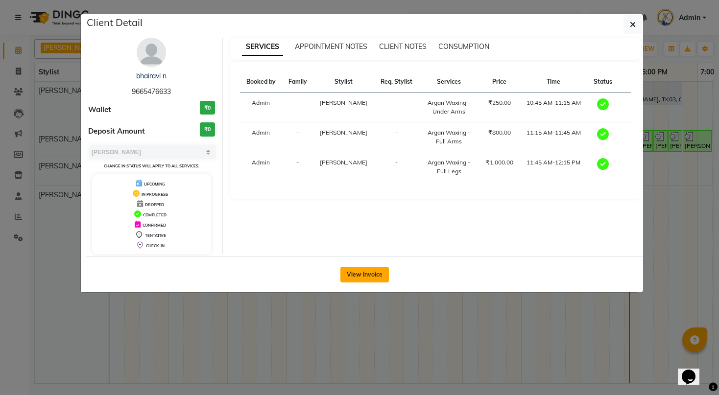
click at [356, 270] on button "View Invoice" at bounding box center [364, 275] width 48 height 16
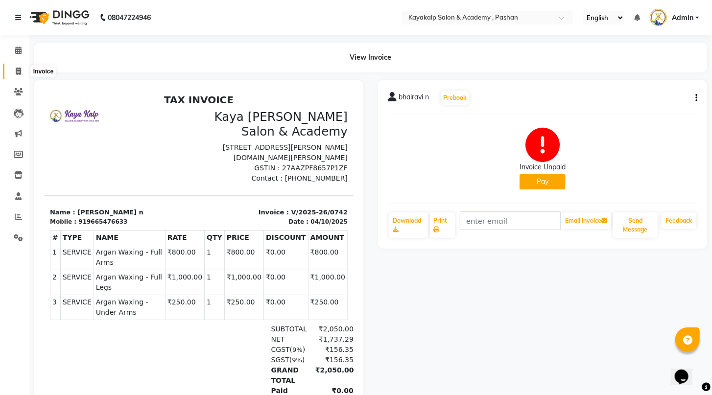
click at [21, 71] on span at bounding box center [18, 71] width 17 height 11
select select "4804"
select select "service"
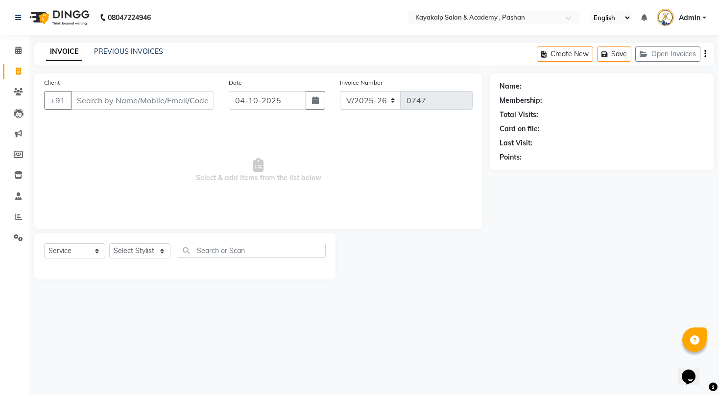
click at [92, 100] on input "Client" at bounding box center [141, 100] width 143 height 19
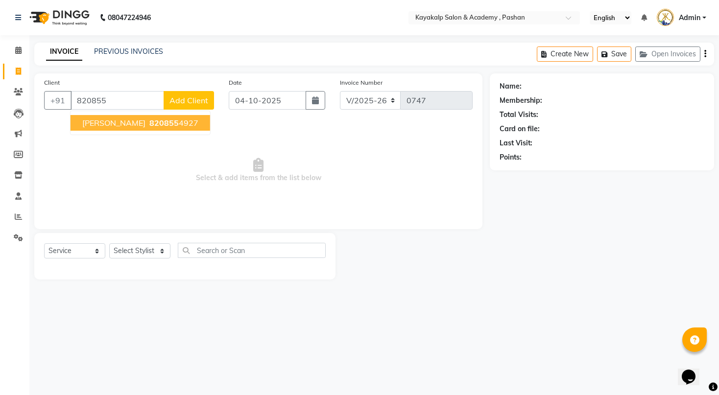
click at [95, 123] on span "Shewta Jadav" at bounding box center [113, 123] width 63 height 10
type input "8208554927"
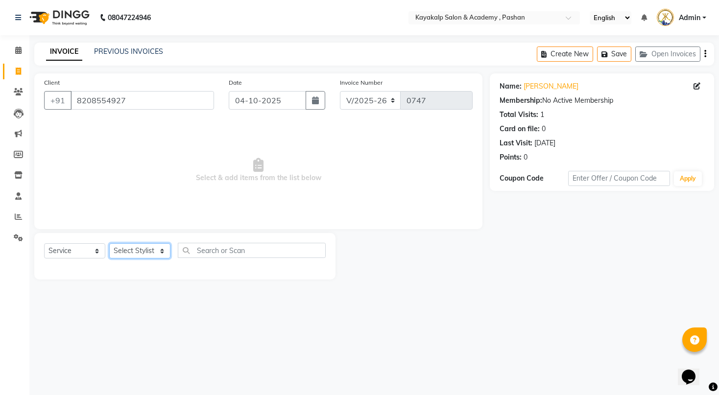
click at [136, 249] on select "Select Stylist Ashwini hidlekar Chhaya Gokhale Lalita shharma Manisha Raut Rish…" at bounding box center [139, 250] width 61 height 15
select select "92577"
click at [109, 244] on select "Select Stylist Ashwini hidlekar Chhaya Gokhale Lalita shharma Manisha Raut Rish…" at bounding box center [139, 250] width 61 height 15
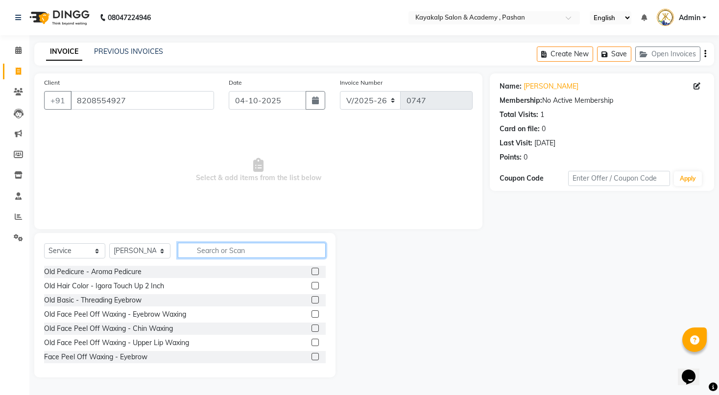
click at [198, 251] on input "text" at bounding box center [252, 250] width 148 height 15
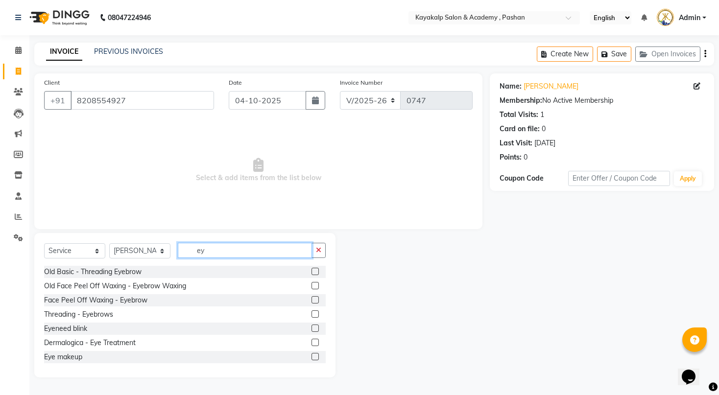
type input "ey"
click at [311, 315] on label at bounding box center [314, 313] width 7 height 7
click at [311, 315] on input "checkbox" at bounding box center [314, 314] width 6 height 6
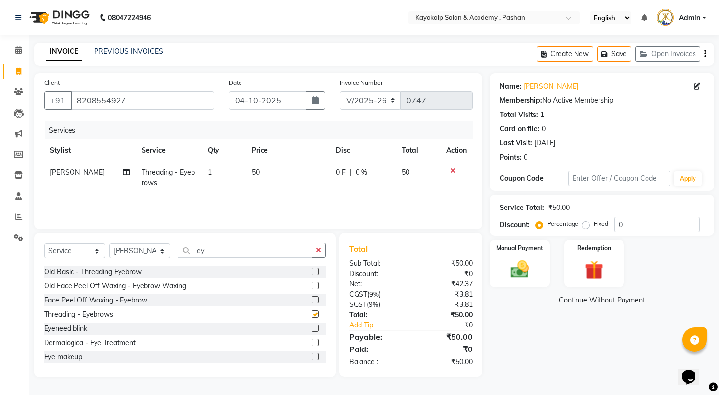
checkbox input "false"
click at [524, 272] on img at bounding box center [519, 269] width 31 height 22
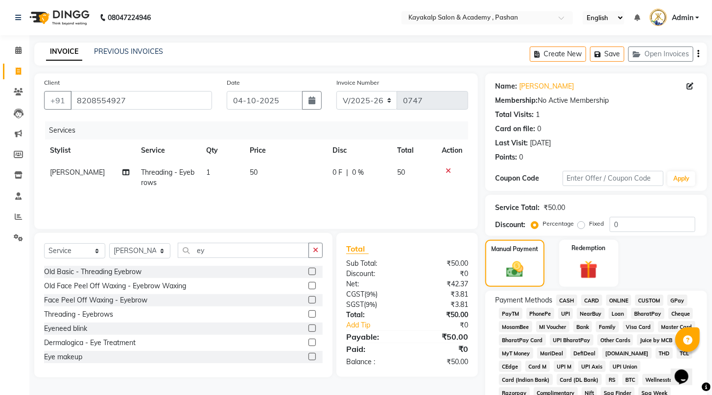
click at [567, 306] on span "CASH" at bounding box center [566, 300] width 21 height 11
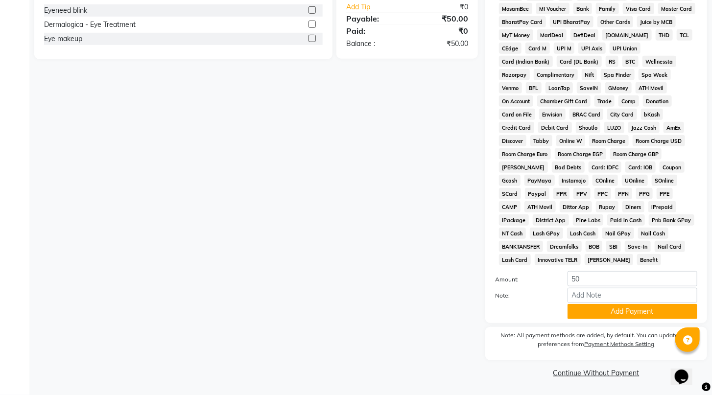
scroll to position [339, 0]
click at [595, 312] on button "Add Payment" at bounding box center [632, 311] width 130 height 15
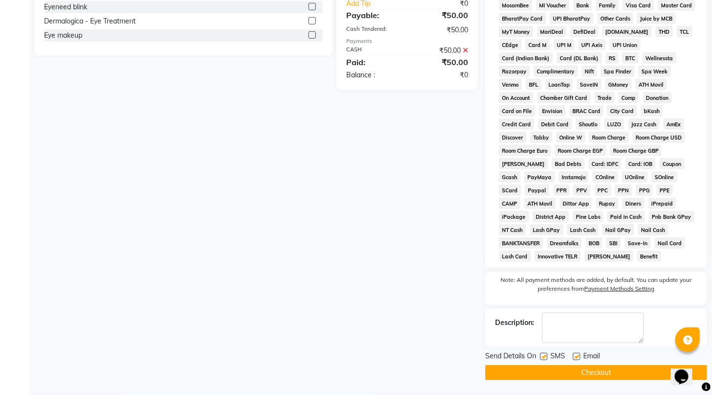
click at [574, 375] on button "Checkout" at bounding box center [596, 372] width 222 height 15
